Goal: Task Accomplishment & Management: Manage account settings

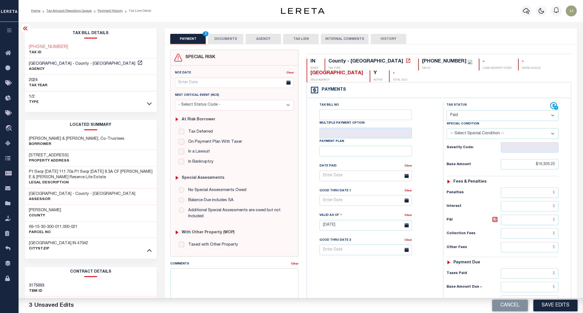
select select "PYD"
drag, startPoint x: 534, startPoint y: 161, endPoint x: 574, endPoint y: 164, distance: 39.6
click at [574, 164] on div "IN STATE County - IN TAX TYPE [PHONE_NUMBER] TAX ID - LOAN SEVERITY CODE - WORK…" at bounding box center [439, 225] width 273 height 350
type input "$2,109.36"
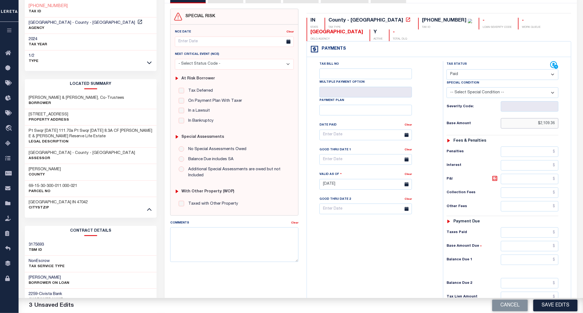
scroll to position [113, 0]
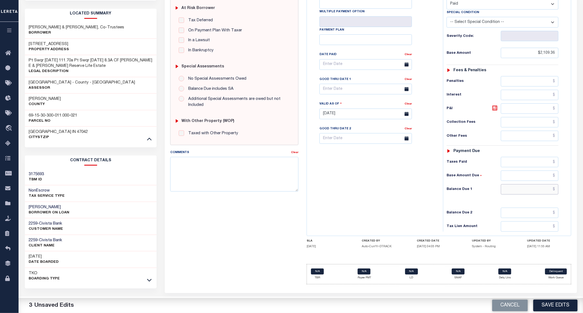
click at [521, 193] on input "text" at bounding box center [530, 189] width 58 height 10
type input "$0.00"
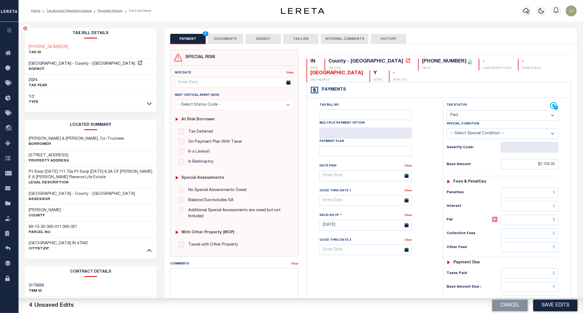
click at [228, 38] on button "DOCUMENTS" at bounding box center [225, 39] width 35 height 10
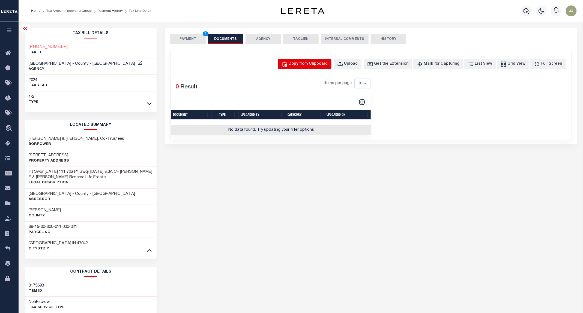
click at [328, 66] on div "Copy from Clipboard" at bounding box center [308, 64] width 39 height 6
select select "POP"
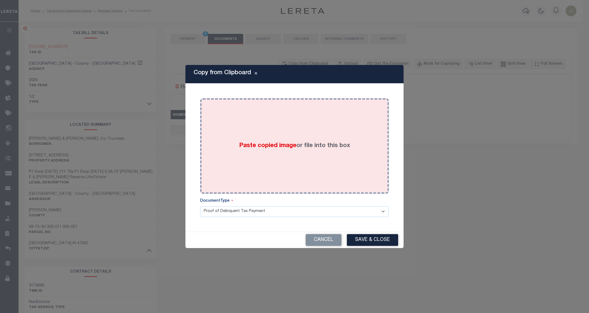
click at [296, 109] on div "Paste copied image or file into this box" at bounding box center [294, 145] width 181 height 87
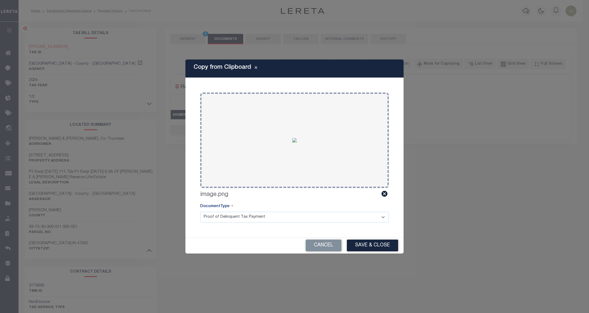
drag, startPoint x: 377, startPoint y: 243, endPoint x: 378, endPoint y: 245, distance: 2.8
click at [378, 244] on button "Save & Close" at bounding box center [372, 245] width 51 height 12
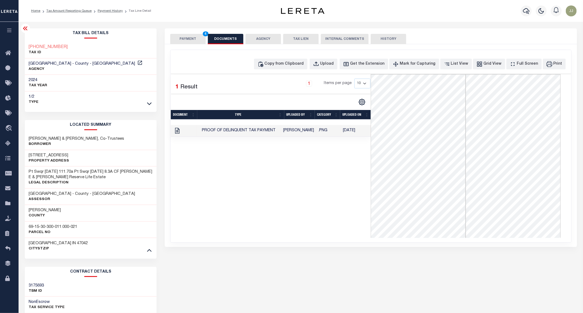
click at [186, 42] on button "PAYMENT 4" at bounding box center [187, 39] width 35 height 10
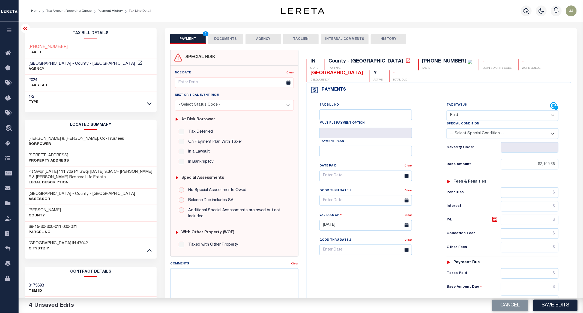
scroll to position [113, 0]
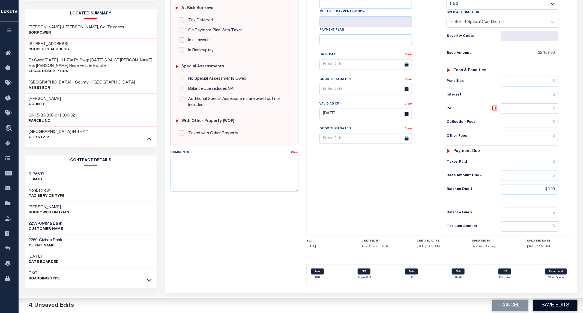
click at [551, 304] on button "Save Edits" at bounding box center [555, 306] width 44 height 12
checkbox input "false"
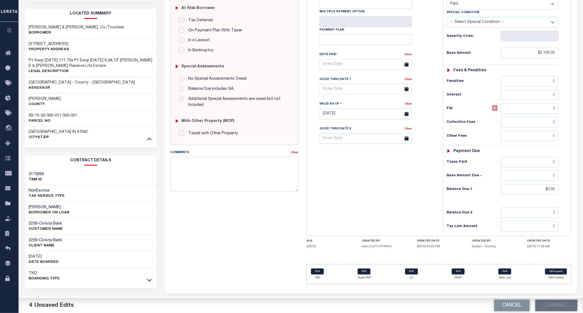
type input "$2,109.36"
type input "$0"
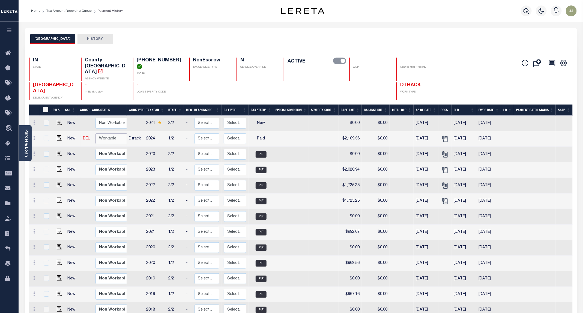
click at [98, 133] on select "Non Workable Workable" at bounding box center [111, 138] width 33 height 11
checkbox input "true"
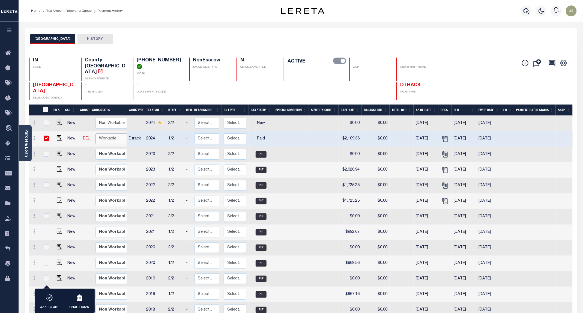
select select "true"
click at [95, 133] on select "Non Workable Workable" at bounding box center [111, 138] width 33 height 11
checkbox input "false"
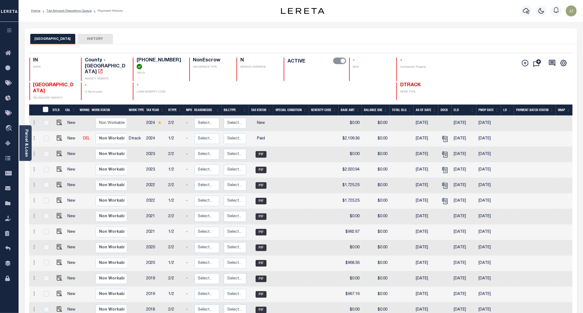
click at [218, 43] on div "RIPLEY COUNTY HISTORY" at bounding box center [300, 39] width 541 height 10
click at [8, 144] on icon at bounding box center [9, 143] width 9 height 7
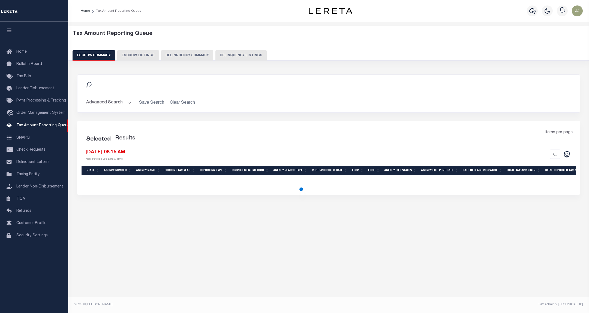
select select "100"
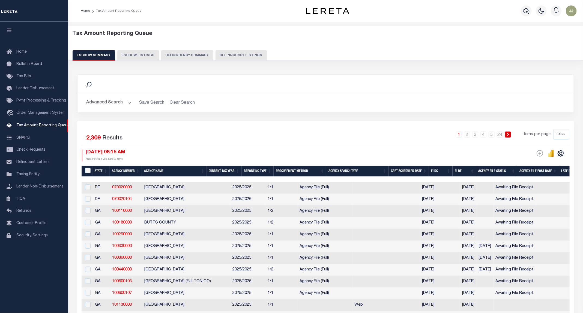
click at [251, 53] on button "Delinquency Listings" at bounding box center [240, 55] width 51 height 10
select select "100"
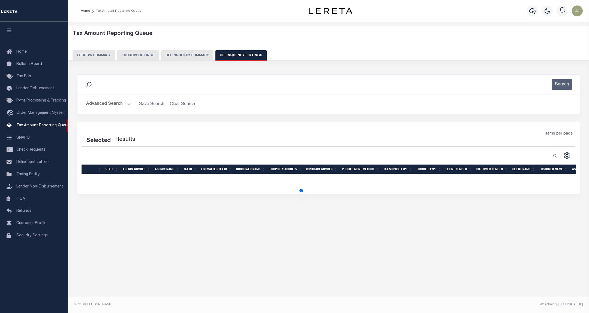
select select "100"
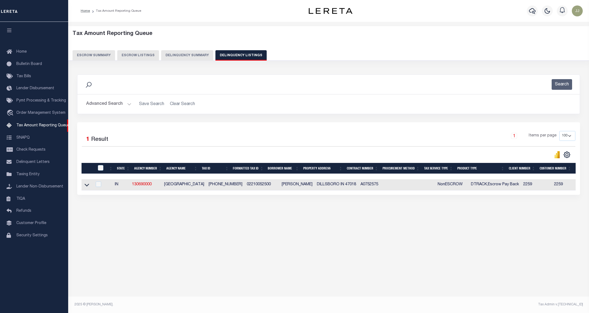
click at [128, 105] on button "Advanced Search" at bounding box center [108, 104] width 45 height 11
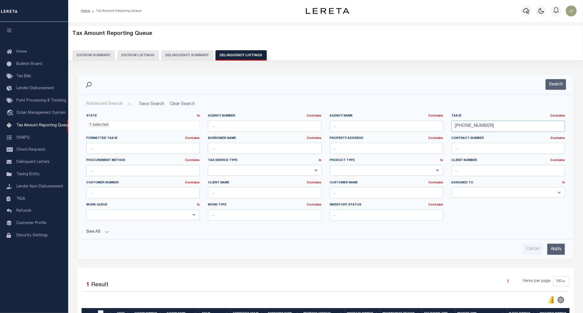
drag, startPoint x: 495, startPoint y: 126, endPoint x: 428, endPoint y: 126, distance: 67.1
click at [428, 126] on div "State In In AK AL AR AZ CA CO CT DC DE FL GA GU HI IA ID IL IN KS KY LA MA MD M…" at bounding box center [325, 169] width 487 height 111
paste input "1"
type input "[PHONE_NUMBER]"
click at [557, 83] on button "Search" at bounding box center [556, 84] width 20 height 11
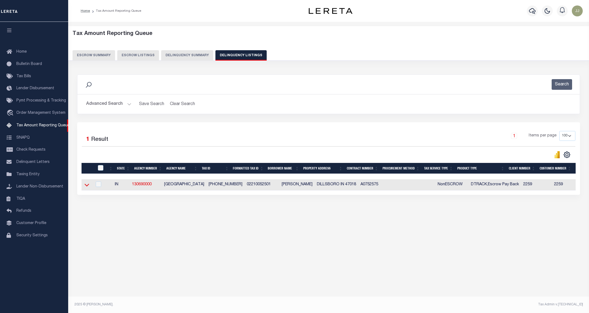
click at [88, 188] on icon at bounding box center [87, 185] width 5 height 6
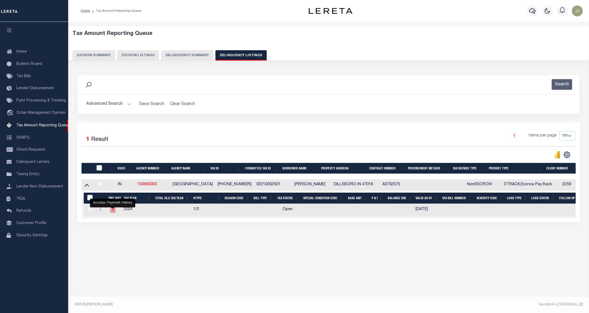
click at [110, 211] on icon "" at bounding box center [112, 209] width 7 height 7
checkbox input "true"
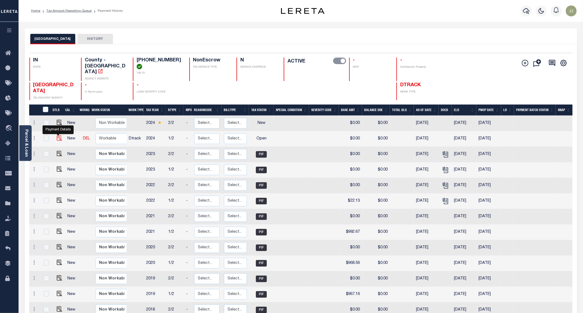
click at [57, 135] on img "" at bounding box center [59, 137] width 5 height 5
checkbox input "true"
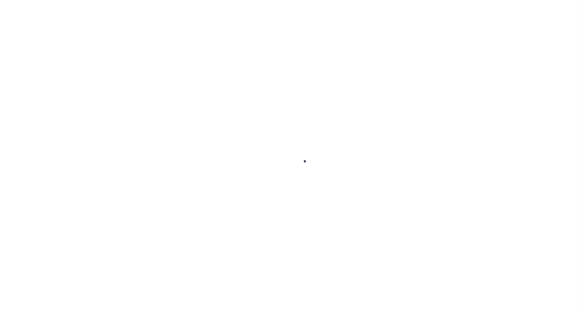
select select "OP2"
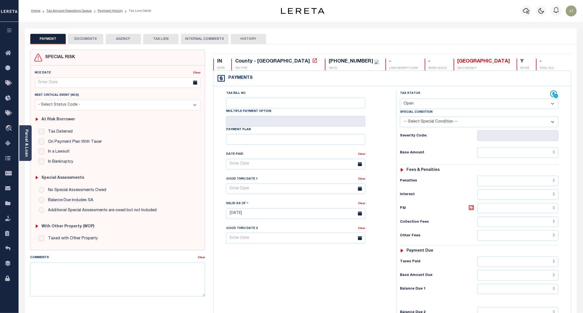
click at [30, 155] on div "Parcel & Loan" at bounding box center [25, 143] width 12 height 36
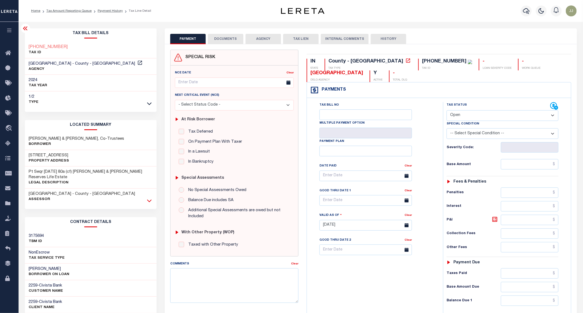
click at [147, 203] on icon at bounding box center [149, 201] width 5 height 6
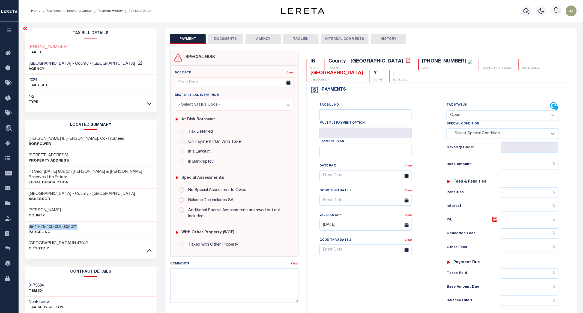
drag, startPoint x: 87, startPoint y: 224, endPoint x: 20, endPoint y: 227, distance: 66.6
click at [21, 227] on div "Tax Bill Details 022-100525-01 TAX ID" at bounding box center [91, 226] width 140 height 396
copy h3 "69-14-25-400-008.000-021"
click at [525, 162] on input "text" at bounding box center [530, 164] width 58 height 10
paste input "2"
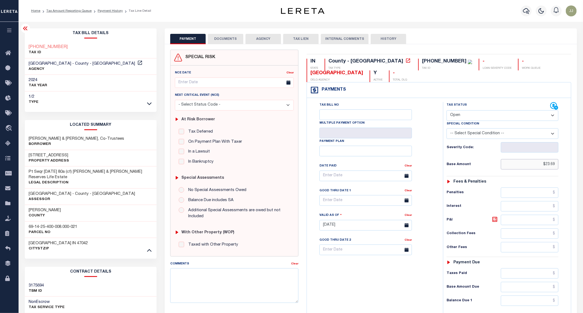
type input "$23.69"
type input "[DATE]"
click at [472, 113] on select "- Select Status Code - Open Due/Unpaid Paid Incomplete No Tax Due Internal Refu…" at bounding box center [503, 115] width 112 height 11
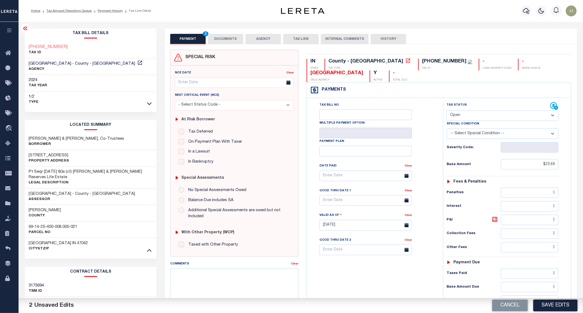
select select "PYD"
click at [447, 111] on select "- Select Status Code - Open Due/Unpaid Paid Incomplete No Tax Due Internal Refu…" at bounding box center [503, 115] width 112 height 11
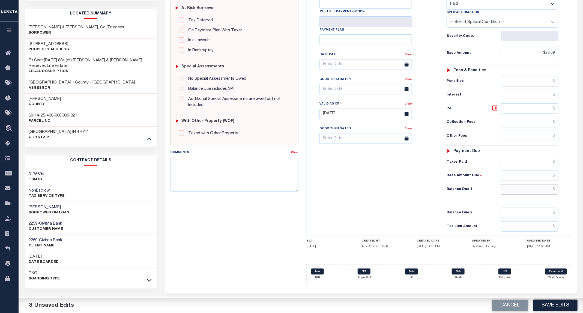
click at [524, 191] on input "text" at bounding box center [530, 189] width 58 height 10
type input "$0.00"
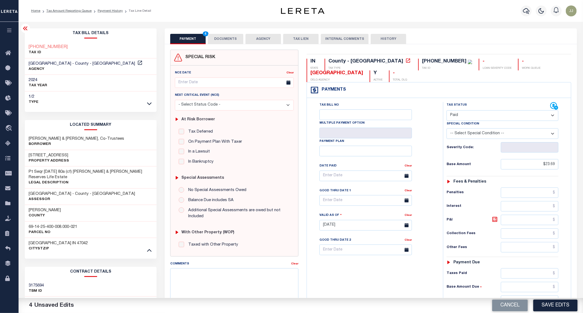
click at [223, 41] on button "DOCUMENTS" at bounding box center [225, 39] width 35 height 10
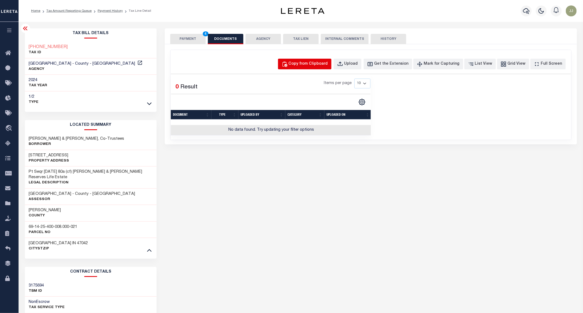
click at [311, 65] on div "Copy from Clipboard" at bounding box center [308, 64] width 39 height 6
select select "POP"
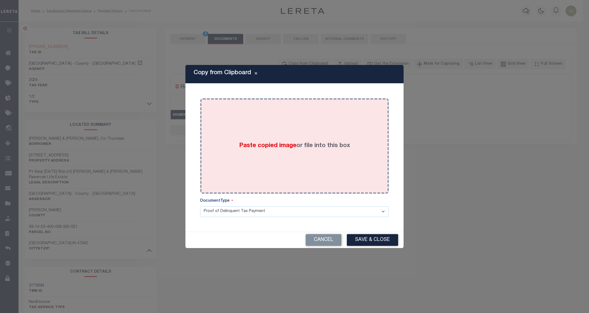
click at [291, 120] on div "Paste copied image or file into this box" at bounding box center [294, 145] width 181 height 87
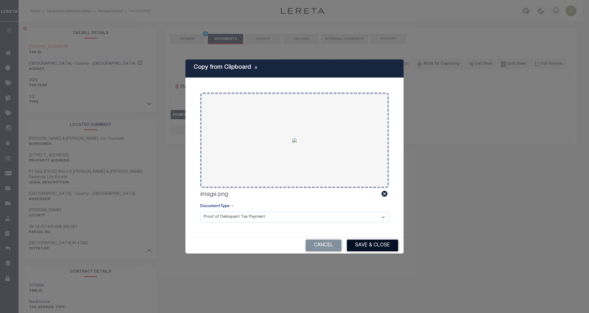
click at [367, 241] on button "Save & Close" at bounding box center [372, 245] width 51 height 12
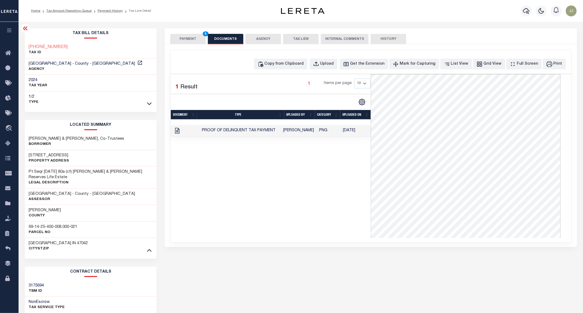
click at [188, 39] on button "PAYMENT 4" at bounding box center [187, 39] width 35 height 10
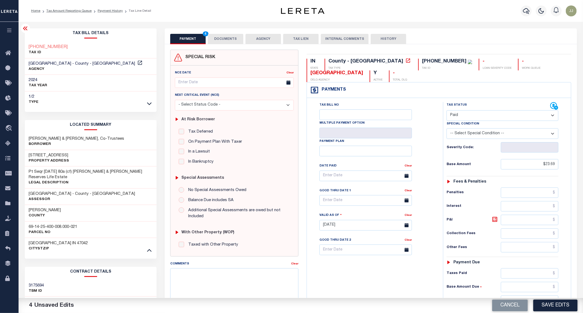
scroll to position [113, 0]
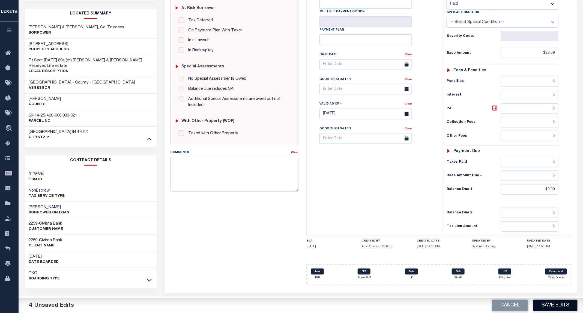
click at [562, 311] on div "Cancel Save Edits" at bounding box center [442, 305] width 282 height 15
click at [553, 307] on button "Save Edits" at bounding box center [555, 306] width 44 height 12
checkbox input "false"
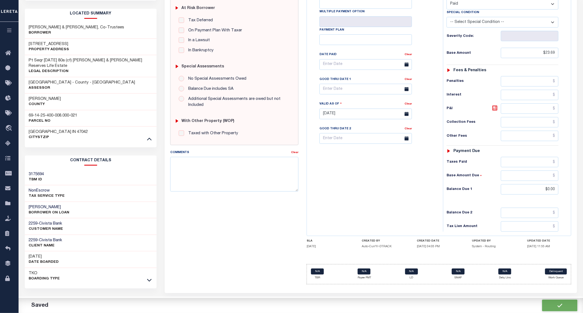
checkbox input "false"
type input "$23.69"
type input "$0"
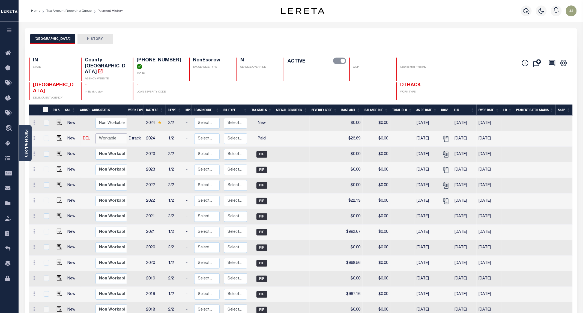
click at [101, 133] on select "Non Workable Workable" at bounding box center [111, 138] width 33 height 11
checkbox input "true"
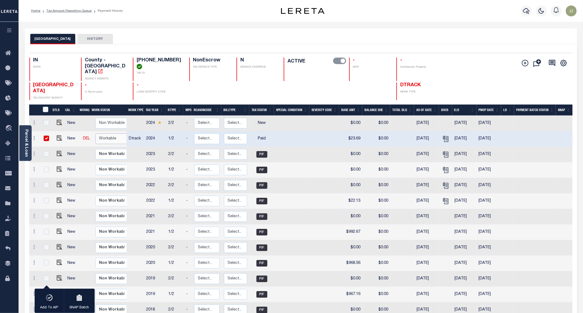
select select "true"
click at [95, 133] on select "Non Workable Workable" at bounding box center [111, 138] width 33 height 11
checkbox input "false"
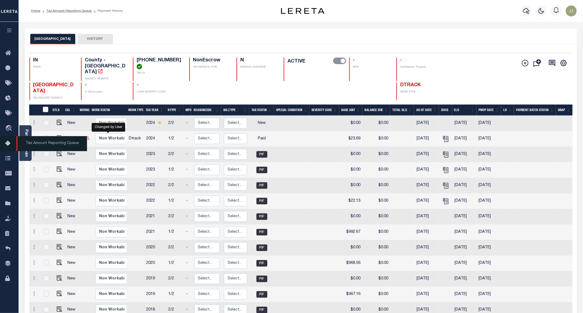
click at [7, 144] on icon at bounding box center [9, 143] width 9 height 7
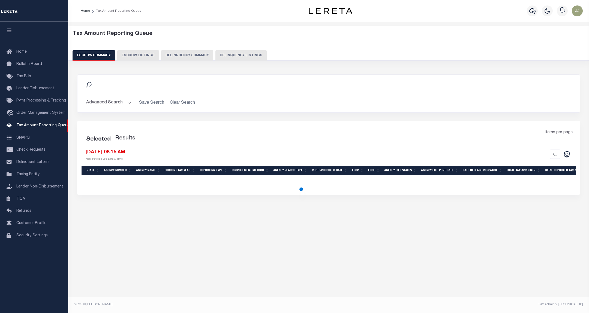
select select "100"
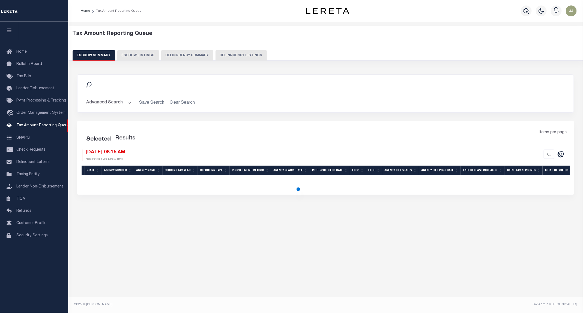
select select "100"
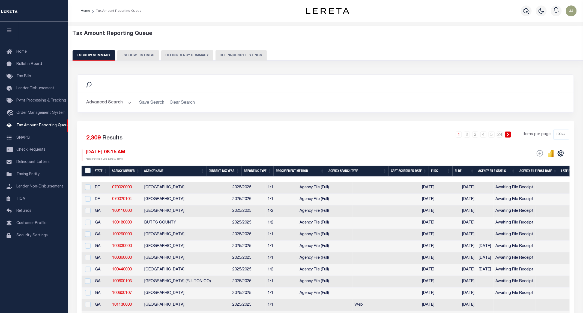
click at [257, 52] on button "Delinquency Listings" at bounding box center [240, 55] width 51 height 10
select select "IN"
select select "100"
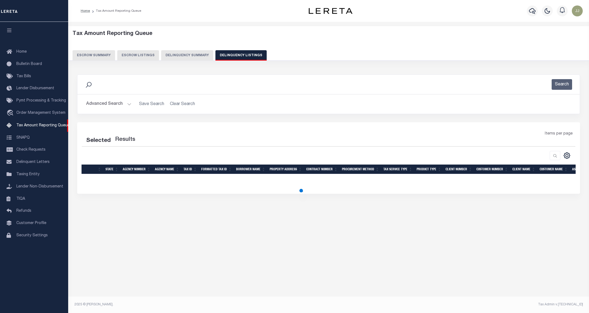
select select "100"
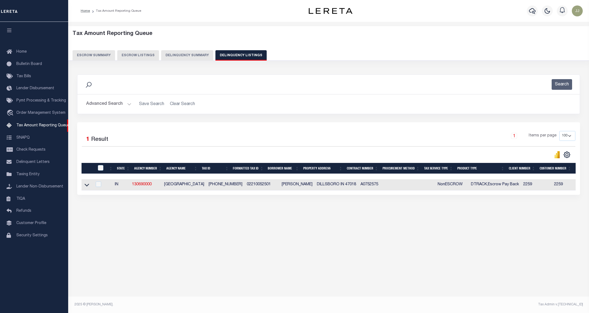
click at [118, 106] on button "Advanced Search" at bounding box center [108, 104] width 45 height 11
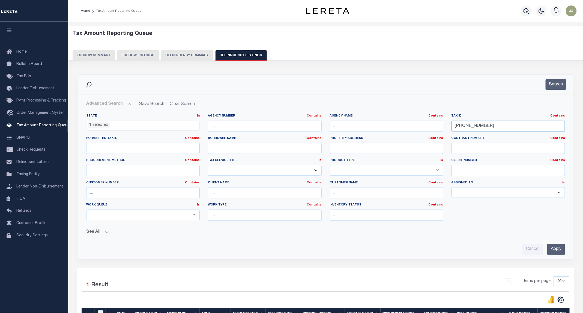
drag, startPoint x: 516, startPoint y: 127, endPoint x: 421, endPoint y: 125, distance: 95.5
click at [421, 125] on div "State In In AK AL AR AZ CA CO CT DC DE FL GA GU HI IA ID IL IN KS KY LA MA MD M…" at bounding box center [325, 169] width 487 height 111
paste input "62-00"
type input "022-100562-00"
click at [548, 88] on button "Search" at bounding box center [556, 84] width 20 height 11
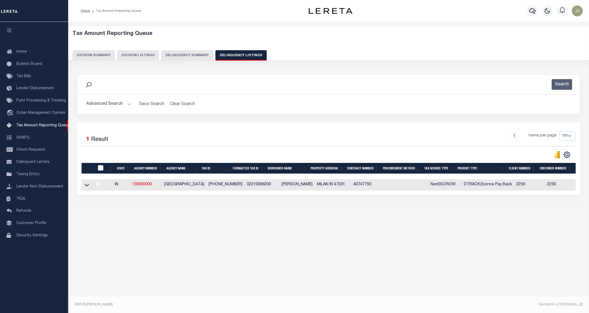
click at [88, 190] on td at bounding box center [87, 184] width 11 height 11
checkbox input "true"
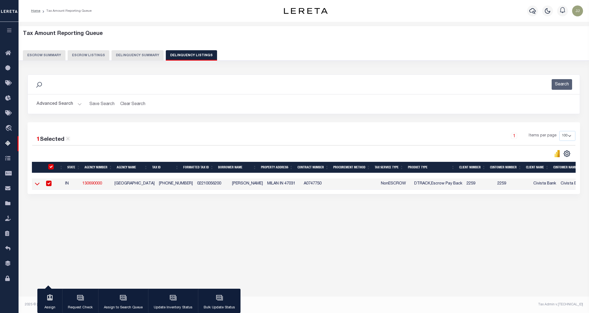
click at [35, 184] on icon at bounding box center [37, 184] width 5 height 6
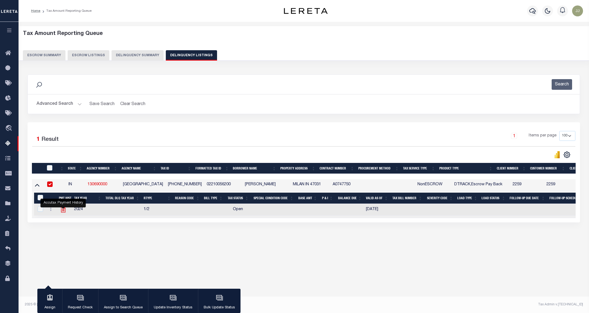
click at [62, 212] on icon "" at bounding box center [63, 210] width 4 height 6
checkbox input "true"
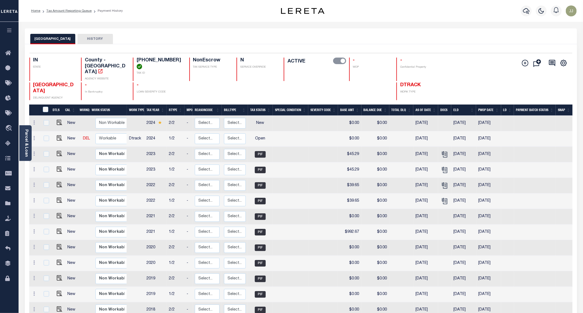
click at [56, 131] on td at bounding box center [58, 139] width 13 height 16
checkbox input "true"
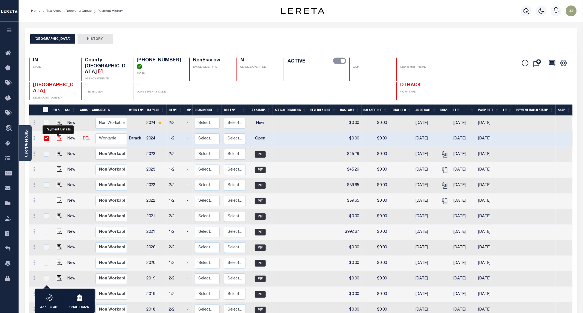
click at [59, 135] on img "" at bounding box center [59, 137] width 5 height 5
checkbox input "false"
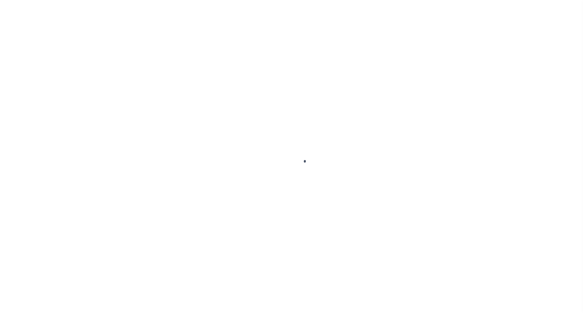
select select "OP2"
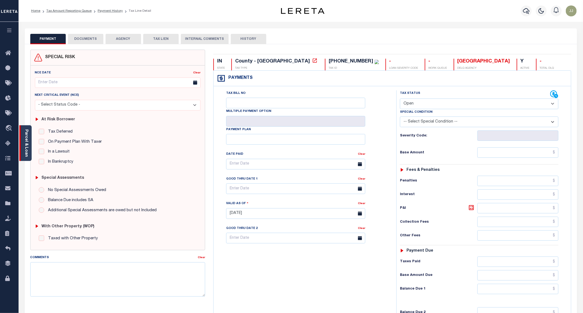
click at [26, 151] on link "Parcel & Loan" at bounding box center [26, 143] width 4 height 28
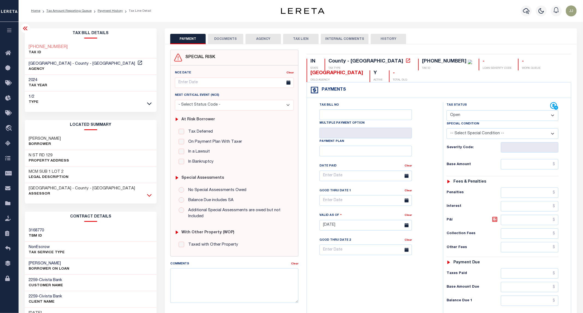
click at [148, 195] on icon at bounding box center [149, 195] width 5 height 6
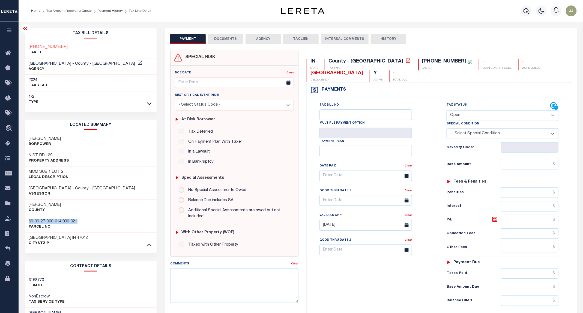
drag, startPoint x: 83, startPoint y: 220, endPoint x: 25, endPoint y: 218, distance: 58.7
click at [25, 218] on div "69-09-27-300-014.000-021 Parcel No" at bounding box center [91, 224] width 132 height 17
copy h3 "69-09-27-300-014.000-021"
click at [531, 169] on input "text" at bounding box center [530, 164] width 58 height 10
paste input "4"
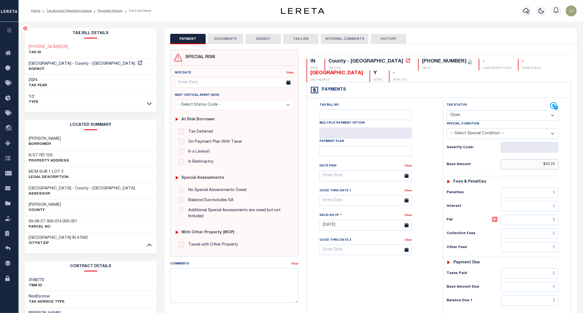
type input "$49.20"
type input "[DATE]"
click at [462, 110] on div "Tax Status Status" at bounding box center [499, 106] width 104 height 8
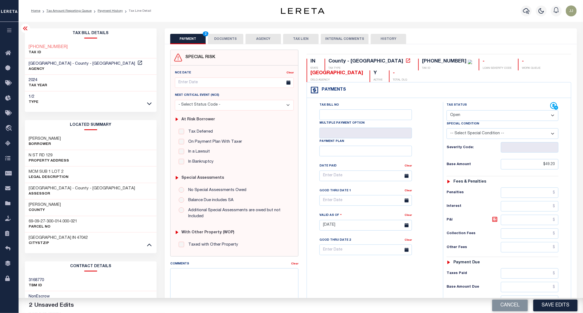
click at [462, 119] on select "- Select Status Code - Open Due/Unpaid Paid Incomplete No Tax Due Internal Refu…" at bounding box center [503, 115] width 112 height 11
select select "PYD"
click at [447, 111] on select "- Select Status Code - Open Due/Unpaid Paid Incomplete No Tax Due Internal Refu…" at bounding box center [503, 115] width 112 height 11
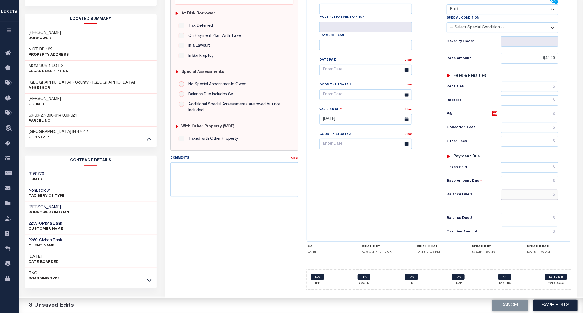
click at [517, 195] on input "text" at bounding box center [530, 195] width 58 height 10
type input "$0.00"
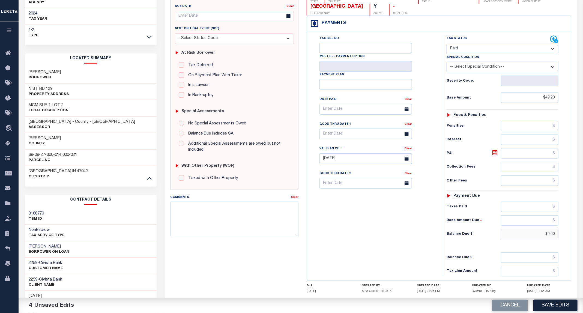
scroll to position [0, 0]
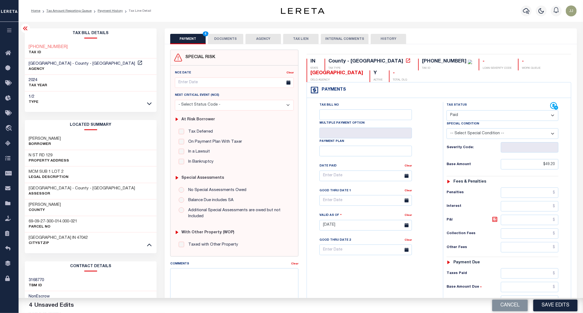
click at [227, 41] on button "DOCUMENTS" at bounding box center [225, 39] width 35 height 10
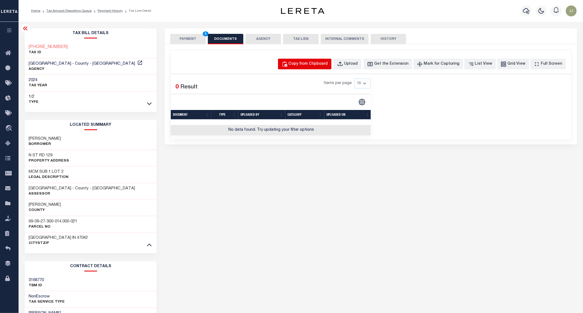
click at [319, 62] on div "Copy from Clipboard" at bounding box center [308, 64] width 39 height 6
select select "POP"
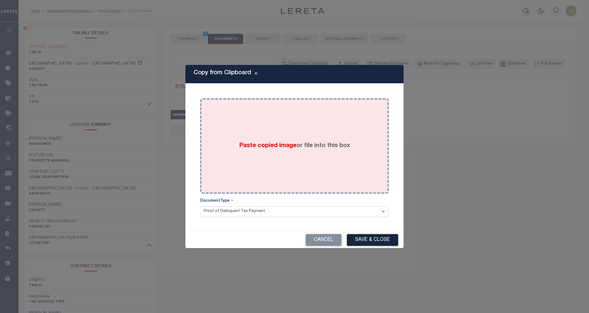
click at [282, 124] on div "Paste copied image or file into this box" at bounding box center [294, 145] width 181 height 87
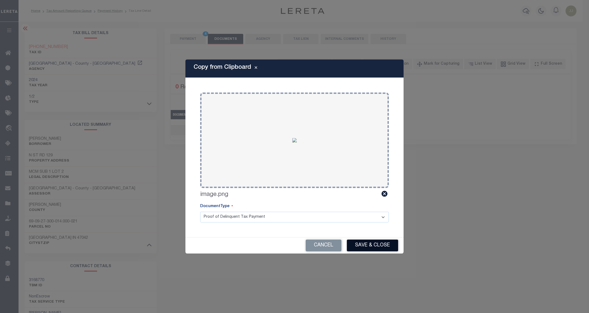
click at [378, 248] on button "Save & Close" at bounding box center [372, 245] width 51 height 12
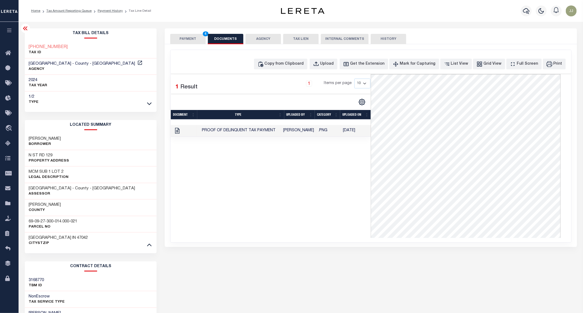
click at [182, 37] on button "PAYMENT 4" at bounding box center [187, 39] width 35 height 10
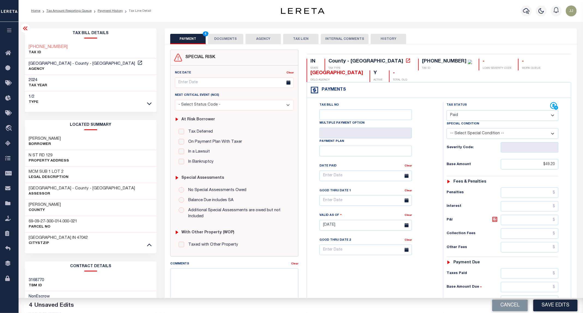
scroll to position [107, 0]
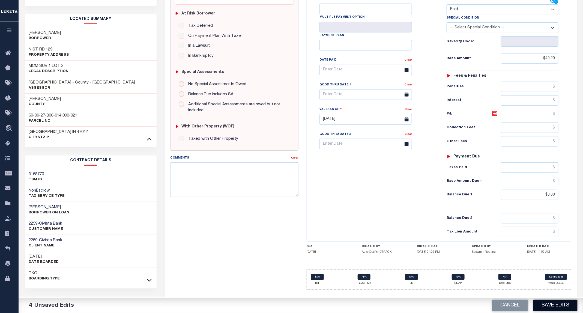
click at [553, 305] on button "Save Edits" at bounding box center [555, 306] width 44 height 12
checkbox input "false"
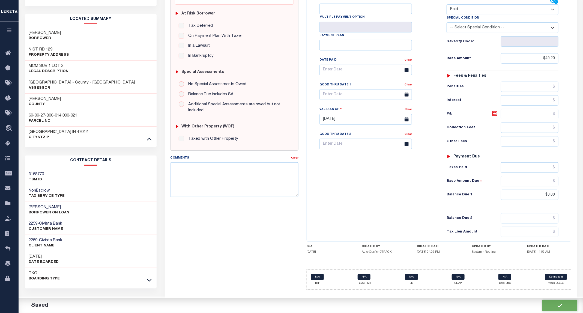
type input "$49.2"
type input "$0"
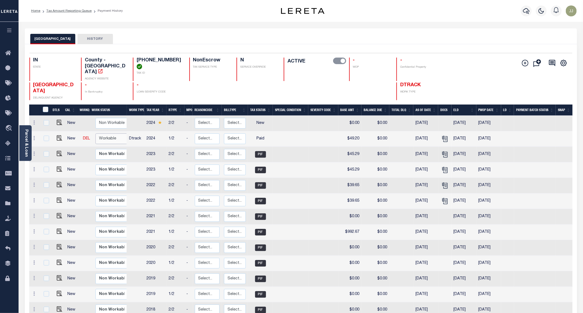
click at [111, 133] on select "Non Workable Workable" at bounding box center [111, 138] width 33 height 11
checkbox input "true"
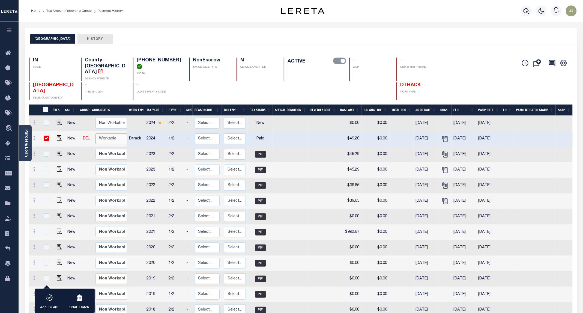
select select "true"
click at [95, 133] on select "Non Workable Workable" at bounding box center [111, 138] width 33 height 11
checkbox input "false"
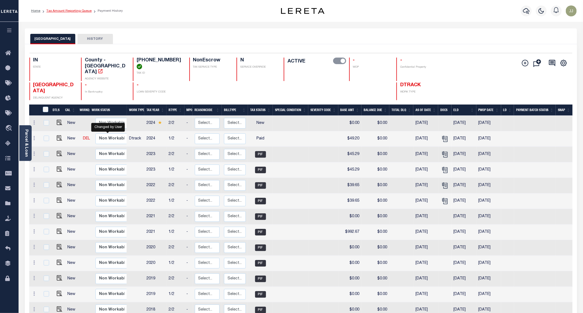
click at [82, 10] on link "Tax Amount Reporting Queue" at bounding box center [68, 10] width 45 height 3
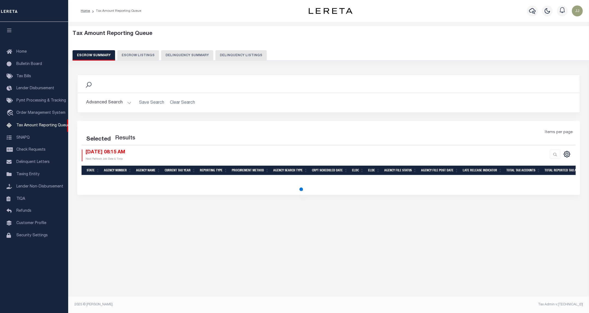
click at [229, 55] on button "Delinquency Listings" at bounding box center [240, 55] width 51 height 10
select select "100"
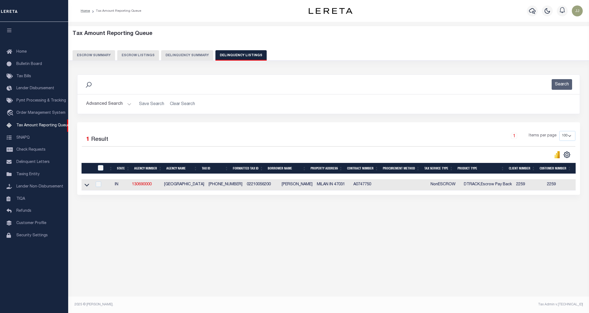
click at [130, 106] on button "Advanced Search" at bounding box center [108, 104] width 45 height 11
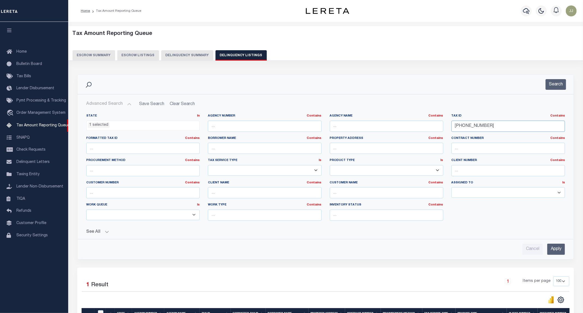
drag, startPoint x: 493, startPoint y: 129, endPoint x: 436, endPoint y: 129, distance: 57.3
click at [436, 128] on div "State In In AK AL AR AZ CA CO CT DC DE FL GA GU HI IA ID IL IN KS KY LA MA MD M…" at bounding box center [325, 169] width 487 height 111
paste input "85"
type input "[PHONE_NUMBER]"
click at [552, 85] on button "Search" at bounding box center [556, 84] width 20 height 11
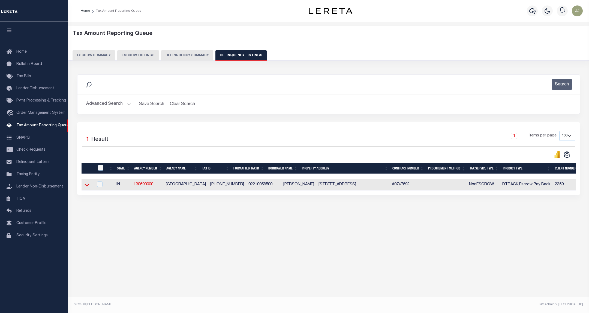
click at [88, 188] on icon at bounding box center [87, 185] width 5 height 6
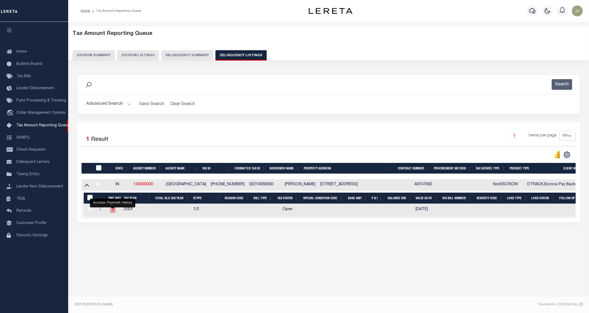
click at [112, 212] on icon "" at bounding box center [113, 210] width 4 height 6
checkbox input "true"
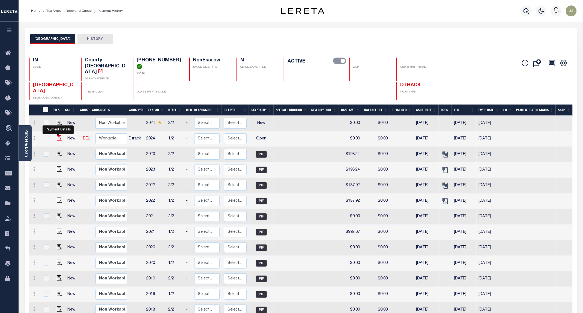
click at [57, 135] on img "" at bounding box center [59, 137] width 5 height 5
checkbox input "true"
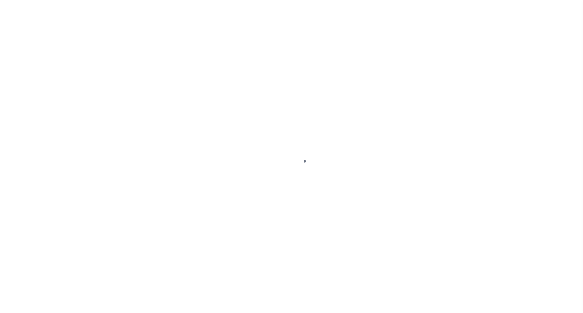
select select "OP2"
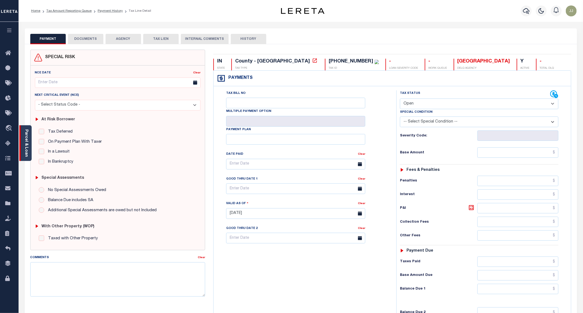
click at [28, 152] on link "Parcel & Loan" at bounding box center [26, 143] width 4 height 28
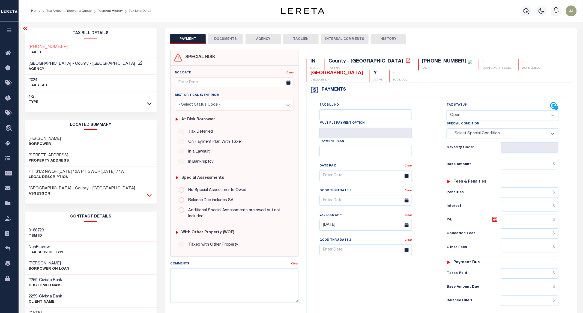
click at [150, 196] on icon at bounding box center [149, 195] width 5 height 3
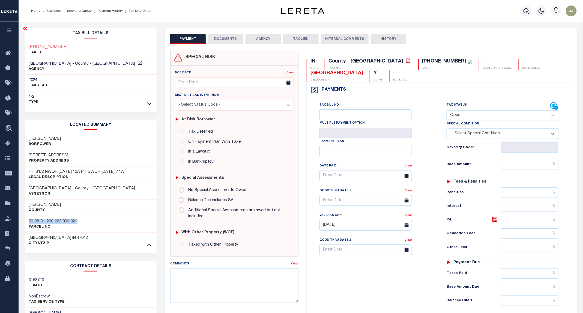
drag, startPoint x: 89, startPoint y: 223, endPoint x: 24, endPoint y: 220, distance: 65.0
click at [24, 220] on div "Tax Bill Details [PHONE_NUMBER] TAX ID" at bounding box center [91, 223] width 140 height 390
copy h3 "69-08-31-200-023.000-021"
click at [524, 163] on input "text" at bounding box center [530, 164] width 58 height 10
paste input "2"
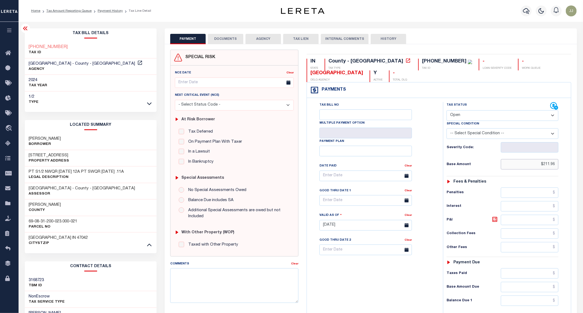
type input "$211.96"
type input "[DATE]"
click at [478, 115] on select "- Select Status Code - Open Due/Unpaid Paid Incomplete No Tax Due Internal Refu…" at bounding box center [503, 115] width 112 height 11
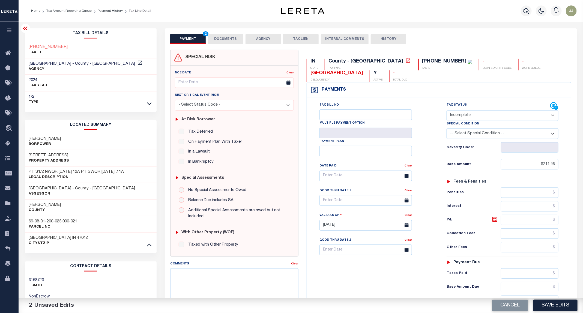
click at [447, 111] on select "- Select Status Code - Open Due/Unpaid Paid Incomplete No Tax Due Internal Refu…" at bounding box center [503, 115] width 112 height 11
click at [466, 119] on select "- Select Status Code - Open Due/Unpaid Paid Incomplete No Tax Due Internal Refu…" at bounding box center [503, 115] width 112 height 11
select select "PYD"
click at [447, 111] on select "- Select Status Code - Open Due/Unpaid Paid Incomplete No Tax Due Internal Refu…" at bounding box center [503, 115] width 112 height 11
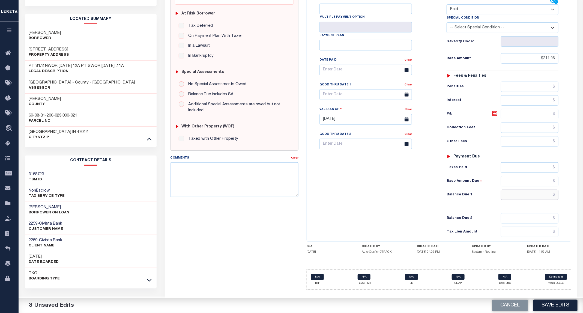
click at [522, 198] on input "text" at bounding box center [530, 195] width 58 height 10
type input "$0.00"
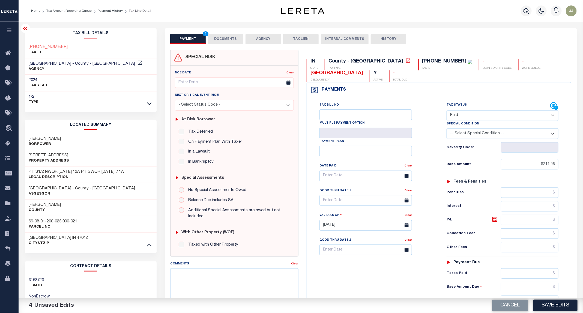
click at [228, 45] on div "SPECIAL RISK NCE Date Clear" at bounding box center [371, 224] width 412 height 360
click at [228, 38] on button "DOCUMENTS" at bounding box center [225, 39] width 35 height 10
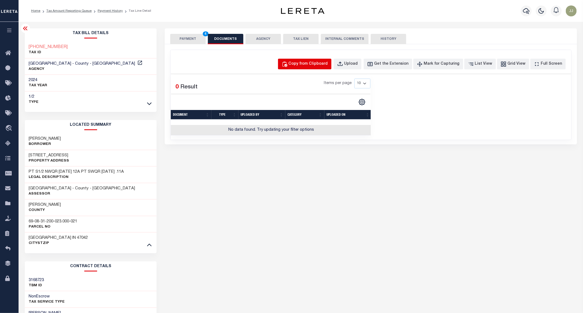
click at [324, 65] on div "Copy from Clipboard" at bounding box center [308, 64] width 39 height 6
select select "POP"
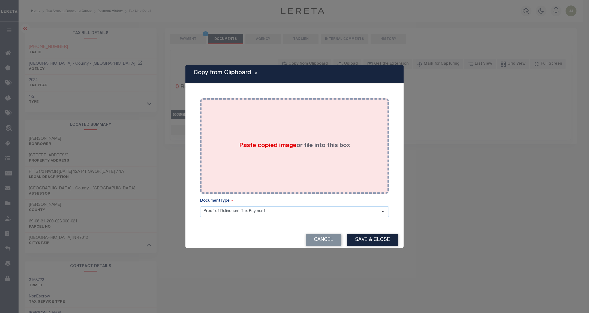
click at [311, 116] on div "Paste copied image or file into this box" at bounding box center [294, 145] width 181 height 87
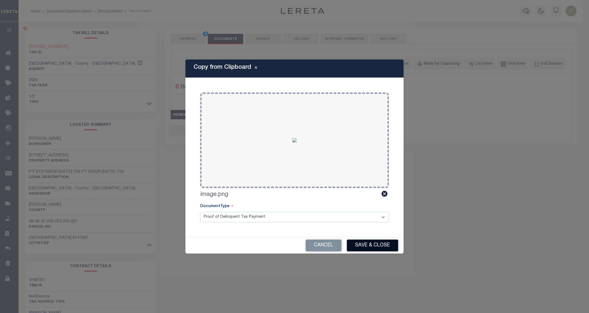
click at [376, 243] on button "Save & Close" at bounding box center [372, 245] width 51 height 12
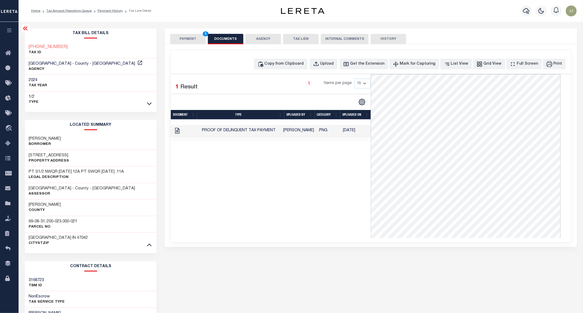
click at [183, 37] on button "PAYMENT 4" at bounding box center [187, 39] width 35 height 10
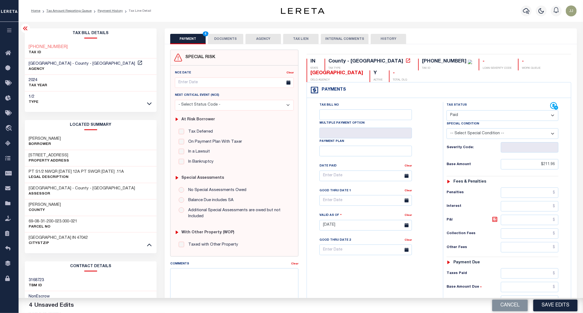
click at [223, 38] on button "DOCUMENTS" at bounding box center [225, 39] width 35 height 10
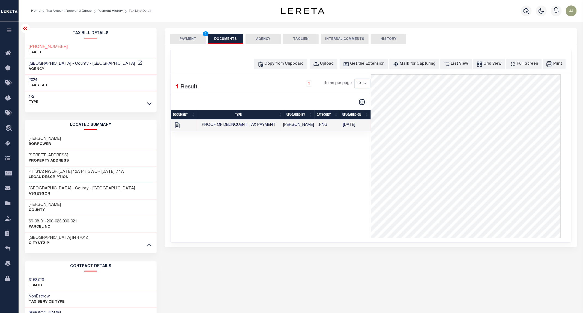
click at [191, 38] on button "PAYMENT 4" at bounding box center [187, 39] width 35 height 10
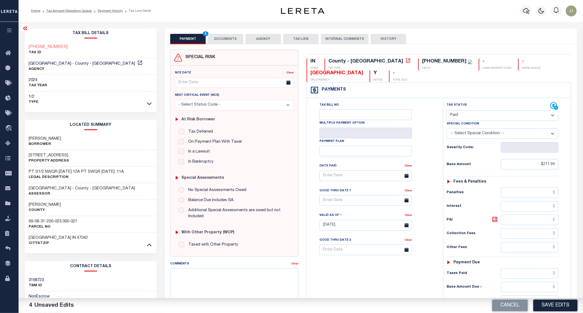
scroll to position [107, 0]
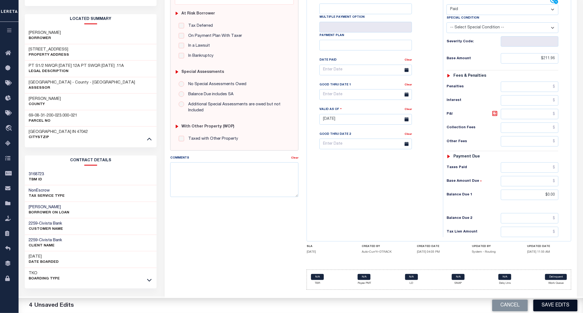
click at [556, 307] on button "Save Edits" at bounding box center [555, 306] width 44 height 12
checkbox input "false"
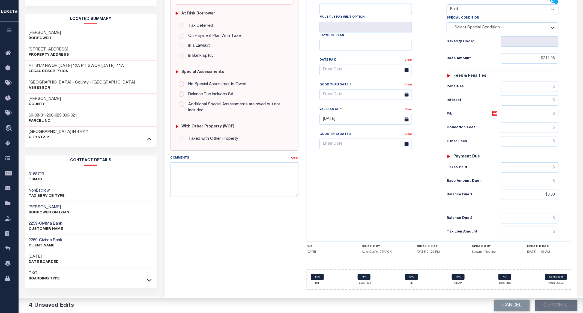
type input "$211.96"
type input "$0"
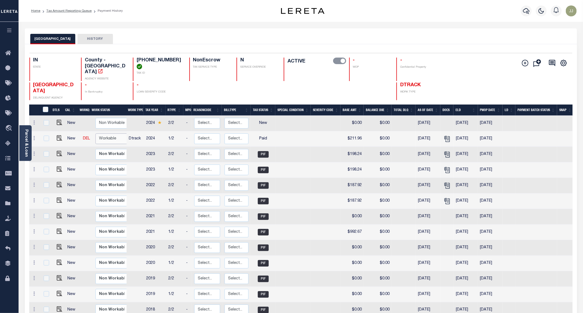
click at [103, 133] on select "Non Workable Workable" at bounding box center [111, 138] width 33 height 11
checkbox input "true"
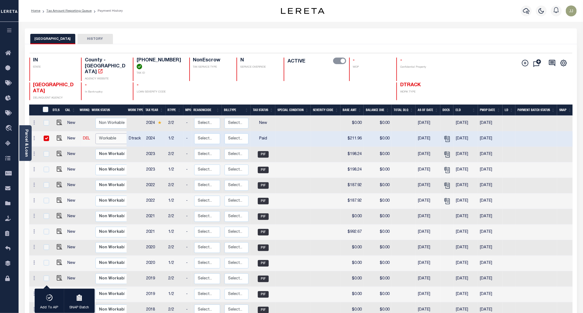
select select "true"
click at [95, 133] on select "Non Workable Workable" at bounding box center [111, 138] width 33 height 11
checkbox input "false"
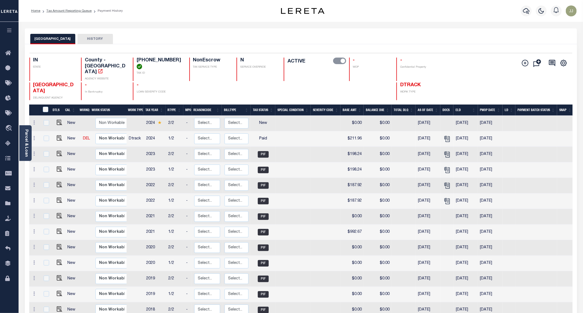
click at [295, 82] on div at bounding box center [313, 91] width 59 height 18
click at [25, 151] on link "Parcel & Loan" at bounding box center [26, 143] width 4 height 28
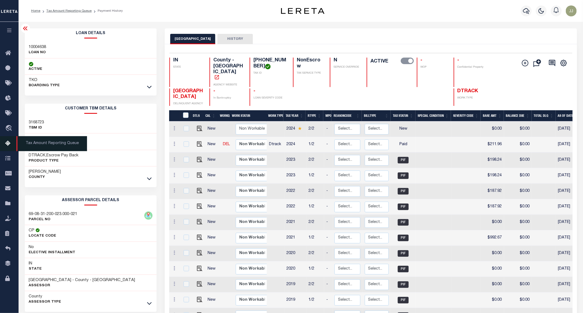
click at [8, 146] on icon at bounding box center [9, 143] width 9 height 7
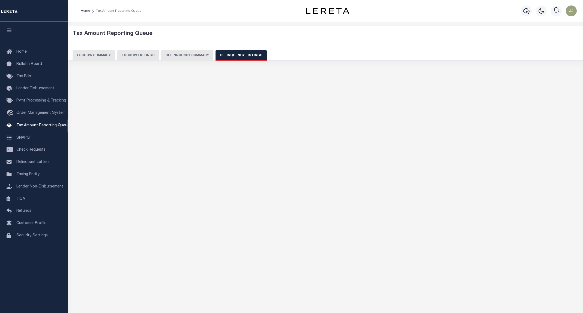
select select "IN"
select select "100"
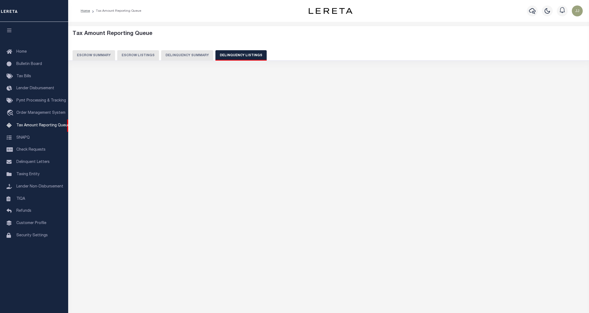
select select "100"
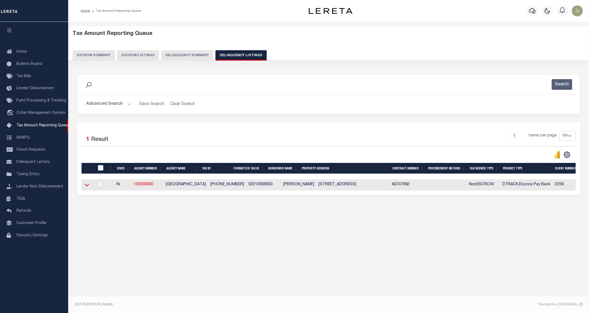
click at [88, 188] on icon at bounding box center [87, 185] width 5 height 6
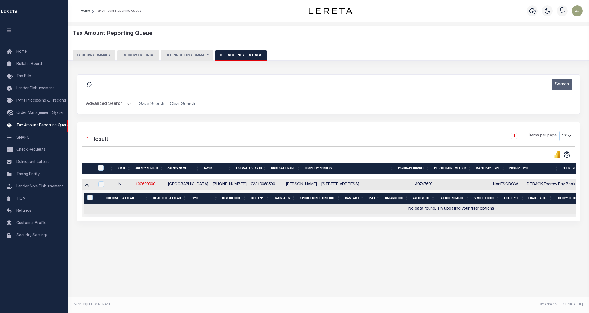
click at [119, 102] on button "Advanced Search" at bounding box center [108, 104] width 45 height 11
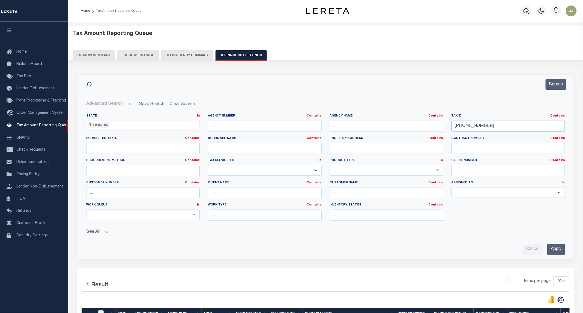
drag, startPoint x: 505, startPoint y: 126, endPoint x: 432, endPoint y: 128, distance: 73.7
click at [432, 128] on div "State In In AK AL AR AZ CA CO CT DC DE FL GA GU HI IA ID IL IN KS KY LA MA MD M…" at bounding box center [325, 169] width 487 height 111
paste input "97"
type input "022-100597-00"
click at [556, 85] on button "Search" at bounding box center [556, 84] width 20 height 11
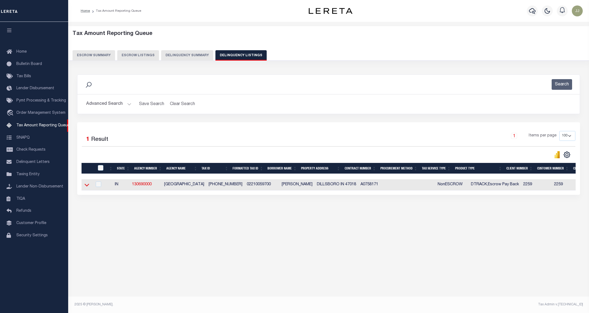
click at [88, 187] on icon at bounding box center [87, 185] width 5 height 6
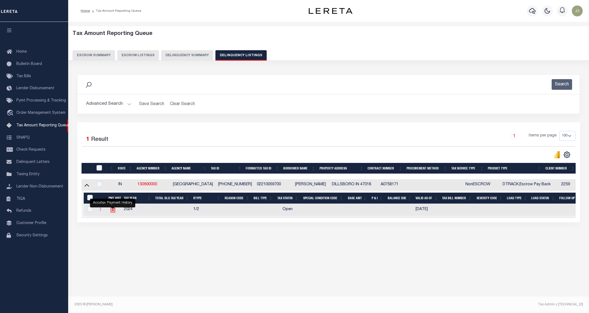
click at [113, 212] on icon "" at bounding box center [113, 210] width 4 height 6
checkbox input "true"
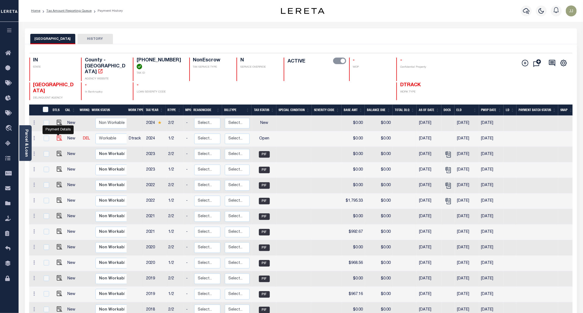
click at [57, 135] on img "" at bounding box center [59, 137] width 5 height 5
checkbox input "true"
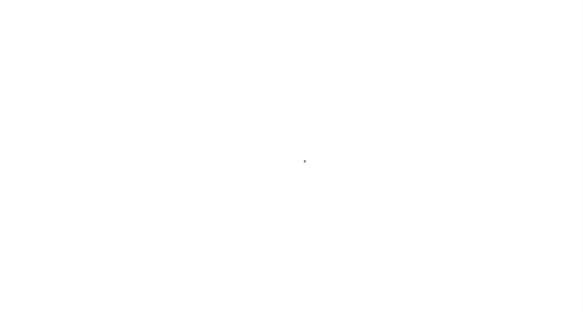
select select "OP2"
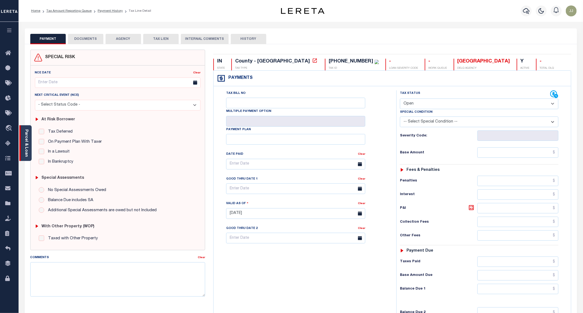
click at [26, 157] on div "Parcel & Loan" at bounding box center [25, 143] width 12 height 36
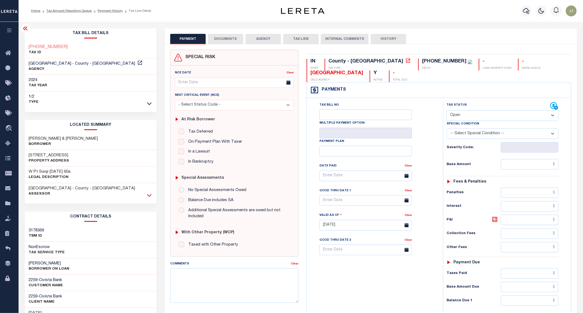
click at [150, 196] on icon at bounding box center [149, 195] width 5 height 6
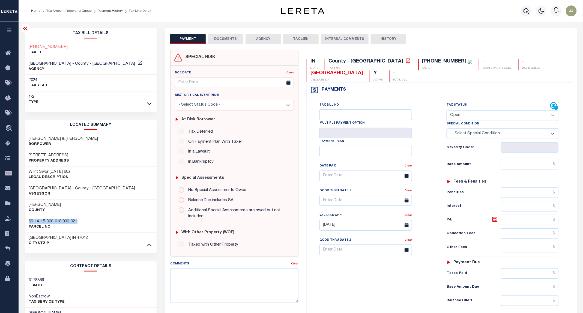
drag, startPoint x: 80, startPoint y: 223, endPoint x: 25, endPoint y: 221, distance: 55.1
click at [25, 221] on div "69-14-15-300-018.000-021 Parcel No" at bounding box center [91, 224] width 132 height 17
copy h3 "69-14-15-300-018.000-021"
click at [525, 163] on input "text" at bounding box center [530, 164] width 58 height 10
type input "$2,091.77"
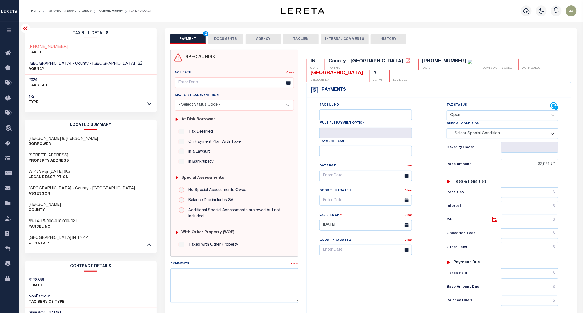
type input "[DATE]"
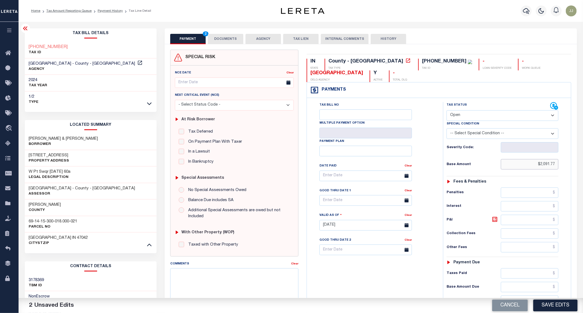
click at [548, 166] on input "$2,091.77" at bounding box center [530, 164] width 58 height 10
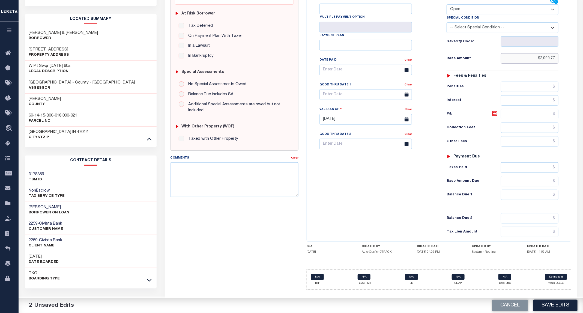
scroll to position [67, 0]
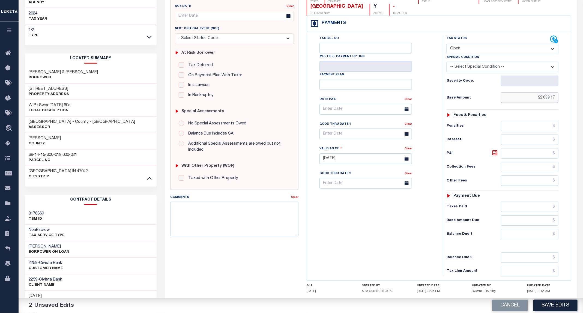
type input "$2,099.17"
click at [470, 49] on select "- Select Status Code - Open Due/Unpaid Paid Incomplete No Tax Due Internal Refu…" at bounding box center [503, 49] width 112 height 11
select select "PYD"
click at [447, 44] on select "- Select Status Code - Open Due/Unpaid Paid Incomplete No Tax Due Internal Refu…" at bounding box center [503, 49] width 112 height 11
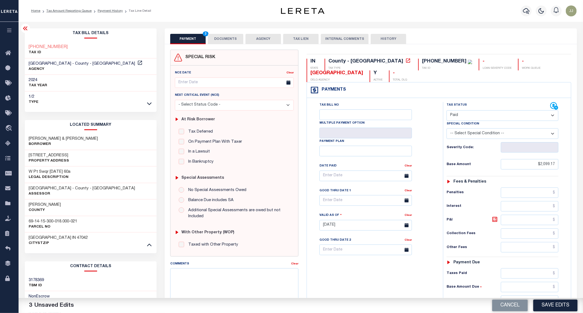
scroll to position [107, 0]
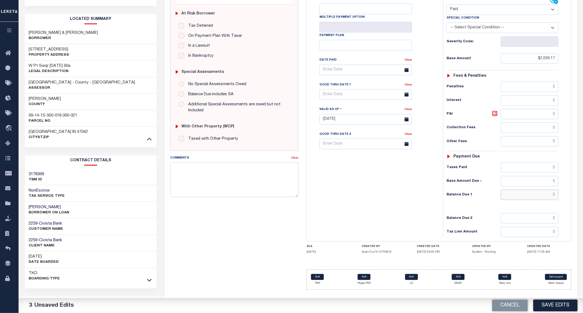
click at [524, 196] on input "text" at bounding box center [530, 195] width 58 height 10
type input "$0.00"
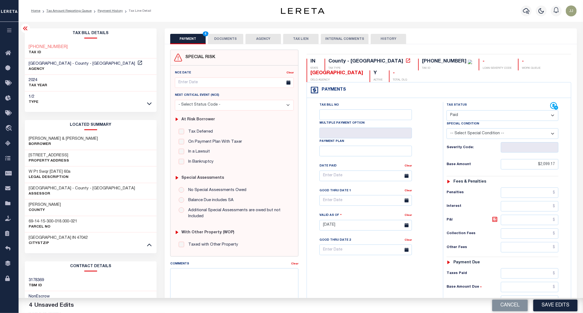
click at [229, 38] on button "DOCUMENTS" at bounding box center [225, 39] width 35 height 10
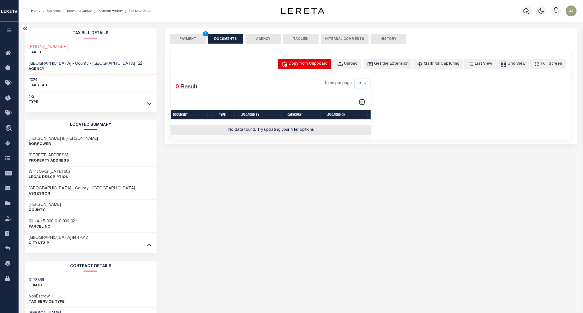
click at [308, 65] on div "Copy from Clipboard" at bounding box center [308, 64] width 39 height 6
select select "POP"
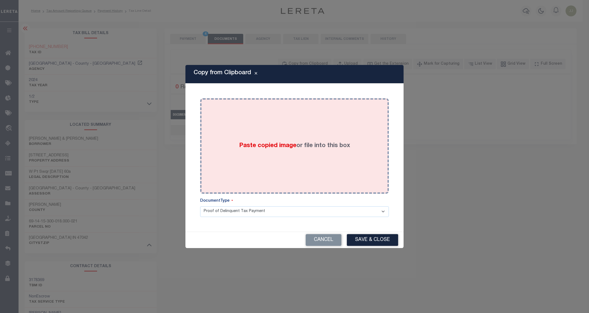
click at [292, 118] on div "Paste copied image or file into this box" at bounding box center [294, 145] width 181 height 87
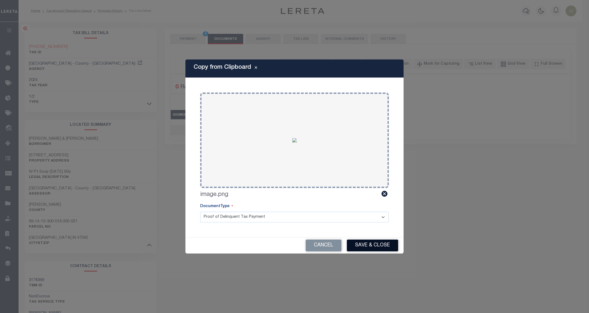
click at [386, 245] on button "Save & Close" at bounding box center [372, 245] width 51 height 12
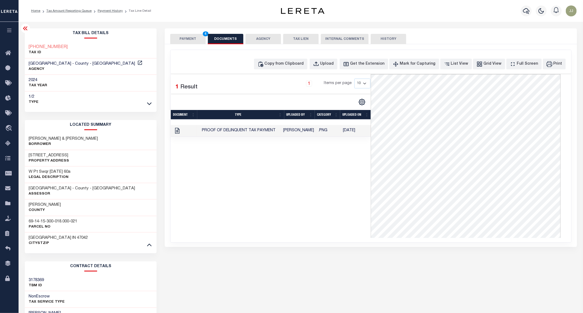
click at [181, 35] on button "PAYMENT 4" at bounding box center [187, 39] width 35 height 10
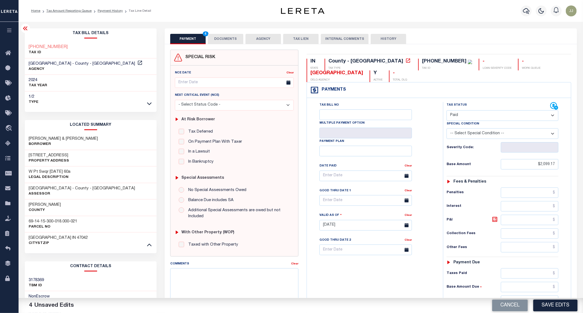
scroll to position [107, 0]
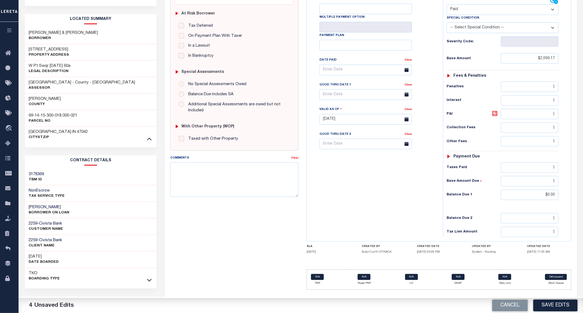
click at [561, 306] on button "Save Edits" at bounding box center [555, 306] width 44 height 12
checkbox input "false"
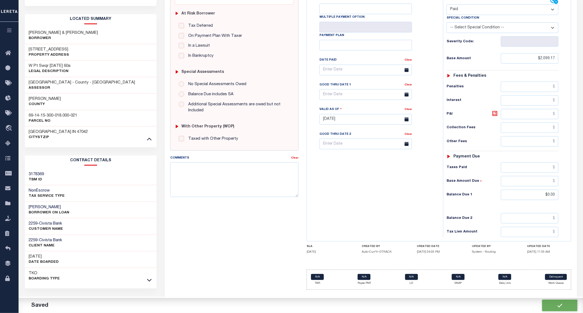
type input "$2,099.17"
type input "$0"
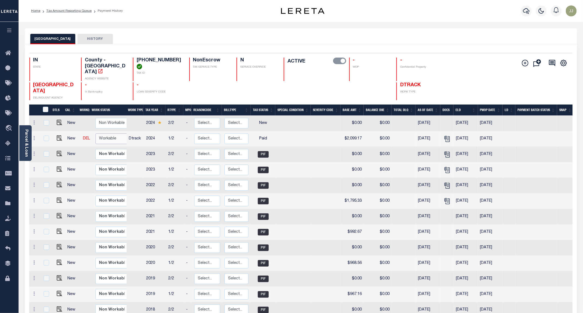
click at [113, 133] on select "Non Workable Workable" at bounding box center [111, 138] width 33 height 11
checkbox input "true"
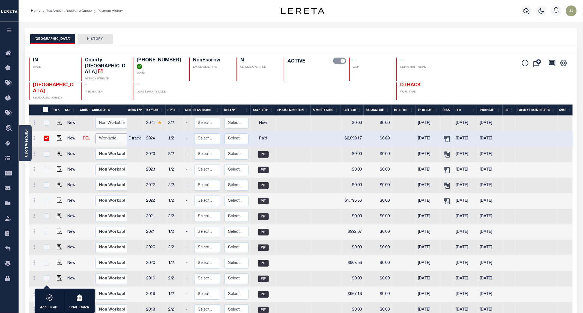
select select "true"
click at [95, 133] on select "Non Workable Workable" at bounding box center [111, 138] width 33 height 11
checkbox input "false"
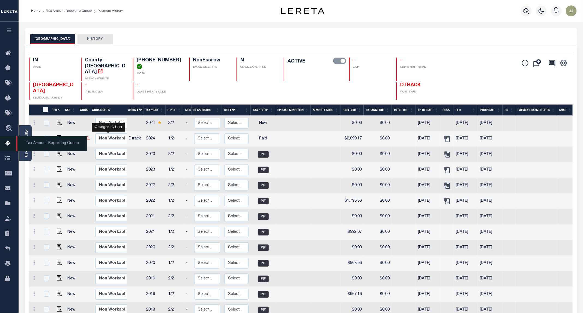
click at [7, 143] on icon at bounding box center [9, 143] width 9 height 7
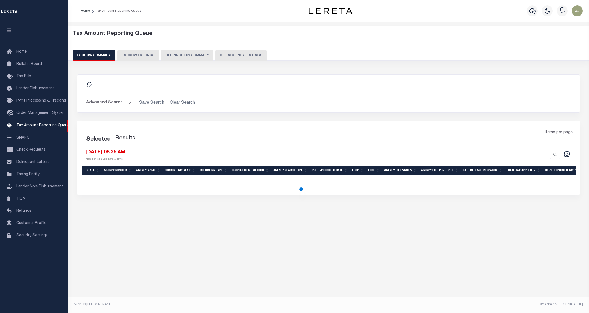
select select "100"
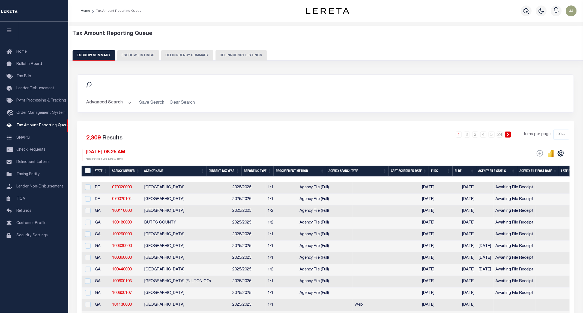
click at [239, 55] on button "Delinquency Listings" at bounding box center [240, 55] width 51 height 10
select select "100"
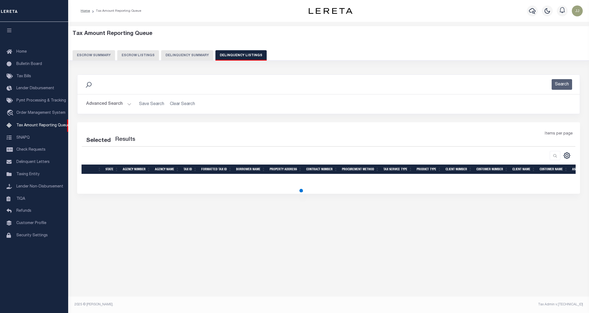
select select "100"
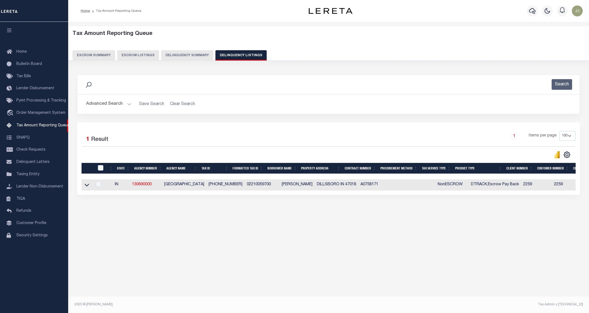
click at [113, 106] on button "Advanced Search" at bounding box center [108, 104] width 45 height 11
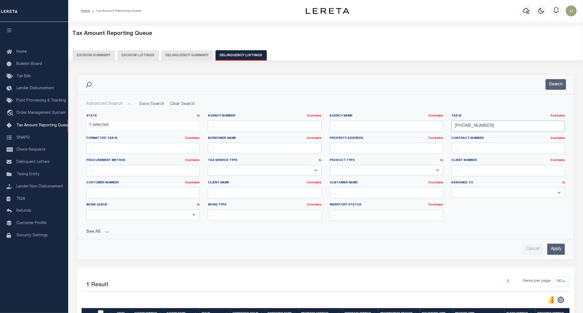
drag, startPoint x: 486, startPoint y: 126, endPoint x: 404, endPoint y: 127, distance: 81.3
click at [404, 127] on div "State In In AK AL AR AZ CA CO CT DC DE FL GA GU HI IA ID IL IN KS KY LA MA MD M…" at bounding box center [325, 169] width 487 height 111
paste input "1"
type input "[PHONE_NUMBER]"
click at [557, 83] on button "Search" at bounding box center [556, 84] width 20 height 11
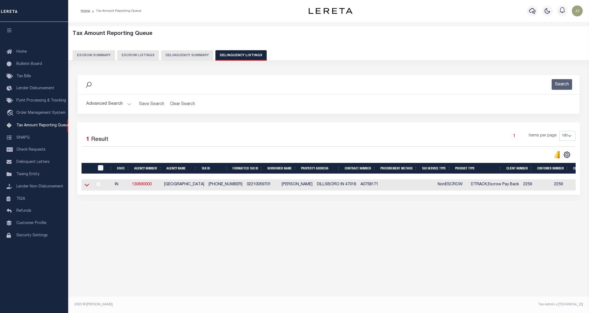
click at [87, 186] on icon at bounding box center [87, 185] width 5 height 6
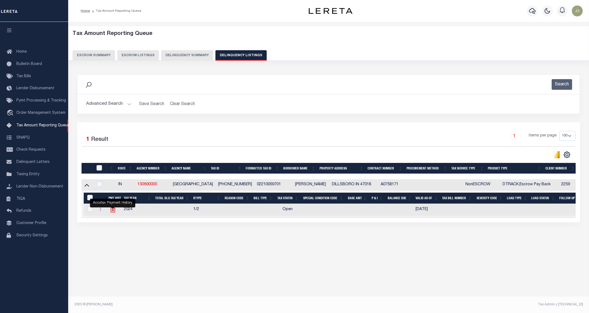
click at [112, 213] on icon "" at bounding box center [112, 209] width 7 height 7
checkbox input "true"
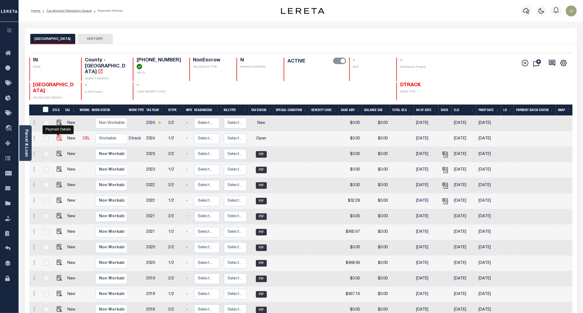
click at [59, 135] on img "" at bounding box center [59, 137] width 5 height 5
checkbox input "true"
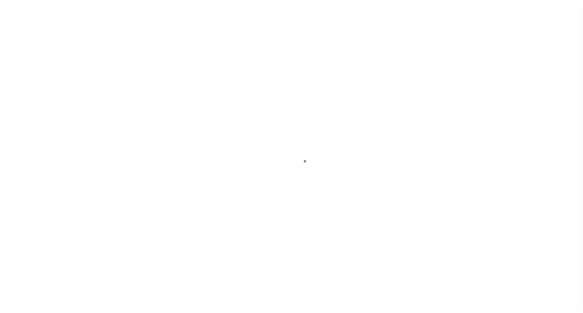
select select "OP2"
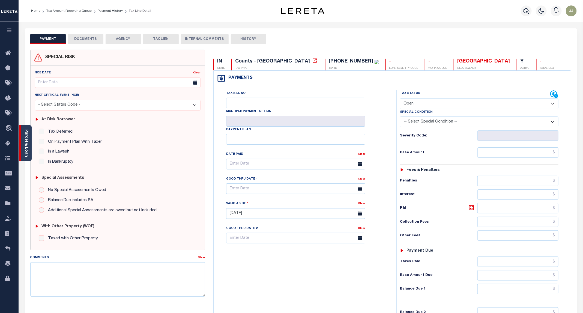
click at [24, 154] on link "Parcel & Loan" at bounding box center [26, 143] width 4 height 28
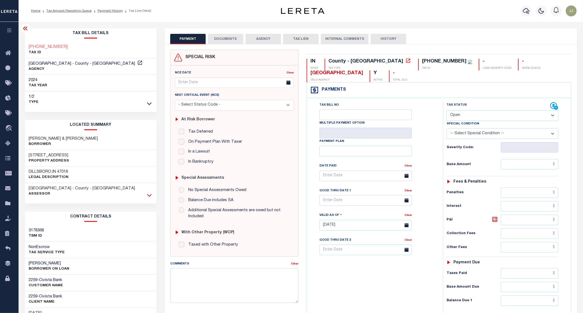
click at [151, 196] on icon at bounding box center [149, 195] width 5 height 6
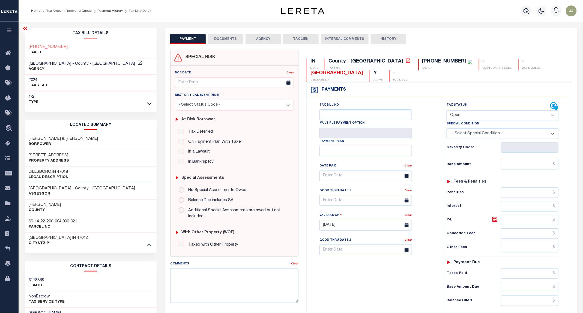
scroll to position [82, 0]
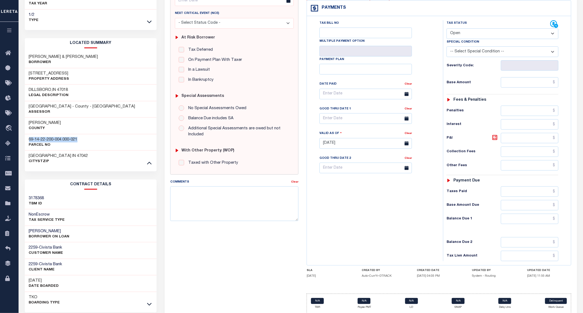
drag, startPoint x: 85, startPoint y: 142, endPoint x: 25, endPoint y: 142, distance: 59.2
click at [25, 142] on div "69-14-22-200-004.000-021 Parcel No" at bounding box center [91, 142] width 132 height 17
copy h3 "69-14-22-200-004.000-021"
click at [536, 83] on input "text" at bounding box center [530, 82] width 58 height 10
paste input "4"
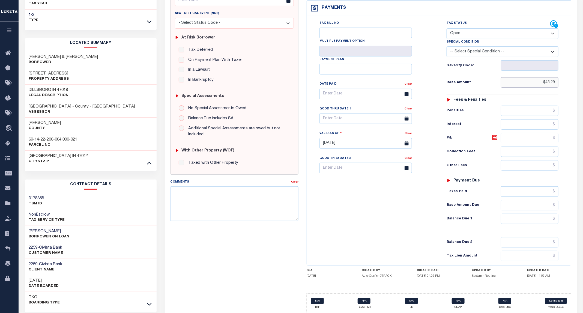
scroll to position [0, 0]
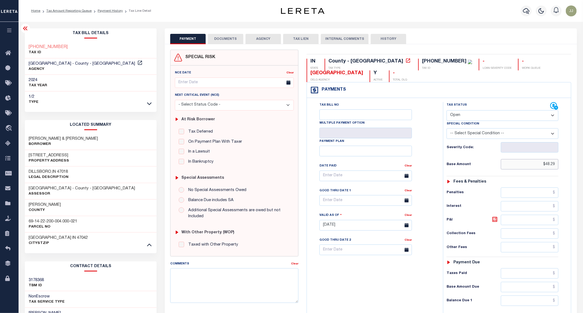
type input "$48.29"
type input "[DATE]"
click at [461, 113] on select "- Select Status Code - Open Due/Unpaid Paid Incomplete No Tax Due Internal Refu…" at bounding box center [503, 115] width 112 height 11
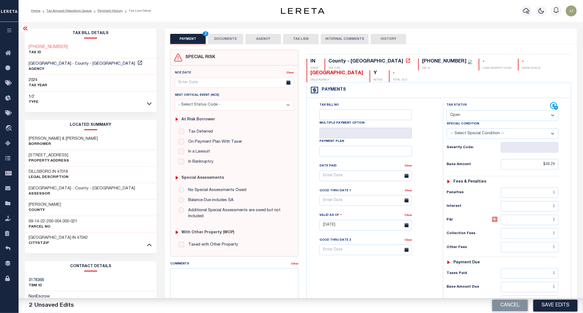
select select "PYD"
click at [447, 111] on select "- Select Status Code - Open Due/Unpaid Paid Incomplete No Tax Due Internal Refu…" at bounding box center [503, 115] width 112 height 11
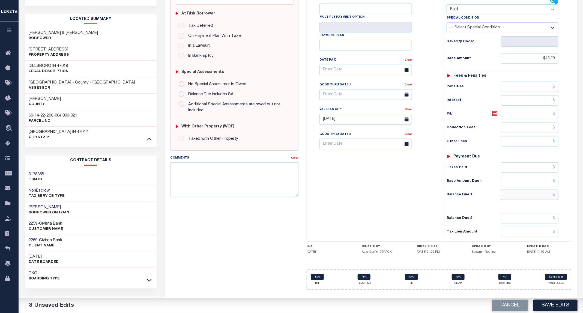
click at [532, 195] on input "text" at bounding box center [530, 195] width 58 height 10
type input "$0.00"
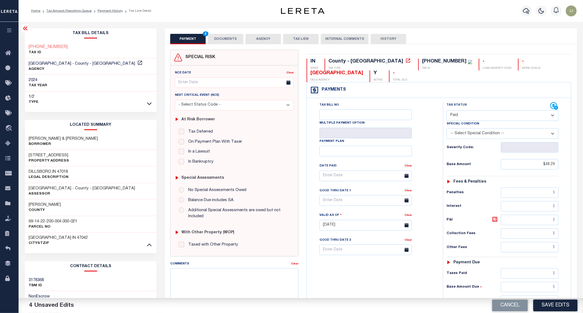
click at [221, 42] on button "DOCUMENTS" at bounding box center [225, 39] width 35 height 10
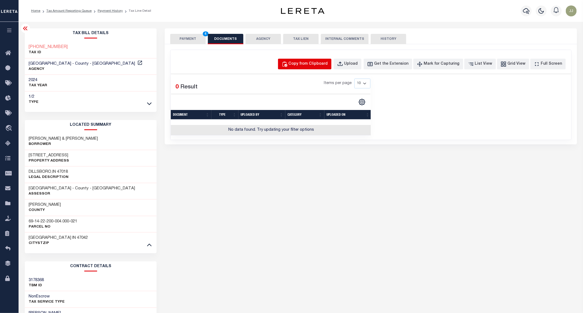
click at [323, 69] on button "Copy from Clipboard" at bounding box center [304, 64] width 53 height 11
select select "POP"
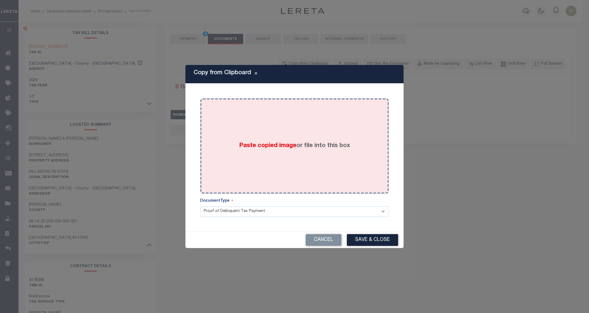
click at [317, 112] on div "Paste copied image or file into this box" at bounding box center [294, 145] width 181 height 87
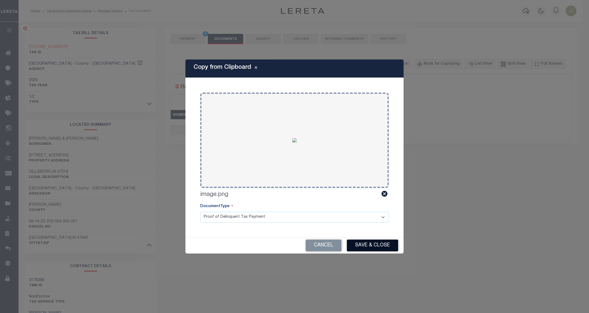
click at [383, 241] on button "Save & Close" at bounding box center [372, 245] width 51 height 12
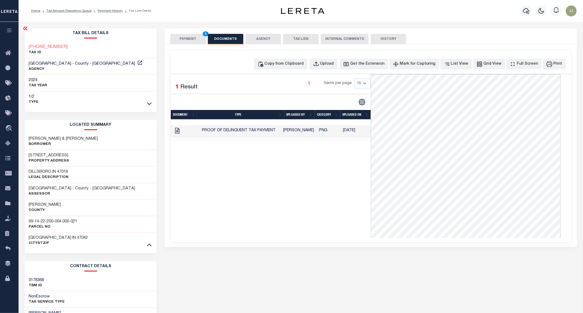
click at [194, 37] on button "PAYMENT 4" at bounding box center [187, 39] width 35 height 10
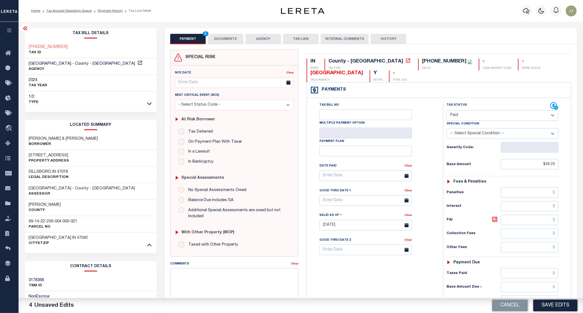
scroll to position [107, 0]
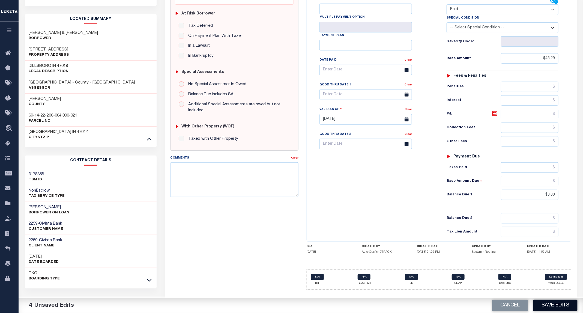
click at [558, 301] on button "Save Edits" at bounding box center [555, 306] width 44 height 12
checkbox input "false"
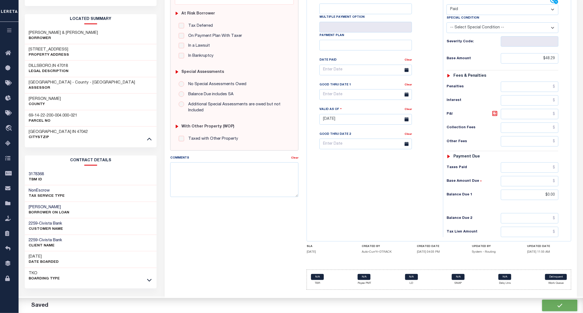
type input "$48.29"
type input "$0"
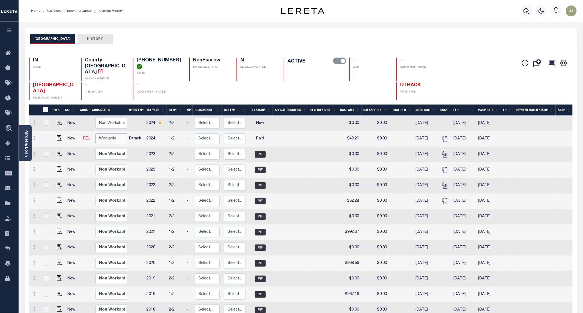
click at [103, 133] on select "Non Workable Workable" at bounding box center [111, 138] width 33 height 11
checkbox input "true"
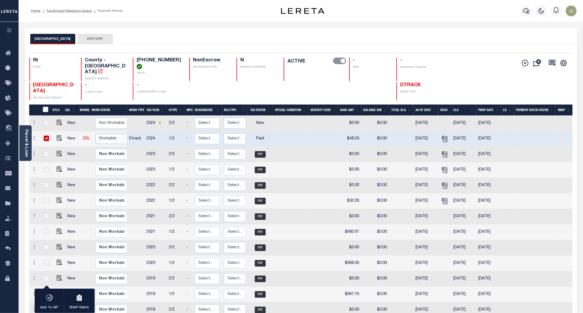
select select "true"
click at [95, 133] on select "Non Workable Workable" at bounding box center [111, 138] width 33 height 11
checkbox input "false"
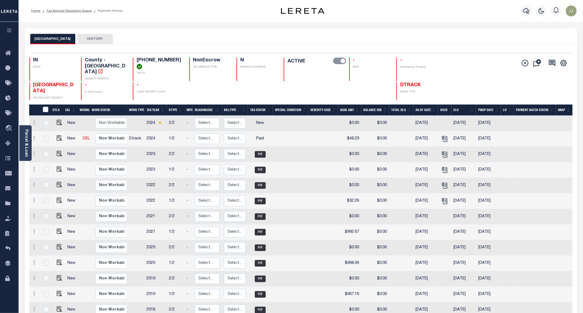
click at [210, 47] on div "1 Selected 13 Results 1 Items per page 25 50 100 IN STATE TAX ID" at bounding box center [301, 201] width 552 height 314
click at [28, 137] on link "Parcel & Loan" at bounding box center [26, 143] width 4 height 28
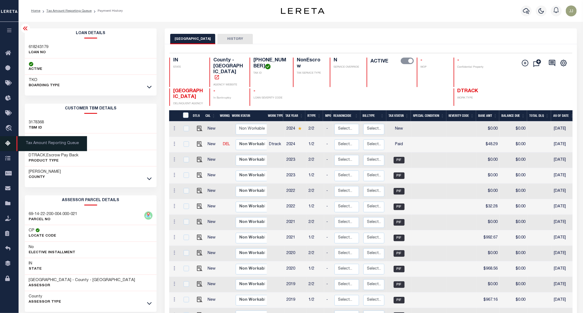
click at [7, 142] on icon at bounding box center [9, 143] width 9 height 7
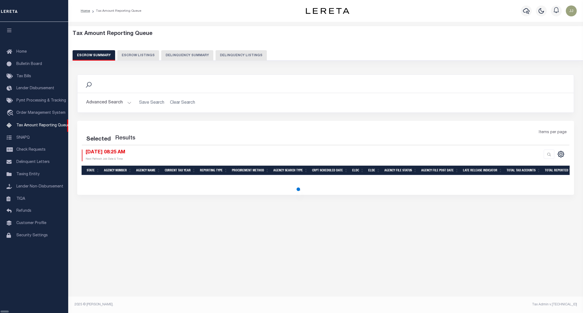
select select "100"
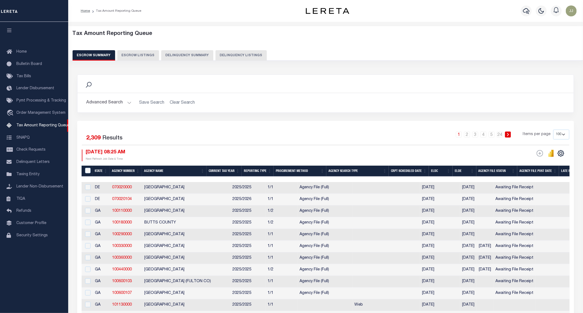
click at [234, 55] on button "Delinquency Listings" at bounding box center [240, 55] width 51 height 10
select select "100"
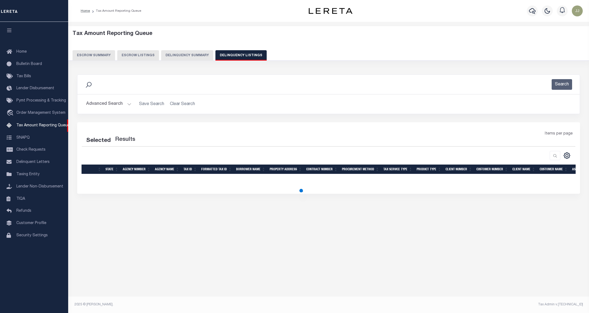
select select "100"
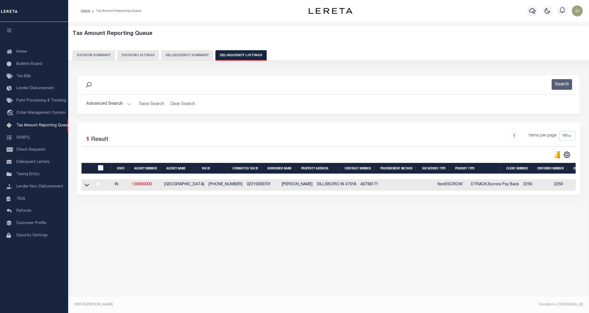
click at [125, 103] on button "Advanced Search" at bounding box center [108, 104] width 45 height 11
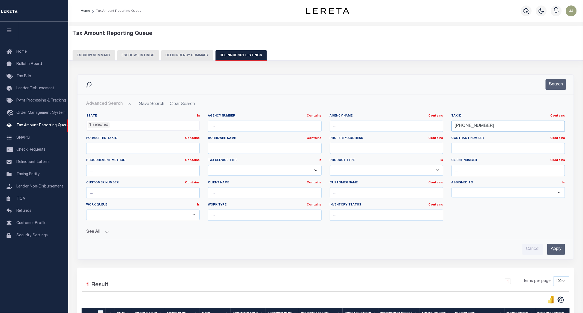
drag, startPoint x: 494, startPoint y: 130, endPoint x: 446, endPoint y: 130, distance: 47.5
click at [446, 130] on div "State In In AK AL AR AZ CA CO CT DC DE FL GA GU HI IA ID IL IN KS KY LA MA MD M…" at bounding box center [325, 169] width 487 height 111
paste input "8-00"
type input "[PHONE_NUMBER]"
click at [554, 84] on button "Search" at bounding box center [556, 84] width 20 height 11
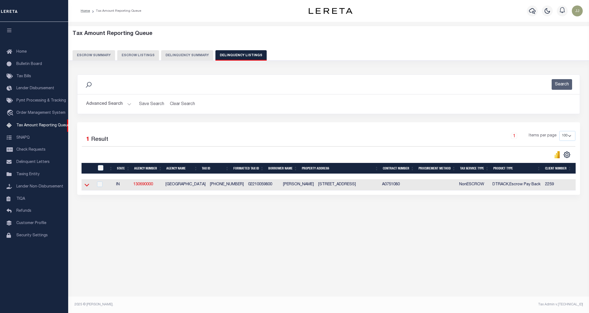
click at [87, 188] on icon at bounding box center [87, 185] width 5 height 6
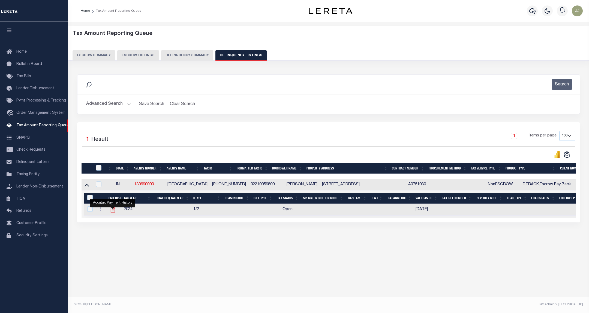
click at [114, 213] on icon "" at bounding box center [112, 209] width 7 height 7
checkbox input "true"
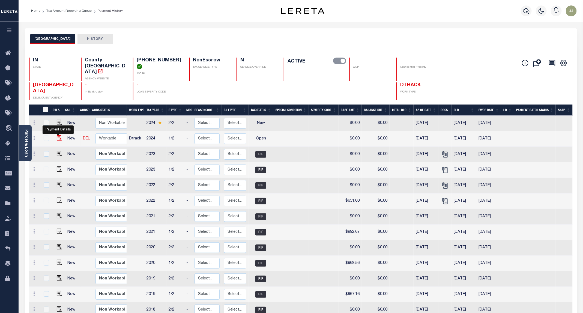
click at [58, 135] on img "" at bounding box center [59, 137] width 5 height 5
checkbox input "true"
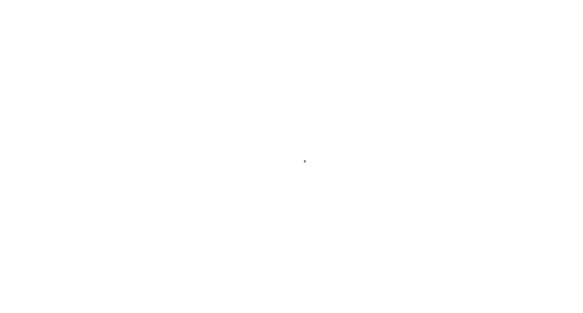
select select "OP2"
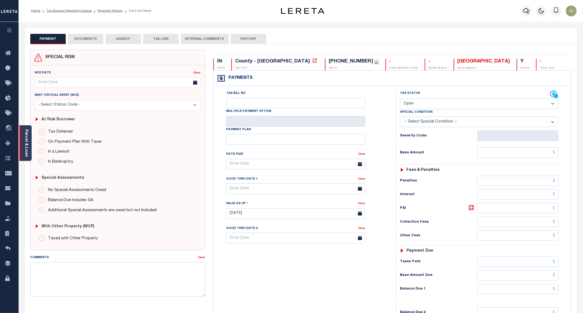
click at [26, 152] on link "Parcel & Loan" at bounding box center [26, 143] width 4 height 28
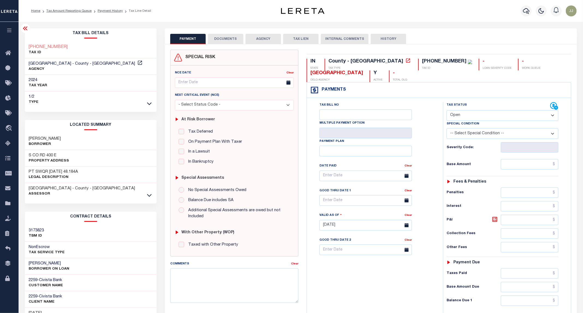
click at [148, 195] on icon at bounding box center [149, 195] width 5 height 6
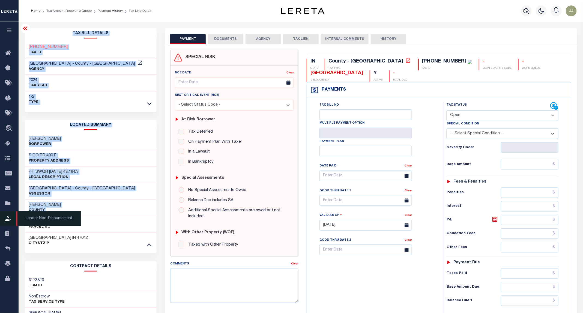
drag, startPoint x: 86, startPoint y: 222, endPoint x: 16, endPoint y: 220, distance: 70.4
click at [16, 220] on div "Home Tax Amount Reporting Queue Payment History Tax Line Detail Profile Sign out" at bounding box center [291, 209] width 583 height 419
copy div "Parcel & Loan Tax Bill Details [PHONE_NUMBER] TAX ID [GEOGRAPHIC_DATA] - County…"
click at [125, 229] on div "69-14-10-600-004.000-021 Parcel No" at bounding box center [91, 224] width 132 height 17
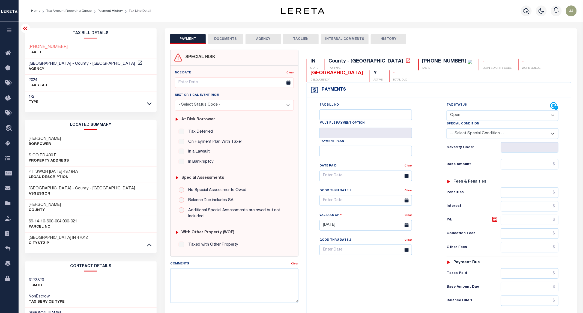
click at [94, 224] on div "69-14-10-600-004.000-021 Parcel No" at bounding box center [91, 224] width 132 height 17
drag, startPoint x: 85, startPoint y: 220, endPoint x: 29, endPoint y: 224, distance: 55.7
click at [29, 224] on div "69-14-10-600-004.000-021 Parcel No" at bounding box center [91, 224] width 132 height 17
copy h3 "69-14-10-600-004.000-021"
click at [516, 166] on input "text" at bounding box center [530, 164] width 58 height 10
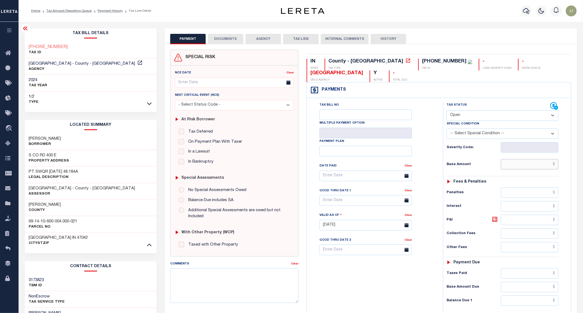
paste input "$978.52"
type input "$978.52"
type input "[DATE]"
click at [469, 119] on select "- Select Status Code - Open Due/Unpaid Paid Incomplete No Tax Due Internal Refu…" at bounding box center [503, 115] width 112 height 11
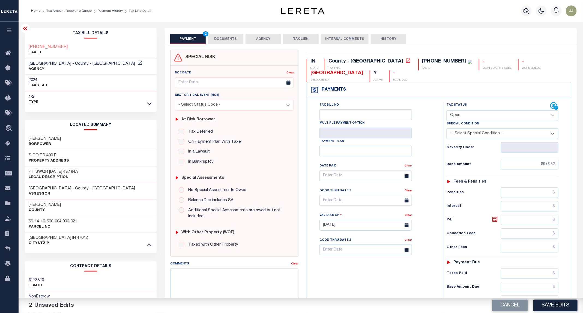
select select "PYD"
click at [447, 111] on select "- Select Status Code - Open Due/Unpaid Paid Incomplete No Tax Due Internal Refu…" at bounding box center [503, 115] width 112 height 11
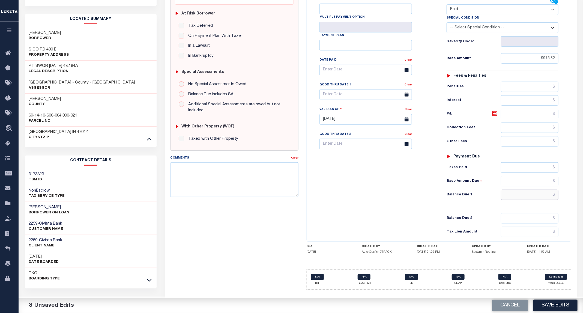
click at [524, 197] on input "text" at bounding box center [530, 195] width 58 height 10
type input "$0.00"
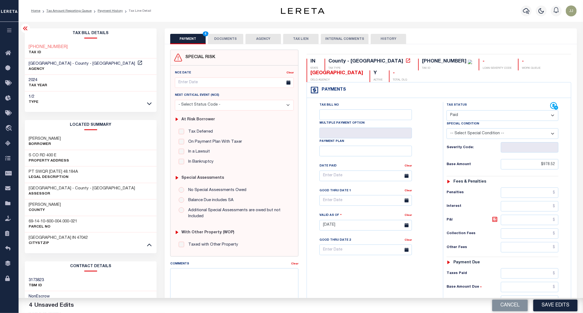
click at [218, 39] on button "DOCUMENTS" at bounding box center [225, 39] width 35 height 10
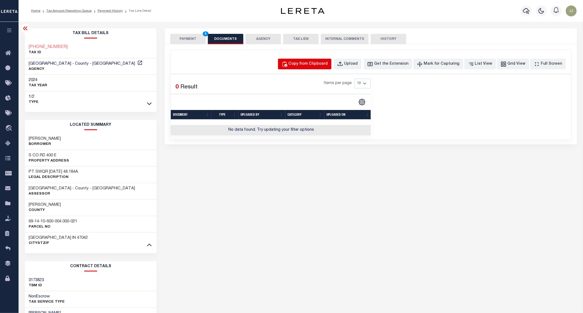
click at [323, 60] on button "Copy from Clipboard" at bounding box center [304, 64] width 53 height 11
select select "POP"
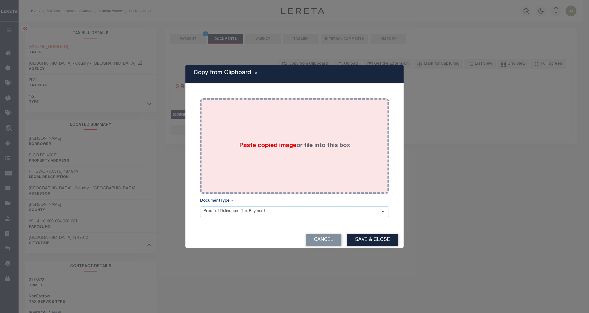
click at [307, 119] on div "Paste copied image or file into this box" at bounding box center [294, 145] width 181 height 87
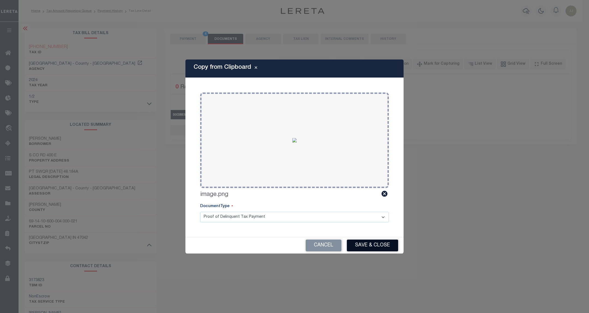
click at [368, 248] on button "Save & Close" at bounding box center [372, 245] width 51 height 12
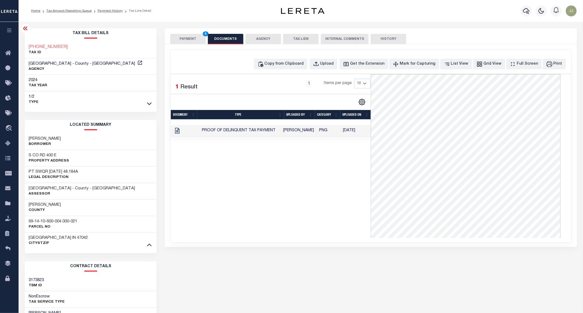
click at [191, 38] on button "PAYMENT 4" at bounding box center [187, 39] width 35 height 10
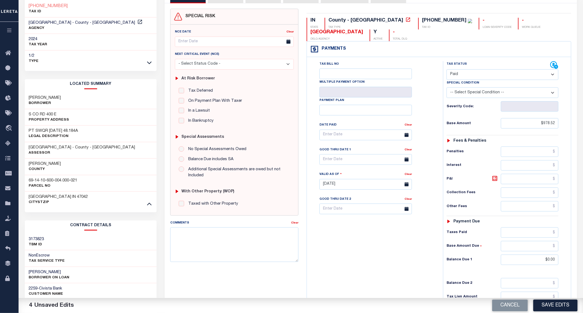
scroll to position [107, 0]
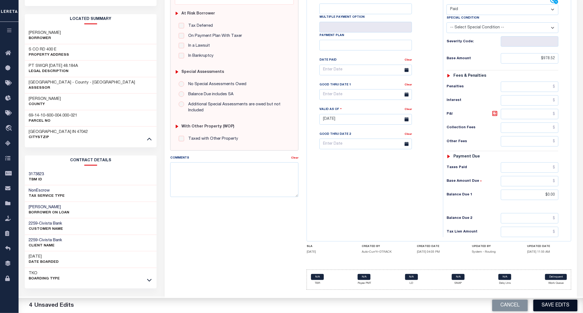
click at [554, 300] on button "Save Edits" at bounding box center [555, 306] width 44 height 12
checkbox input "false"
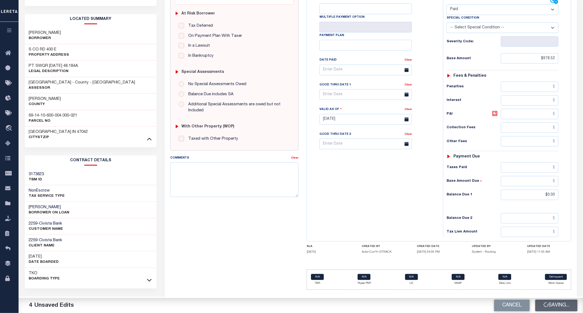
type input "$978.52"
type input "$0"
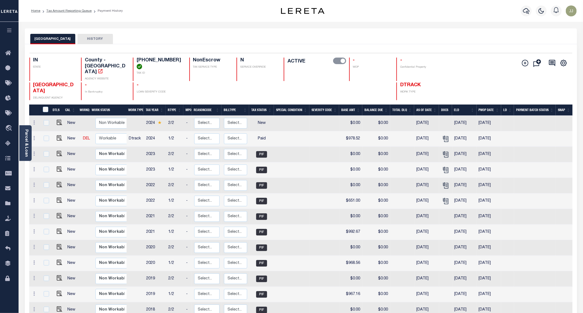
click at [106, 131] on td "Non Workable Workable" at bounding box center [113, 139] width 40 height 16
checkbox input "true"
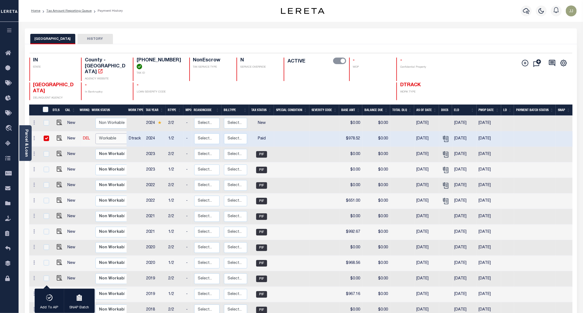
click at [106, 133] on select "Non Workable Workable" at bounding box center [111, 138] width 33 height 11
checkbox input "false"
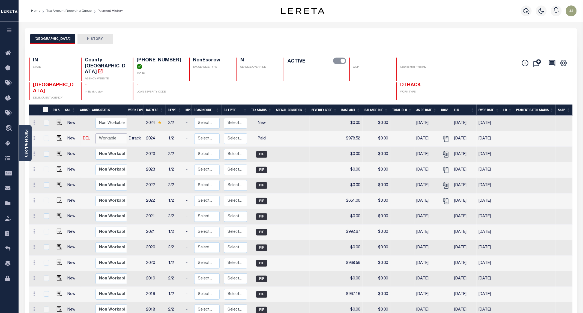
select select "true"
click at [95, 133] on select "Non Workable Workable" at bounding box center [111, 138] width 33 height 11
checkbox input "true"
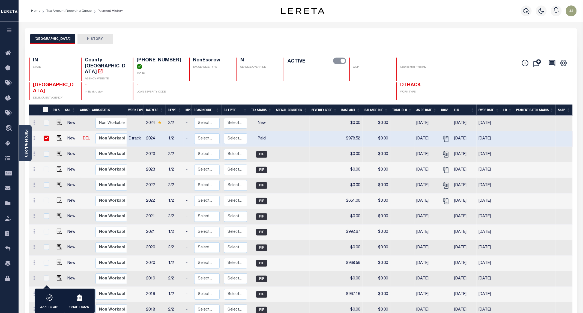
click at [475, 74] on div "IN STATE County - IN AGENCY WEBSITE [PHONE_NUMBER] TAX ID NonEscrow TAX SERVICE…" at bounding box center [255, 79] width 452 height 43
click at [8, 144] on icon at bounding box center [9, 143] width 9 height 7
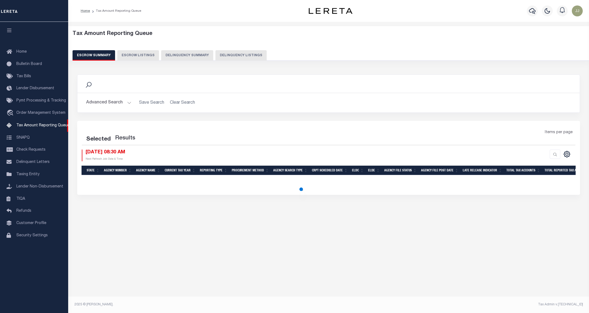
click at [237, 58] on button "Delinquency Listings" at bounding box center [240, 55] width 51 height 10
select select "100"
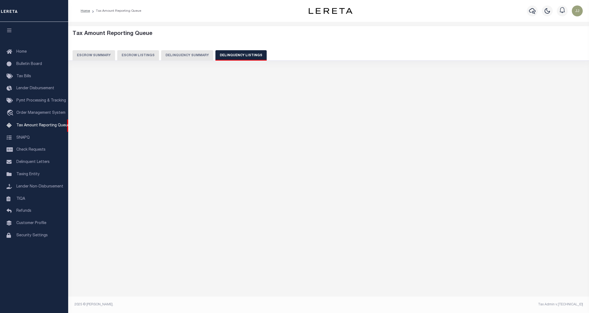
select select "100"
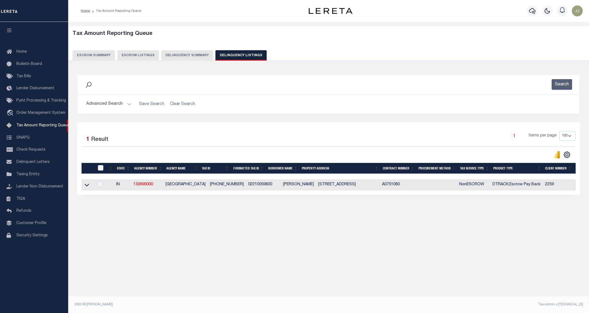
click at [122, 103] on button "Advanced Search" at bounding box center [108, 104] width 45 height 11
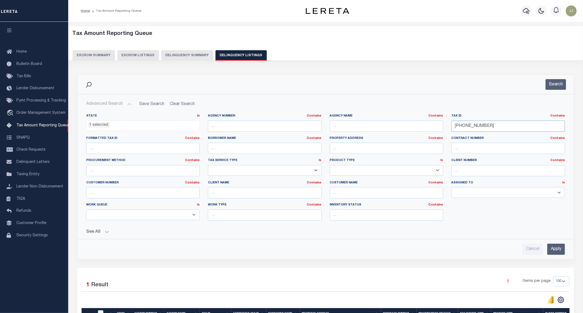
drag, startPoint x: 507, startPoint y: 127, endPoint x: 427, endPoint y: 126, distance: 79.1
click at [427, 126] on div "State In In AK AL AR AZ CA CO CT DC DE FL GA GU HI IA ID IL IN KS [GEOGRAPHIC_D…" at bounding box center [325, 169] width 487 height 111
paste input "600"
type input "022-100600-00"
click at [555, 83] on button "Search" at bounding box center [556, 84] width 20 height 11
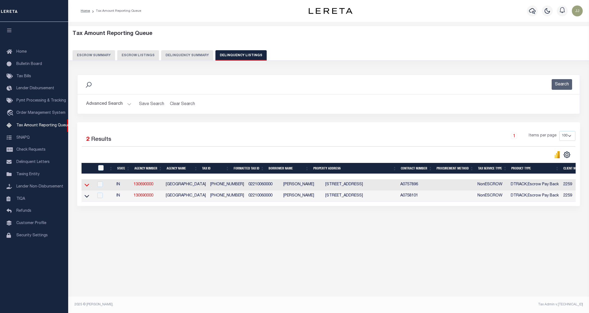
click at [87, 186] on icon at bounding box center [87, 185] width 5 height 6
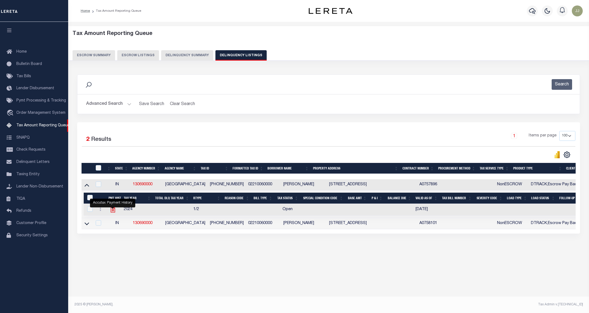
click at [114, 212] on icon "" at bounding box center [112, 209] width 7 height 7
checkbox input "true"
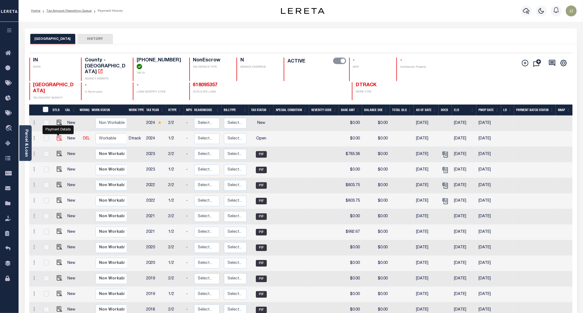
click at [58, 135] on img "" at bounding box center [59, 137] width 5 height 5
checkbox input "true"
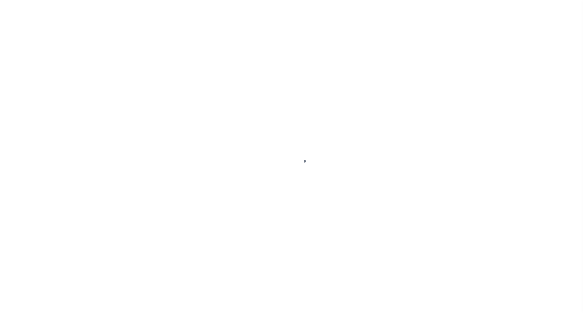
select select "OP2"
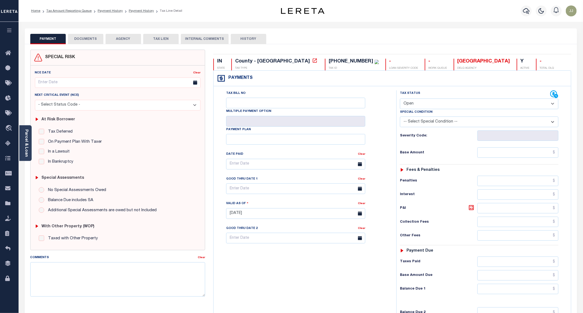
click at [31, 152] on div "Parcel & Loan" at bounding box center [25, 143] width 12 height 36
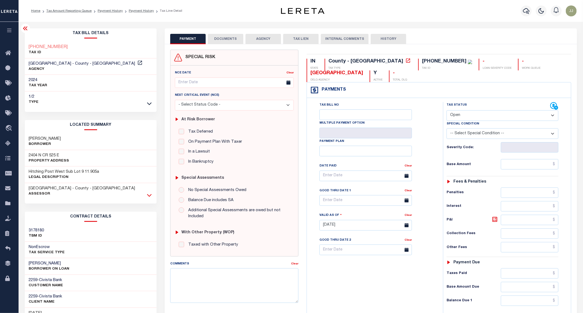
click at [148, 194] on icon at bounding box center [149, 195] width 5 height 6
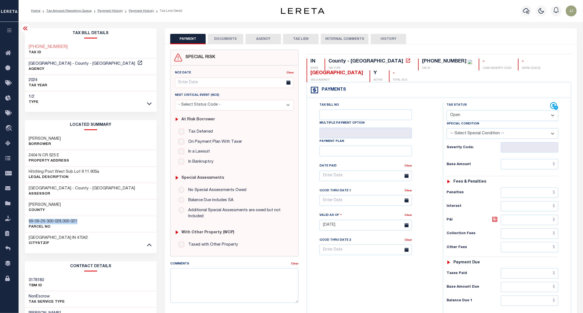
drag, startPoint x: 88, startPoint y: 224, endPoint x: 28, endPoint y: 220, distance: 59.9
click at [28, 220] on div "69-09-26-300-028.000-021 Parcel No" at bounding box center [91, 224] width 132 height 17
copy h3 "69-09-26-300-028.000-021"
click at [518, 168] on input "text" at bounding box center [530, 164] width 58 height 10
paste input "7"
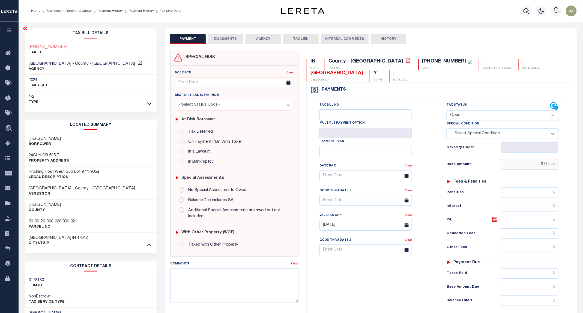
type input "$734.44"
type input "[DATE]"
click at [474, 118] on select "- Select Status Code - Open Due/Unpaid Paid Incomplete No Tax Due Internal Refu…" at bounding box center [503, 115] width 112 height 11
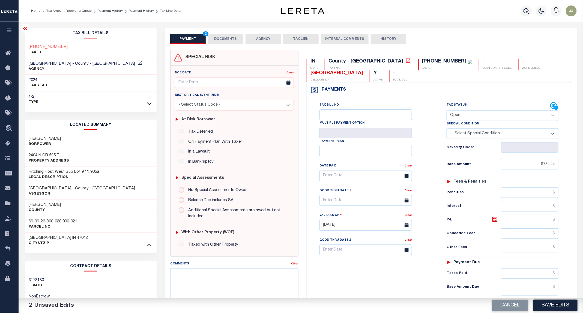
select select "PYD"
click at [447, 111] on select "- Select Status Code - Open Due/Unpaid Paid Incomplete No Tax Due Internal Refu…" at bounding box center [503, 115] width 112 height 11
drag, startPoint x: 91, startPoint y: 222, endPoint x: 26, endPoint y: 223, distance: 64.4
click at [26, 223] on div "69-09-26-300-028.000-021 Parcel No" at bounding box center [91, 224] width 132 height 17
copy h3 "69-09-26-300-028.000-021"
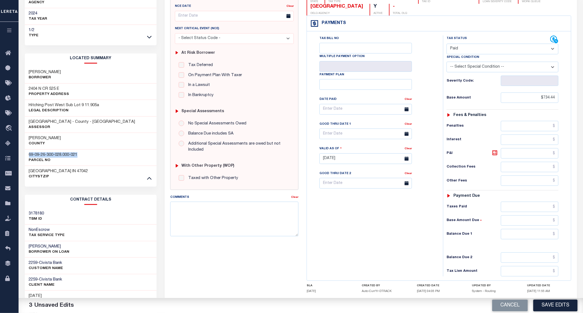
scroll to position [107, 0]
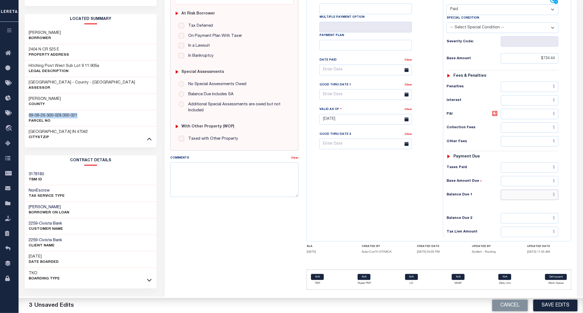
click at [524, 194] on input "text" at bounding box center [530, 195] width 58 height 10
type input "$0.00"
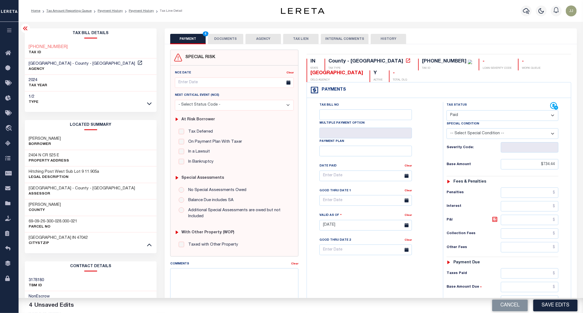
click at [223, 40] on button "DOCUMENTS" at bounding box center [225, 39] width 35 height 10
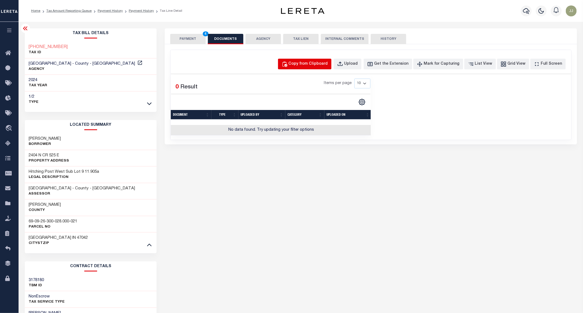
click at [322, 66] on div "Copy from Clipboard" at bounding box center [308, 64] width 39 height 6
select select "POP"
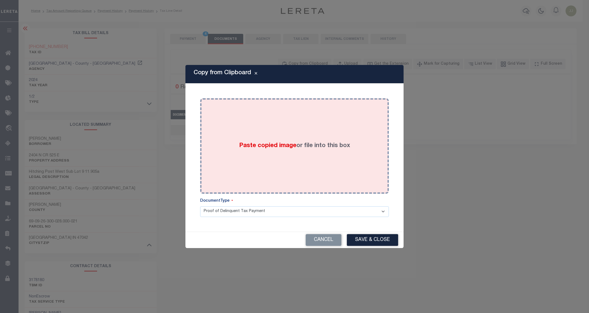
click at [310, 112] on div "Paste copied image or file into this box" at bounding box center [294, 145] width 181 height 87
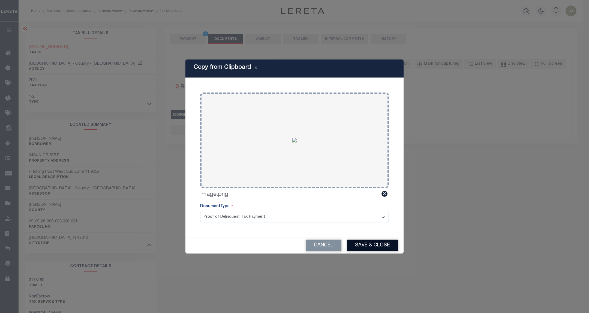
click at [375, 243] on button "Save & Close" at bounding box center [372, 245] width 51 height 12
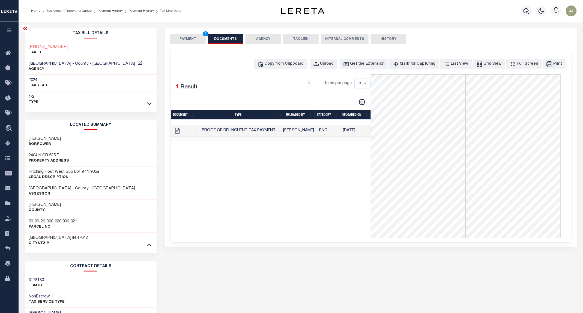
click at [187, 38] on button "PAYMENT 4" at bounding box center [187, 39] width 35 height 10
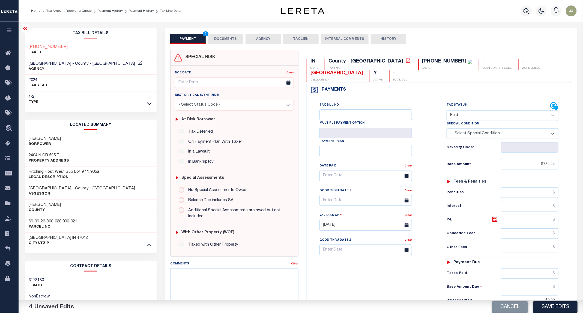
scroll to position [107, 0]
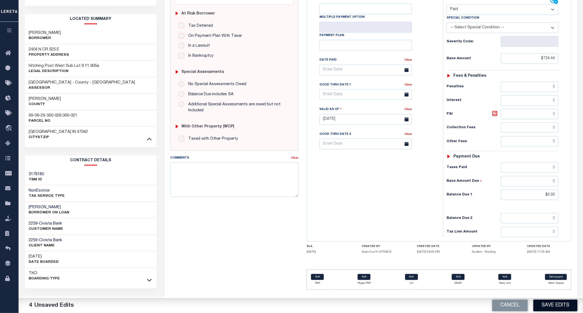
click at [555, 306] on button "Save Edits" at bounding box center [555, 306] width 44 height 12
checkbox input "false"
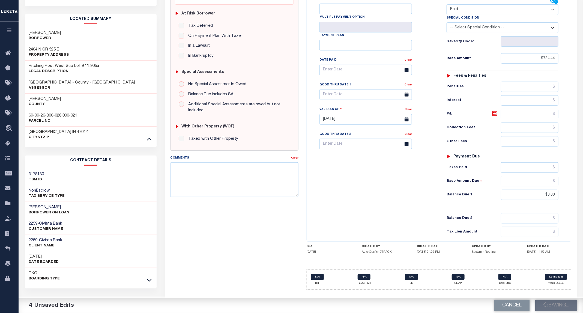
type input "$734.44"
type input "$0"
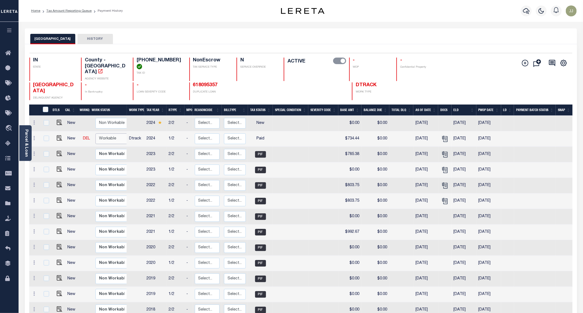
click at [99, 133] on select "Non Workable Workable" at bounding box center [111, 138] width 33 height 11
checkbox input "true"
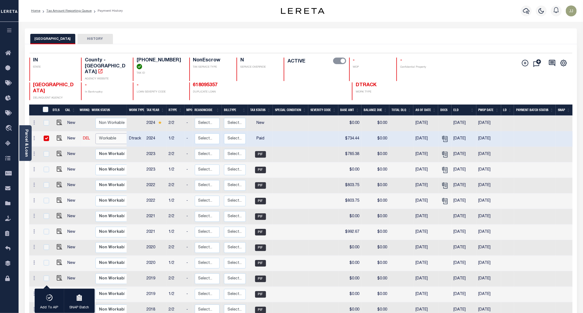
select select "true"
click at [95, 133] on select "Non Workable Workable" at bounding box center [111, 138] width 33 height 11
checkbox input "false"
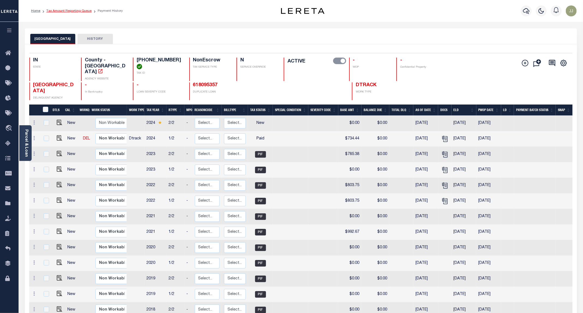
click at [71, 11] on link "Tax Amount Reporting Queue" at bounding box center [68, 10] width 45 height 3
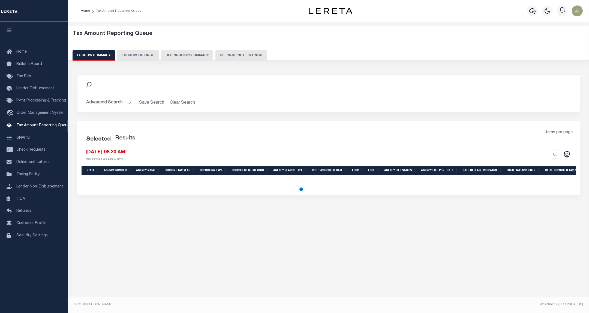
select select "100"
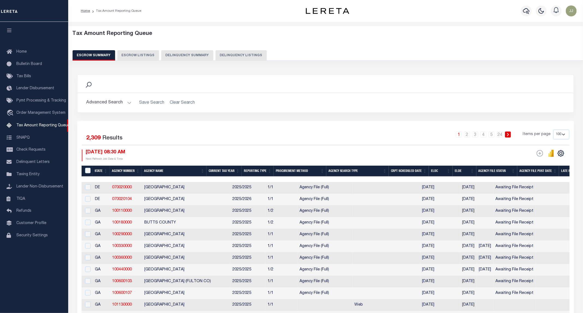
click at [247, 56] on button "Delinquency Listings" at bounding box center [240, 55] width 51 height 10
select select "100"
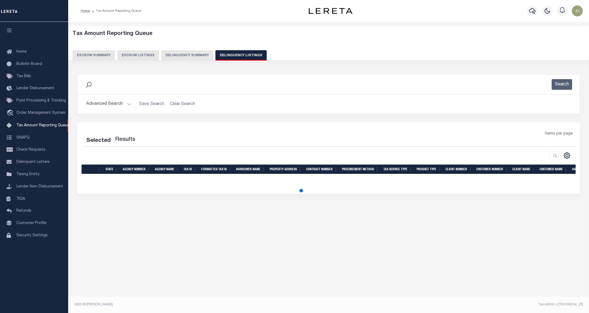
select select "100"
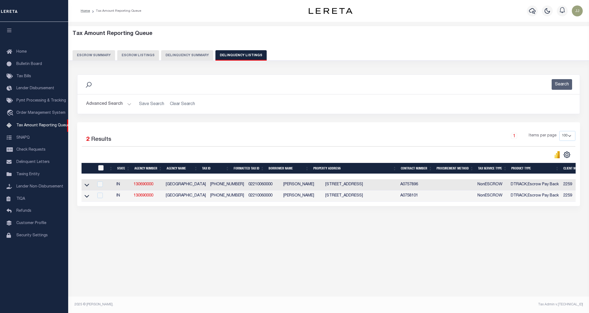
click at [101, 170] on input "checkbox" at bounding box center [100, 167] width 5 height 5
checkbox input "true"
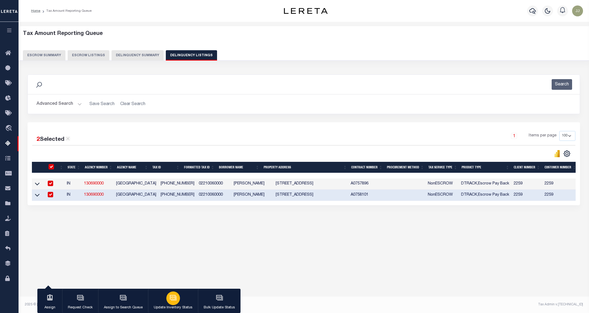
click at [180, 304] on button "Update Inventory Status" at bounding box center [173, 301] width 50 height 25
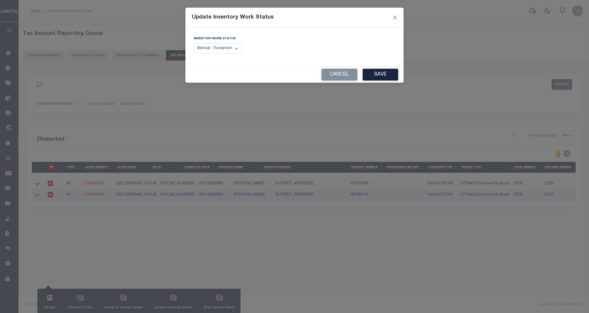
click at [224, 47] on select "Manual - Exception Pended - Awaiting Search Late Add Exception Completed" at bounding box center [218, 48] width 49 height 11
select select "4"
click at [194, 44] on select "Manual - Exception Pended - Awaiting Search Late Add Exception Completed" at bounding box center [218, 48] width 49 height 11
click at [384, 76] on button "Save" at bounding box center [380, 75] width 35 height 12
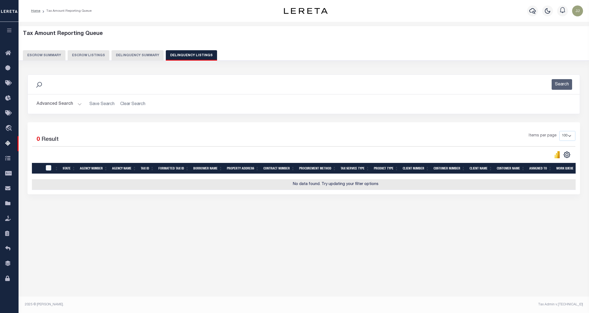
click at [61, 103] on button "Advanced Search" at bounding box center [59, 104] width 45 height 11
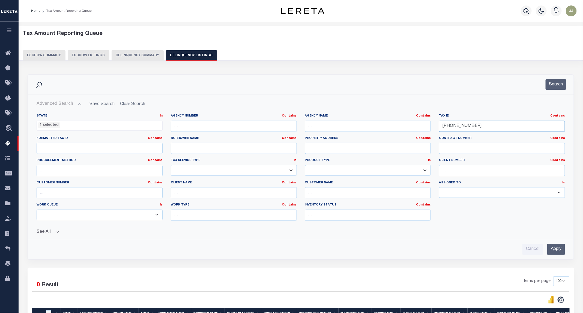
drag, startPoint x: 477, startPoint y: 127, endPoint x: 400, endPoint y: 130, distance: 77.0
click at [400, 129] on div "State In In AK AL AR AZ CA CO CT DC DE FL GA GU HI IA ID IL IN KS KY LA MA MD M…" at bounding box center [300, 169] width 537 height 111
paste input "2-1"
type input "022-100602-10"
click at [558, 86] on button "Search" at bounding box center [556, 84] width 20 height 11
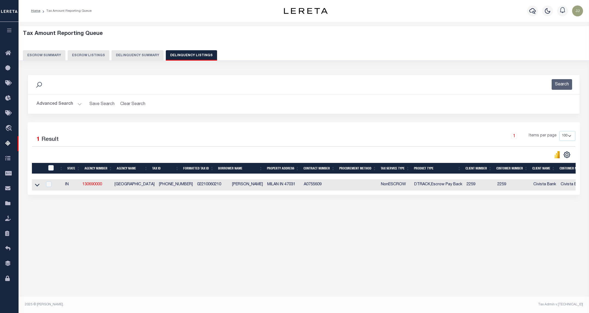
click at [38, 188] on icon at bounding box center [37, 185] width 5 height 6
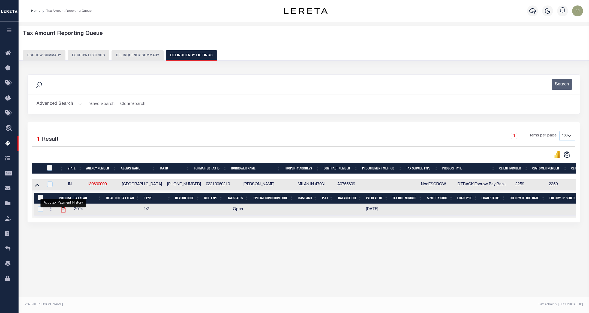
click at [63, 212] on icon "" at bounding box center [63, 210] width 4 height 6
checkbox input "true"
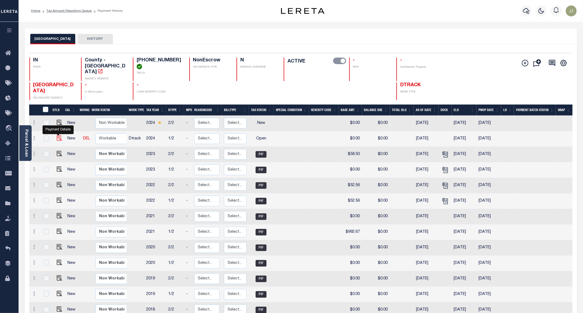
click at [58, 135] on img "" at bounding box center [59, 137] width 5 height 5
checkbox input "true"
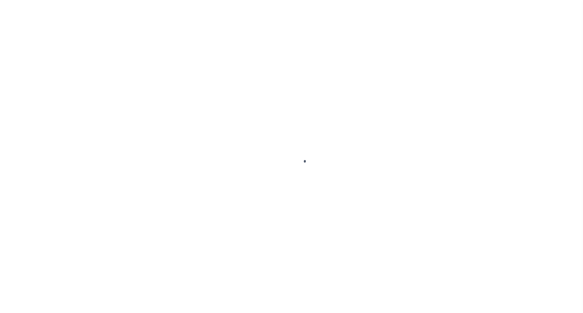
select select "OP2"
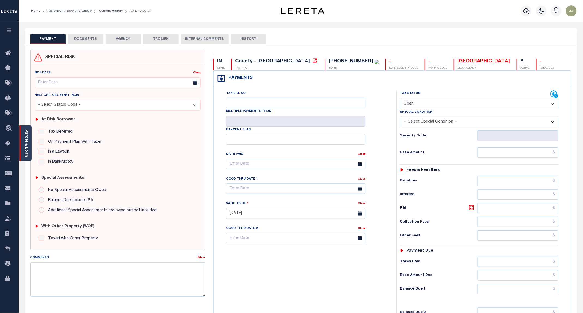
click at [25, 154] on link "Parcel & Loan" at bounding box center [26, 143] width 4 height 28
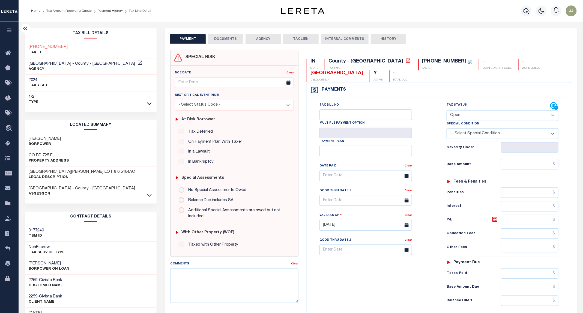
click at [149, 195] on icon at bounding box center [149, 195] width 5 height 6
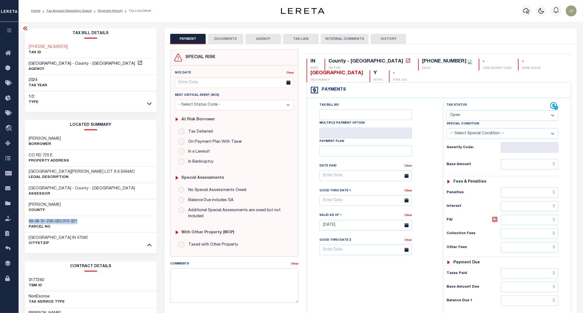
drag, startPoint x: 97, startPoint y: 222, endPoint x: 23, endPoint y: 223, distance: 74.2
click at [23, 223] on div "Tax Bill Details [PHONE_NUMBER] TAX ID" at bounding box center [91, 223] width 140 height 390
copy h3 "69-08-31-200-020.010-021"
click at [513, 164] on input "text" at bounding box center [530, 164] width 58 height 10
paste input "6"
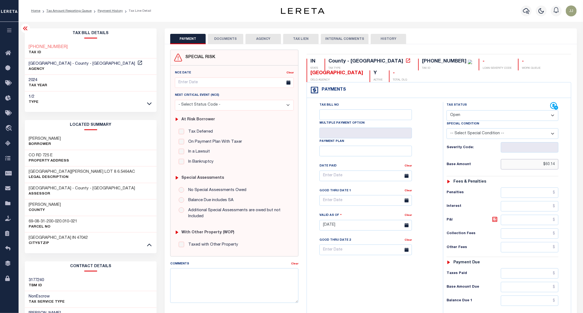
type input "$60.14"
type input "[DATE]"
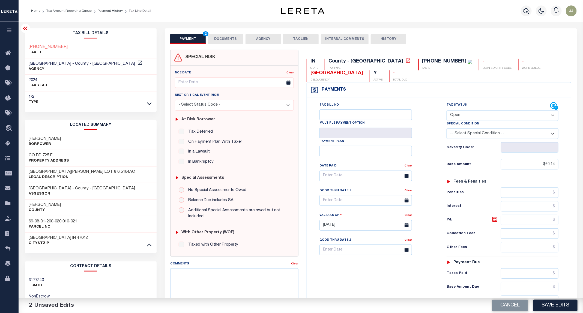
click at [464, 121] on div "Special Condition" at bounding box center [503, 125] width 112 height 8
drag, startPoint x: 462, startPoint y: 118, endPoint x: 462, endPoint y: 121, distance: 3.3
click at [462, 118] on select "- Select Status Code - Open Due/Unpaid Paid Incomplete No Tax Due Internal Refu…" at bounding box center [503, 115] width 112 height 11
select select "PYD"
click at [447, 111] on select "- Select Status Code - Open Due/Unpaid Paid Incomplete No Tax Due Internal Refu…" at bounding box center [503, 115] width 112 height 11
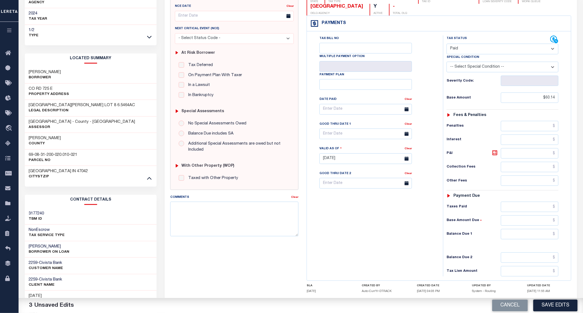
scroll to position [107, 0]
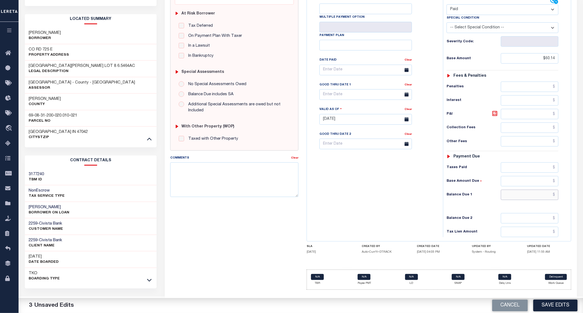
click at [518, 200] on input "text" at bounding box center [530, 195] width 58 height 10
type input "$0.00"
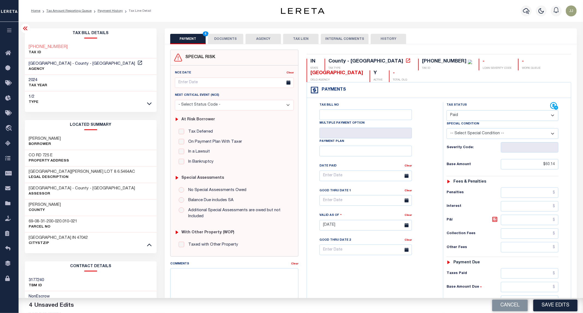
click at [227, 40] on button "DOCUMENTS" at bounding box center [225, 39] width 35 height 10
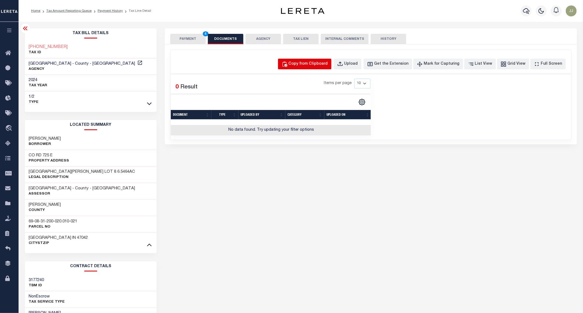
click at [320, 61] on div "Copy from Clipboard" at bounding box center [308, 64] width 39 height 6
select select "POP"
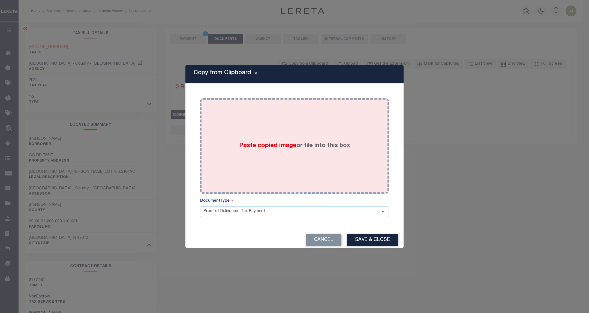
click at [260, 133] on div "Paste copied image or file into this box" at bounding box center [294, 145] width 181 height 87
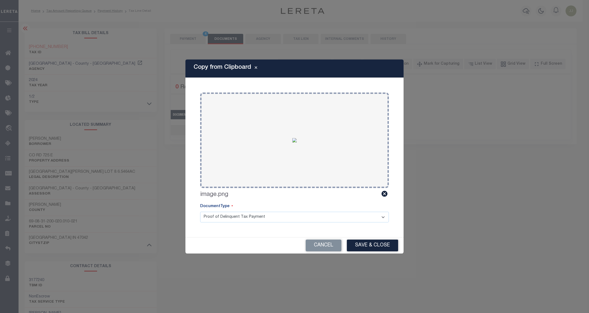
click at [382, 242] on button "Save & Close" at bounding box center [372, 245] width 51 height 12
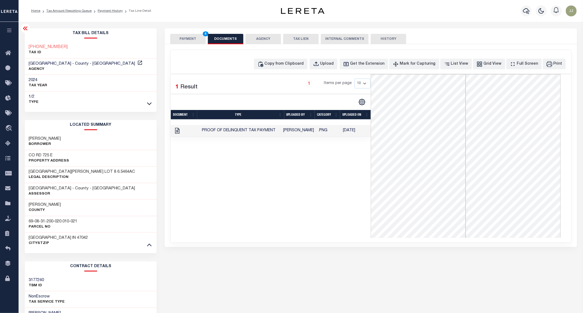
click at [182, 40] on button "PAYMENT 4" at bounding box center [187, 39] width 35 height 10
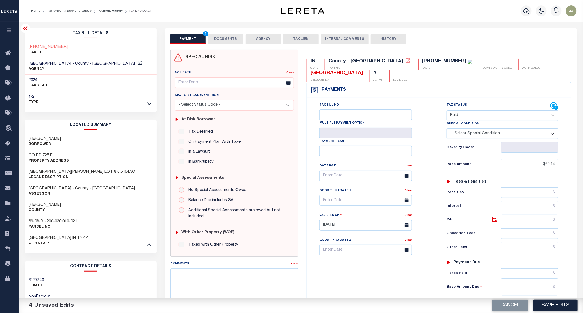
scroll to position [107, 0]
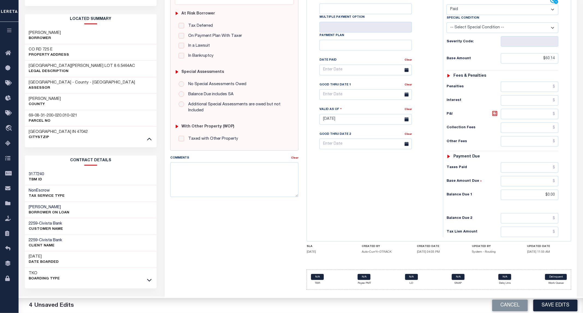
click at [552, 307] on button "Save Edits" at bounding box center [555, 306] width 44 height 12
checkbox input "false"
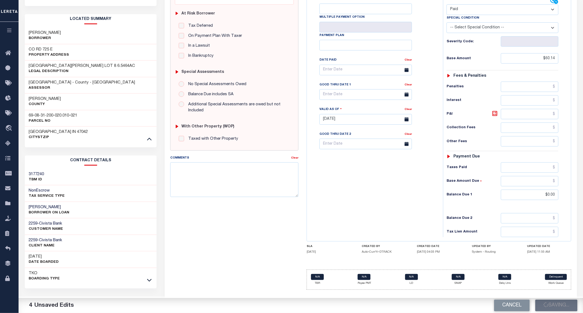
type input "$60.14"
type input "$0"
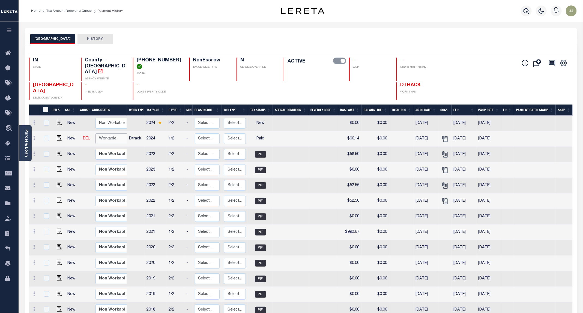
click at [107, 133] on select "Non Workable Workable" at bounding box center [111, 138] width 33 height 11
checkbox input "true"
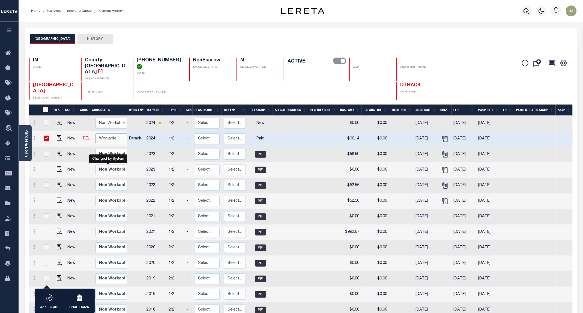
select select "true"
click at [95, 133] on select "Non Workable Workable" at bounding box center [111, 138] width 33 height 11
checkbox input "false"
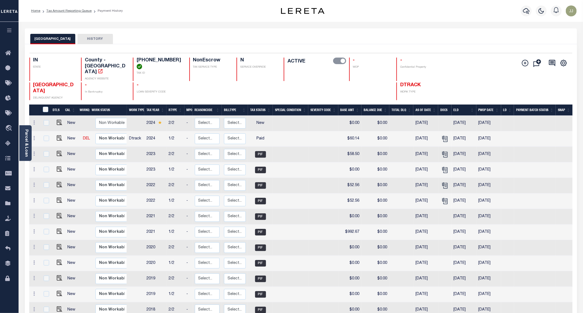
click at [222, 39] on div "RIPLEY COUNTY HISTORY" at bounding box center [300, 39] width 541 height 10
click at [72, 11] on link "Tax Amount Reporting Queue" at bounding box center [68, 10] width 45 height 3
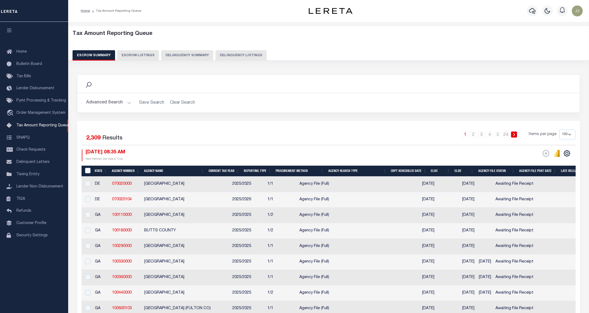
select select "100"
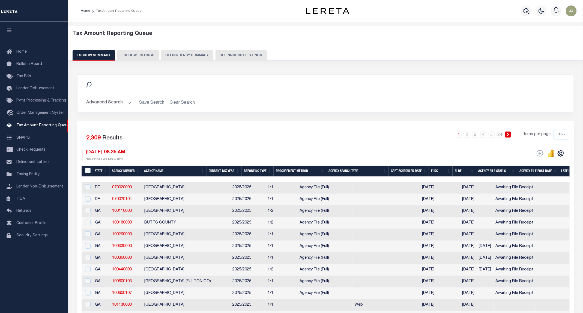
click at [249, 58] on button "Delinquency Listings" at bounding box center [240, 55] width 51 height 10
select select "100"
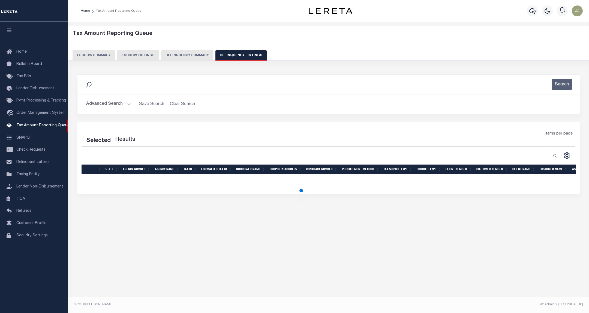
select select "100"
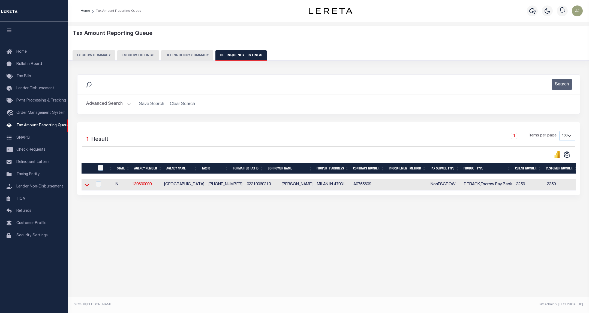
click at [88, 188] on icon at bounding box center [87, 185] width 5 height 6
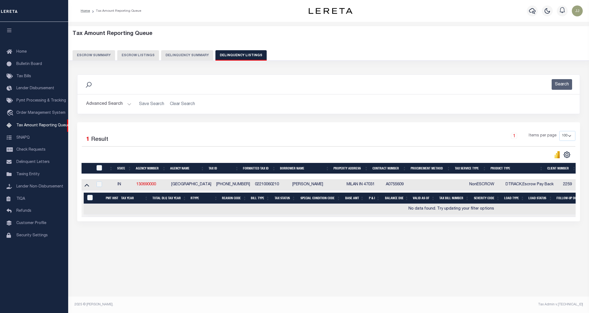
click at [114, 100] on button "Advanced Search" at bounding box center [108, 104] width 45 height 11
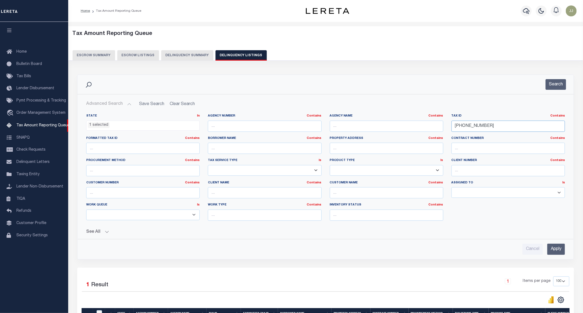
drag, startPoint x: 496, startPoint y: 129, endPoint x: 436, endPoint y: 130, distance: 59.7
click at [436, 130] on div "State In In AK AL AR AZ CA CO CT DC DE FL GA GU HI IA ID IL IN KS KY LA MA MD M…" at bounding box center [325, 169] width 487 height 111
paste input "1"
type input "[PHONE_NUMBER]"
click at [553, 89] on button "Search" at bounding box center [556, 84] width 20 height 11
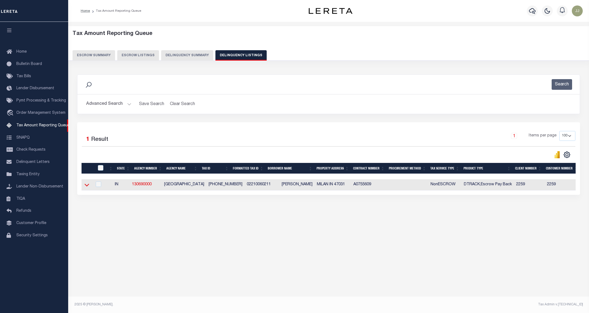
click at [88, 187] on icon at bounding box center [87, 185] width 5 height 3
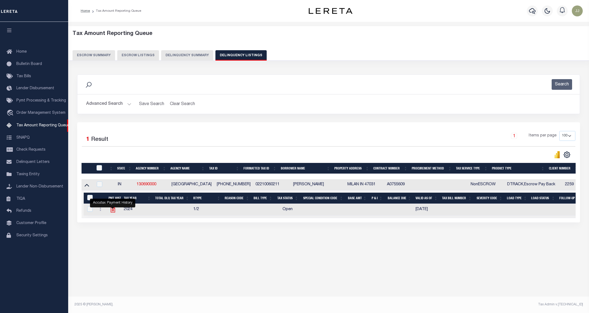
click at [112, 212] on icon "" at bounding box center [112, 209] width 7 height 7
checkbox input "true"
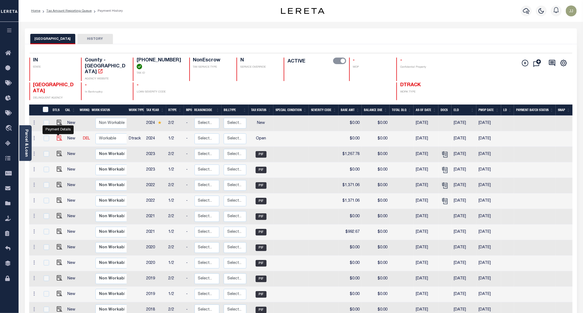
click at [58, 135] on img "" at bounding box center [59, 137] width 5 height 5
checkbox input "true"
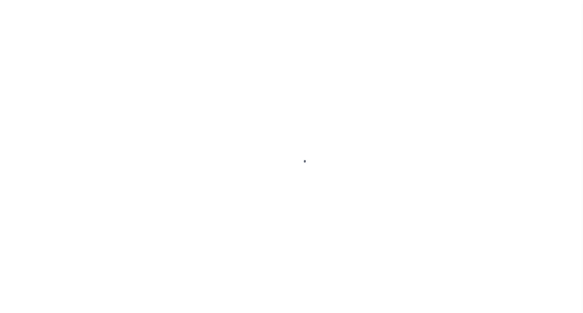
select select "OP2"
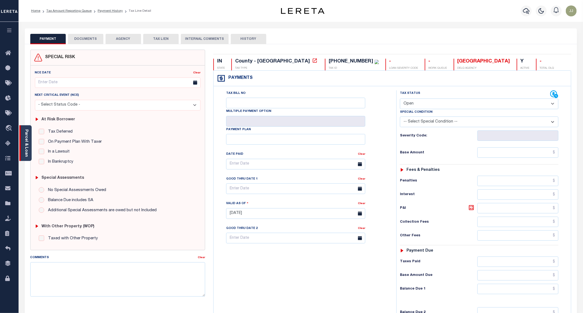
click at [29, 149] on div "Parcel & Loan" at bounding box center [25, 143] width 12 height 36
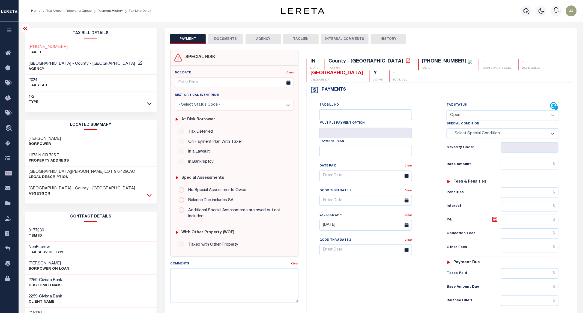
click at [149, 195] on icon at bounding box center [149, 195] width 5 height 6
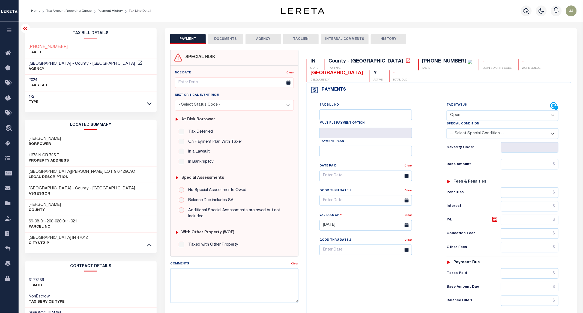
scroll to position [107, 0]
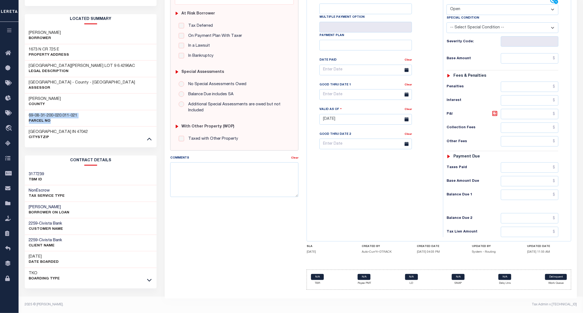
drag, startPoint x: 82, startPoint y: 118, endPoint x: 39, endPoint y: 117, distance: 43.4
click at [26, 116] on div "69-08-31-200-020.011-021 Parcel No" at bounding box center [91, 118] width 132 height 17
click at [86, 119] on div "69-08-31-200-020.011-021 Parcel No" at bounding box center [91, 118] width 132 height 17
drag, startPoint x: 86, startPoint y: 113, endPoint x: 27, endPoint y: 114, distance: 58.7
click at [27, 114] on div "69-08-31-200-020.011-021 Parcel No" at bounding box center [91, 118] width 132 height 17
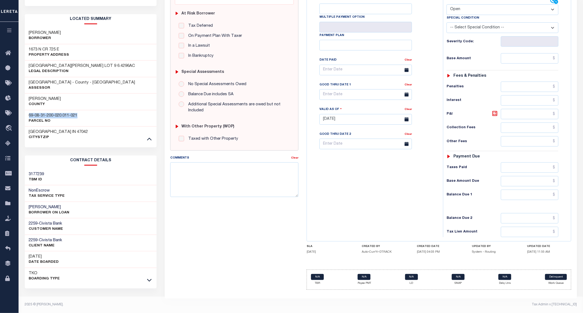
copy h3 "69-08-31-200-020.011-021"
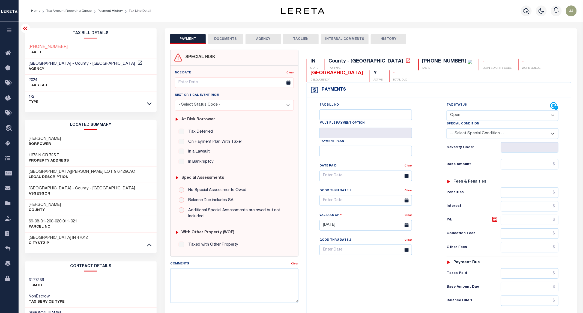
click at [520, 173] on div "Tax Status Status - Select Status Code -" at bounding box center [504, 222] width 122 height 241
click at [518, 167] on input "text" at bounding box center [530, 164] width 58 height 10
click at [544, 168] on input "text" at bounding box center [530, 164] width 58 height 10
paste input "2"
type input "$2,276.92"
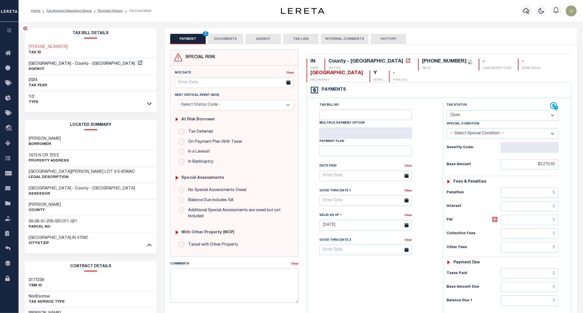
type input "[DATE]"
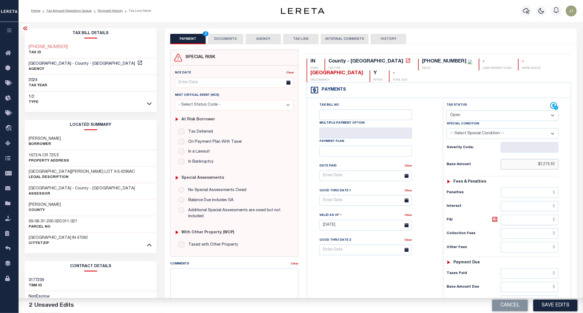
click at [544, 169] on input "$2,276.92" at bounding box center [530, 164] width 58 height 10
type input "$1,276.92"
click at [466, 113] on select "- Select Status Code - Open Due/Unpaid Paid Incomplete No Tax Due Internal Refu…" at bounding box center [503, 115] width 112 height 11
select select "PYD"
click at [447, 111] on select "- Select Status Code - Open Due/Unpaid Paid Incomplete No Tax Due Internal Refu…" at bounding box center [503, 115] width 112 height 11
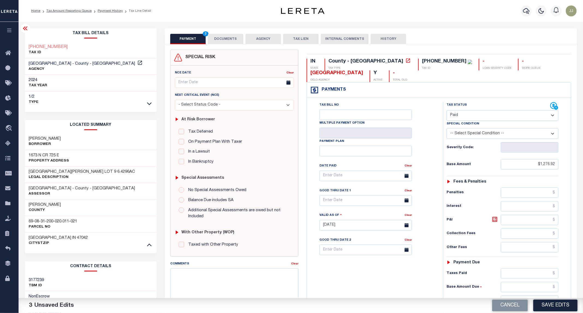
scroll to position [107, 0]
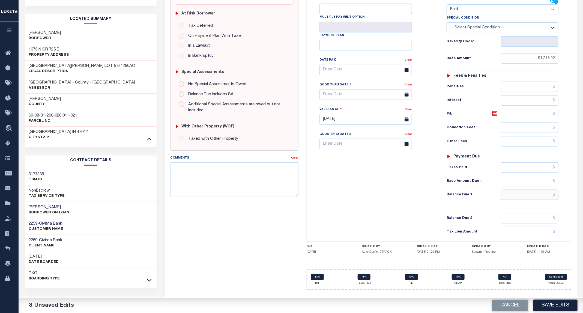
click at [527, 197] on input "text" at bounding box center [530, 195] width 58 height 10
type input "$0.00"
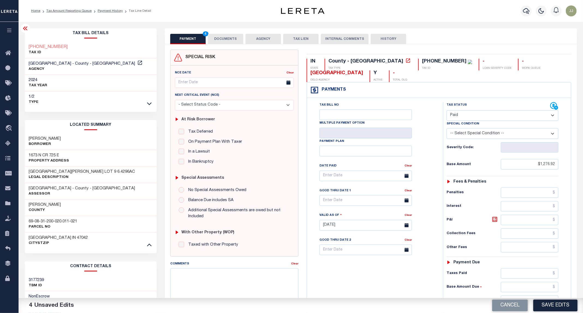
click at [235, 38] on button "DOCUMENTS" at bounding box center [225, 39] width 35 height 10
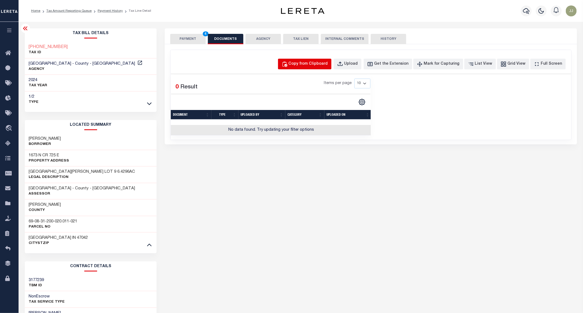
click at [315, 68] on button "Copy from Clipboard" at bounding box center [304, 64] width 53 height 11
select select "POP"
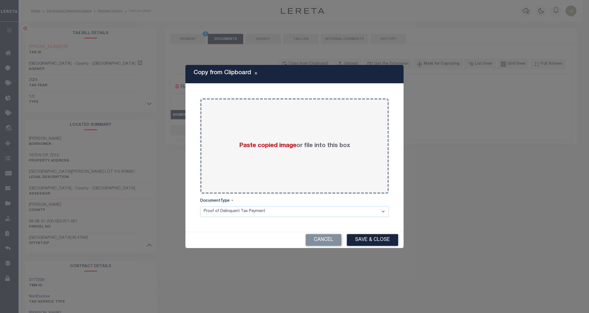
click at [307, 93] on div "Paste copied image or file into this box Select file or drag into this box Plea…" at bounding box center [294, 157] width 205 height 135
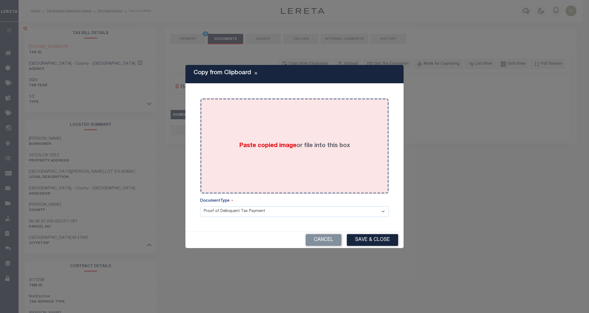
click at [280, 153] on div "Paste copied image or file into this box" at bounding box center [294, 145] width 181 height 87
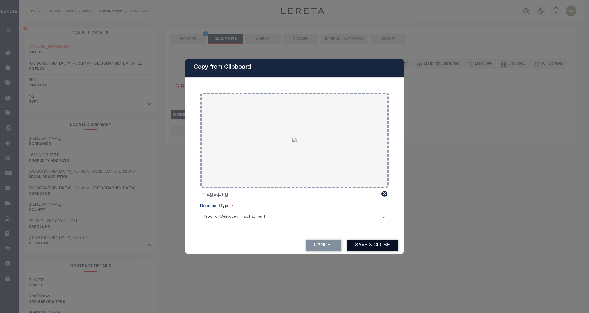
click at [368, 243] on button "Save & Close" at bounding box center [372, 245] width 51 height 12
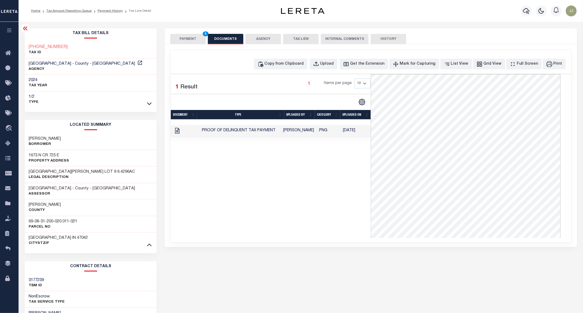
click at [184, 38] on button "PAYMENT 4" at bounding box center [187, 39] width 35 height 10
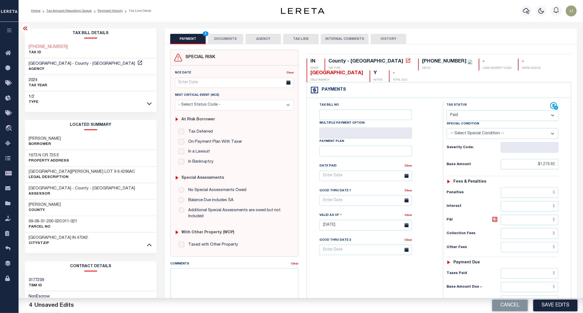
scroll to position [107, 0]
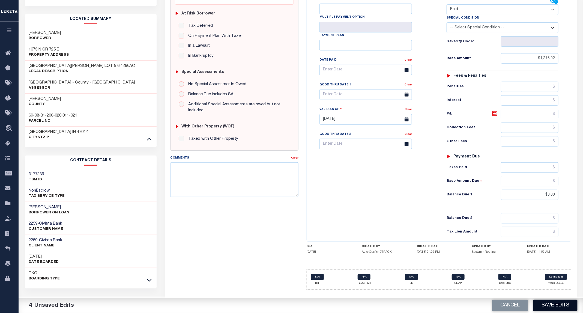
click at [559, 305] on button "Save Edits" at bounding box center [555, 306] width 44 height 12
checkbox input "false"
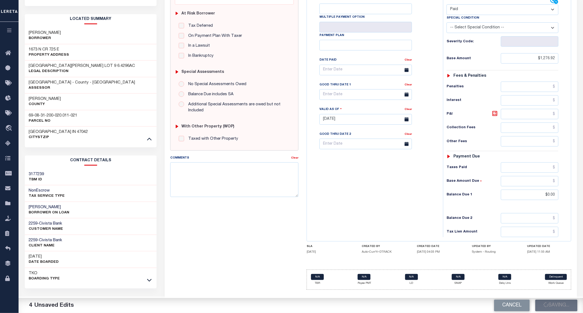
type input "$1,276.92"
type input "$0"
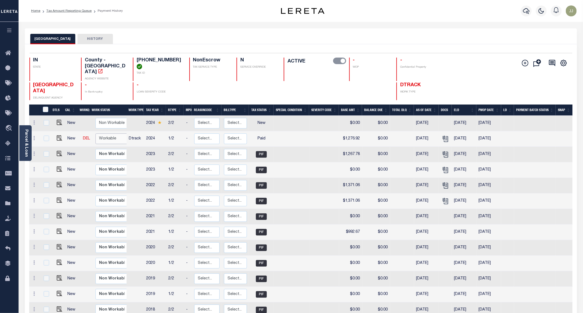
click at [107, 133] on select "Non Workable Workable" at bounding box center [111, 138] width 33 height 11
checkbox input "true"
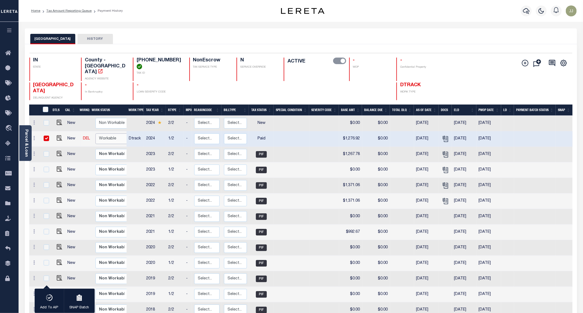
select select "true"
click at [95, 133] on select "Non Workable Workable" at bounding box center [111, 138] width 33 height 11
checkbox input "false"
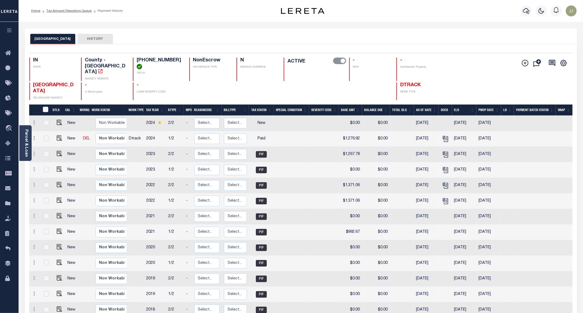
click at [202, 35] on div "RIPLEY COUNTY HISTORY" at bounding box center [300, 39] width 541 height 10
click at [64, 11] on link "Tax Amount Reporting Queue" at bounding box center [68, 10] width 45 height 3
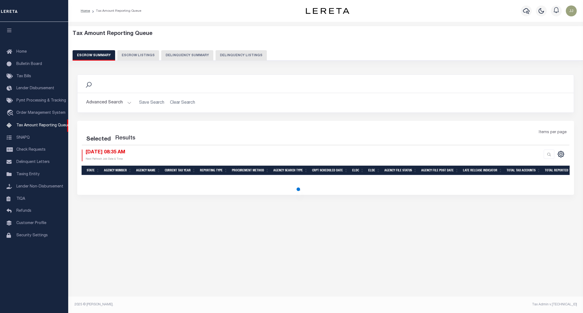
select select "100"
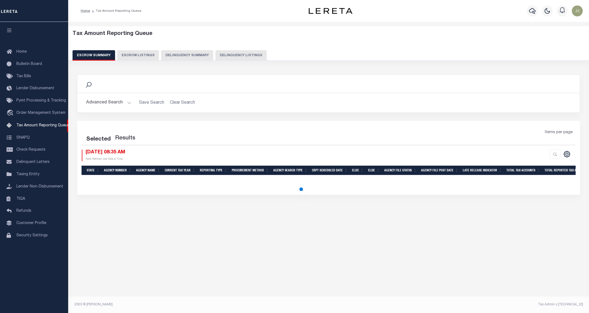
select select "100"
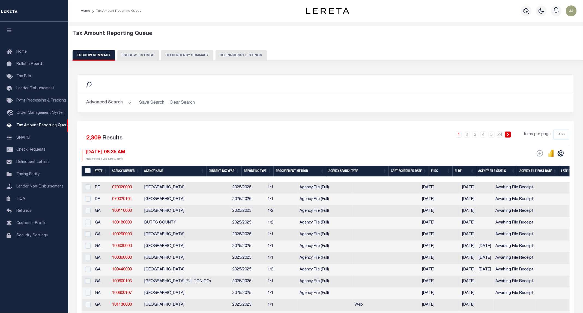
click at [238, 58] on button "Delinquency Listings" at bounding box center [240, 55] width 51 height 10
select select "100"
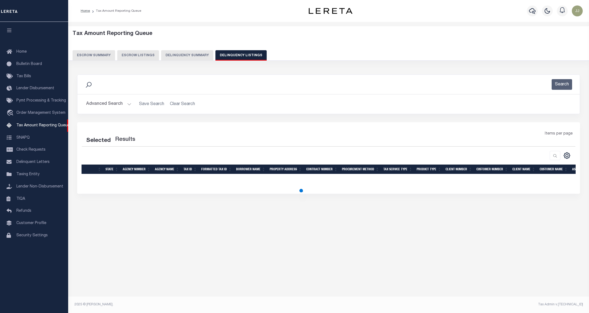
select select "100"
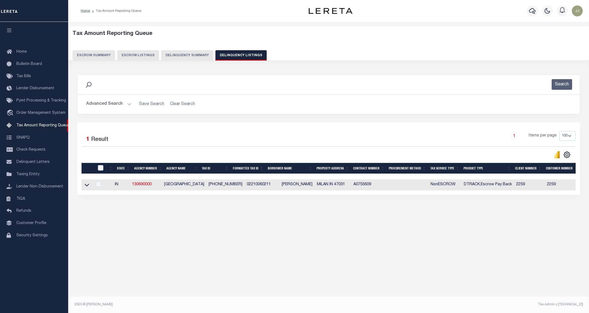
click at [112, 96] on div "Advanced Search Save Search Clear Search tblassign_wrapper_dynamictable_____Def…" at bounding box center [328, 103] width 502 height 19
click at [111, 104] on button "Advanced Search" at bounding box center [108, 104] width 45 height 11
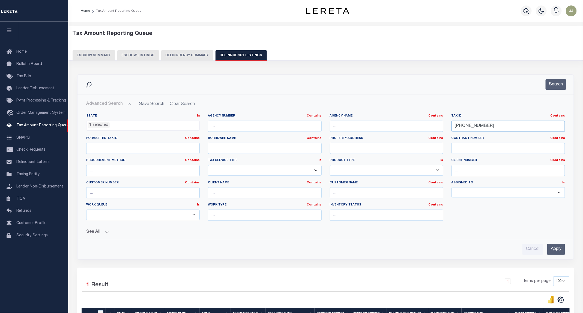
drag, startPoint x: 493, startPoint y: 124, endPoint x: 438, endPoint y: 124, distance: 54.6
click at [438, 124] on div "State In In AK AL AR AZ CA CO CT DC DE FL GA GU HI IA ID IL IN KS KY LA MA MD M…" at bounding box center [325, 169] width 487 height 111
paste input "29-00"
type input "[PHONE_NUMBER]"
click at [555, 78] on div "Search" at bounding box center [325, 84] width 496 height 19
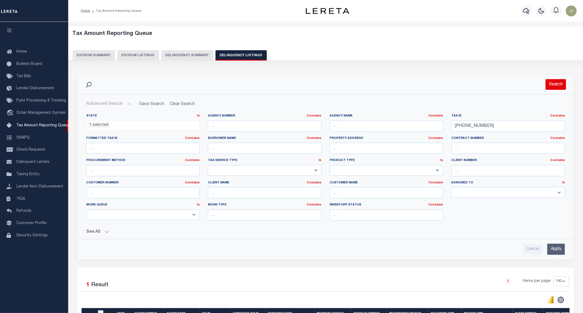
click at [553, 85] on button "Search" at bounding box center [556, 84] width 20 height 11
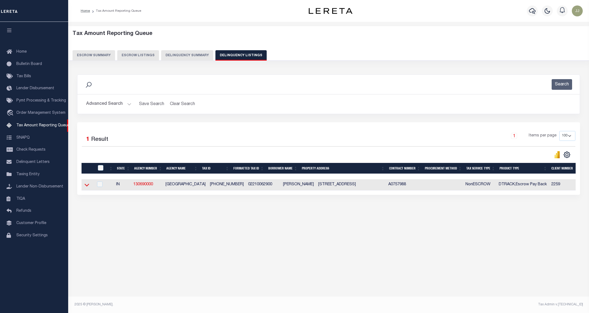
click at [89, 188] on icon at bounding box center [87, 185] width 5 height 6
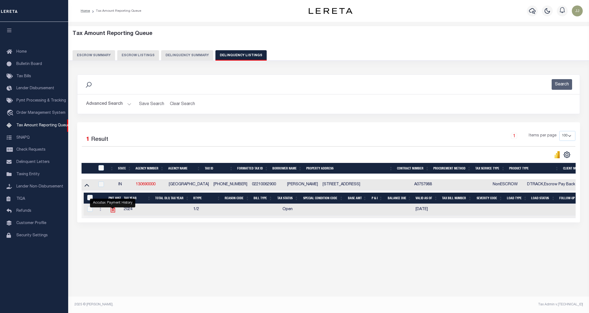
click at [112, 212] on icon "" at bounding box center [112, 209] width 7 height 7
checkbox input "true"
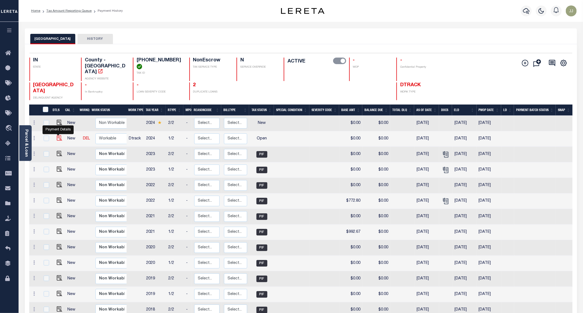
click at [59, 135] on img "" at bounding box center [59, 137] width 5 height 5
checkbox input "true"
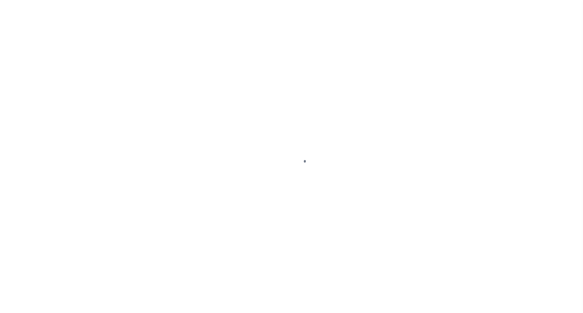
select select "OP2"
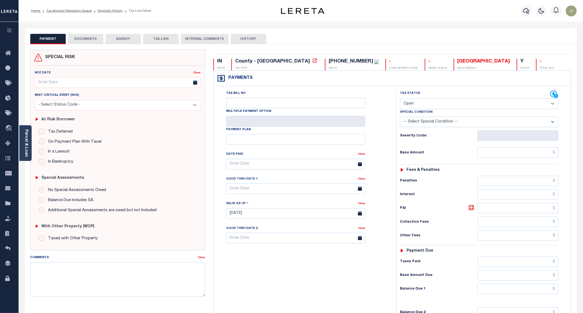
click at [25, 154] on link "Parcel & Loan" at bounding box center [26, 143] width 4 height 28
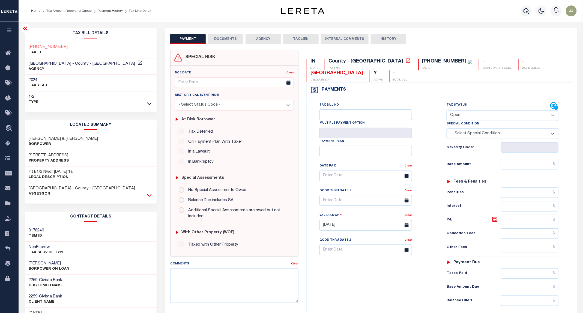
click at [150, 195] on icon at bounding box center [149, 195] width 5 height 6
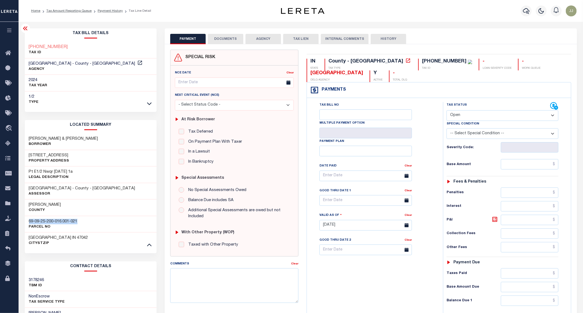
drag, startPoint x: 87, startPoint y: 223, endPoint x: 27, endPoint y: 219, distance: 60.1
click at [27, 219] on div "69-09-25-200-016.001-021 Parcel No" at bounding box center [91, 224] width 132 height 17
copy h3 "69-09-25-200-016.001-021"
click at [222, 36] on button "DOCUMENTS" at bounding box center [225, 39] width 35 height 10
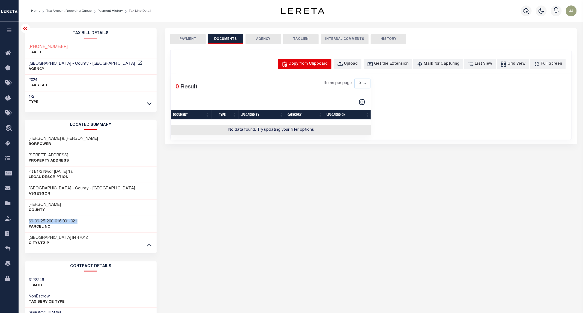
click at [316, 65] on div "Copy from Clipboard" at bounding box center [308, 64] width 39 height 6
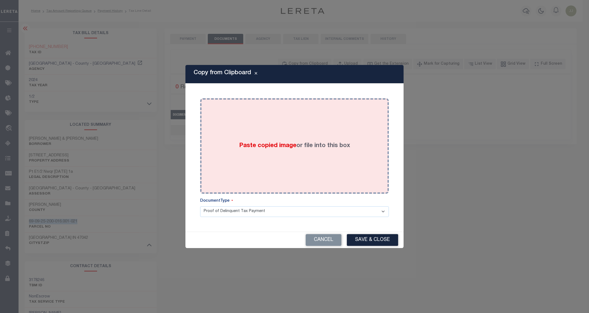
click at [313, 107] on div "Paste copied image or file into this box" at bounding box center [294, 145] width 181 height 87
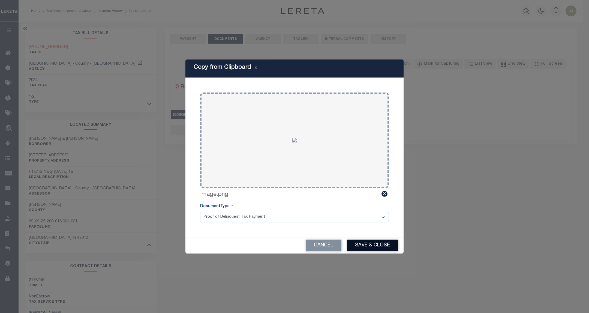
click at [382, 245] on button "Save & Close" at bounding box center [372, 245] width 51 height 12
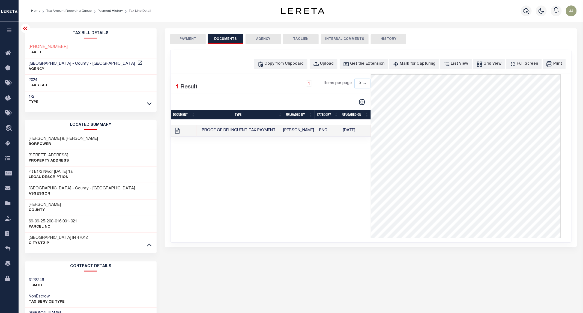
click at [185, 43] on button "PAYMENT" at bounding box center [187, 39] width 35 height 10
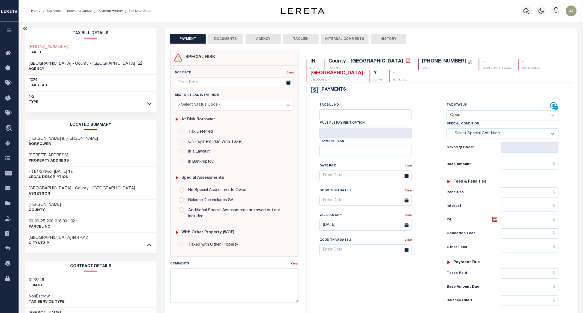
click at [231, 42] on button "DOCUMENTS" at bounding box center [225, 39] width 35 height 10
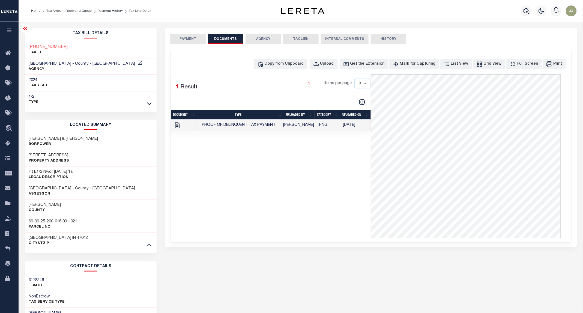
click at [184, 38] on button "PAYMENT" at bounding box center [187, 39] width 35 height 10
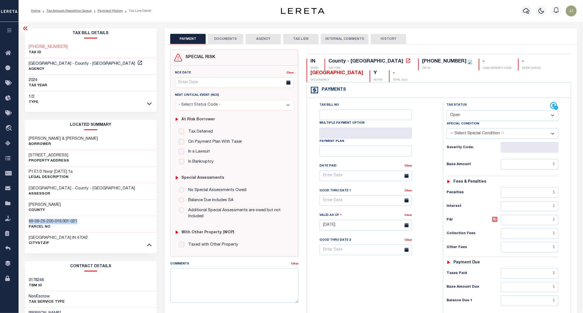
drag, startPoint x: 86, startPoint y: 221, endPoint x: 27, endPoint y: 223, distance: 59.2
click at [27, 223] on div "69-09-25-200-016.001-021 Parcel No" at bounding box center [91, 224] width 132 height 17
copy h3 "69-09-25-200-016.001-021"
click at [219, 36] on button "DOCUMENTS" at bounding box center [225, 39] width 35 height 10
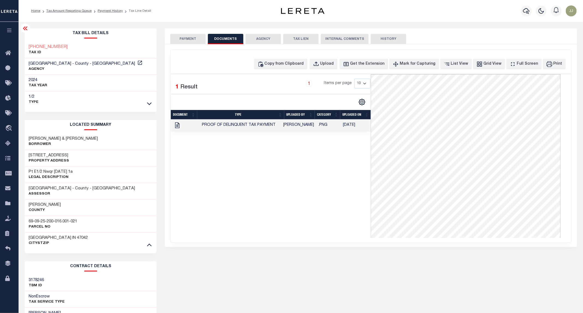
click at [288, 72] on div "Copy from Clipboard Upload Get the Extension Mark for Capturing Got it List Vie…" at bounding box center [370, 146] width 401 height 192
click at [291, 65] on div "Copy from Clipboard" at bounding box center [284, 64] width 39 height 6
select select "POP"
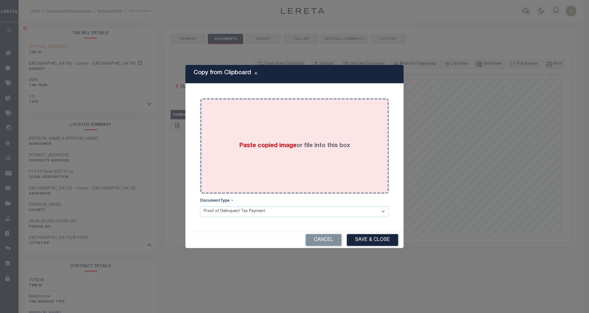
click at [328, 122] on div "Paste copied image or file into this box" at bounding box center [294, 145] width 181 height 87
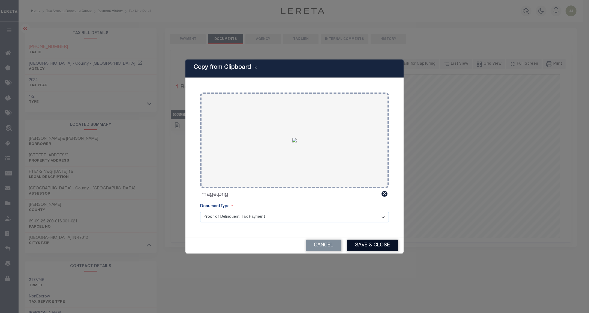
click at [378, 245] on button "Save & Close" at bounding box center [372, 245] width 51 height 12
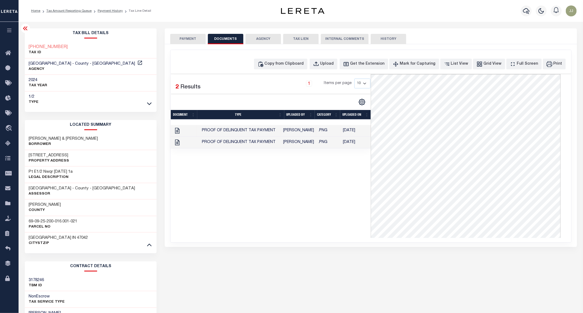
click at [190, 40] on button "PAYMENT" at bounding box center [187, 39] width 35 height 10
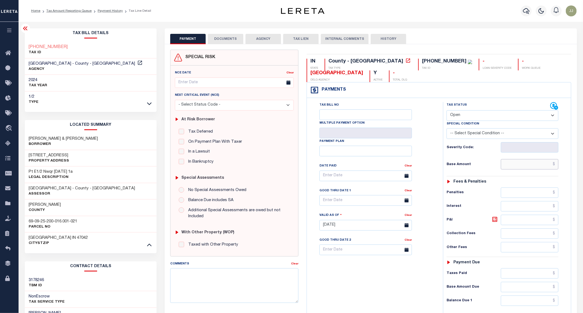
click at [527, 164] on input "text" at bounding box center [530, 164] width 58 height 10
paste input "7"
type input "$724.35"
type input "[DATE]"
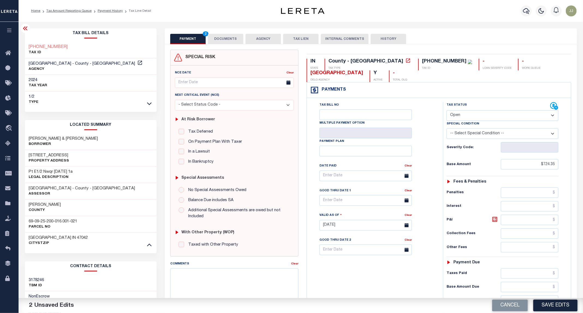
click at [463, 118] on select "- Select Status Code - Open Due/Unpaid Paid Incomplete No Tax Due Internal Refu…" at bounding box center [503, 115] width 112 height 11
select select "PYD"
click at [447, 111] on select "- Select Status Code - Open Due/Unpaid Paid Incomplete No Tax Due Internal Refu…" at bounding box center [503, 115] width 112 height 11
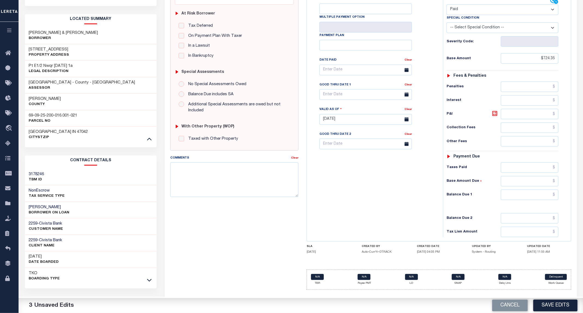
scroll to position [67, 0]
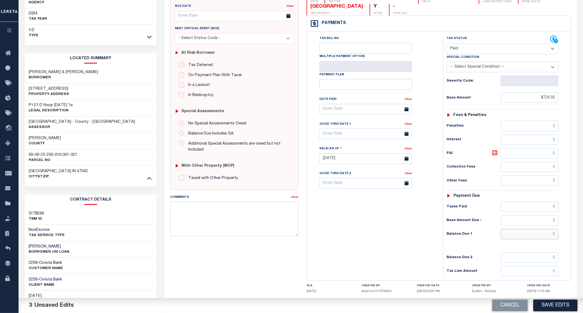
click at [517, 238] on input "text" at bounding box center [530, 234] width 58 height 10
type input "$0.00"
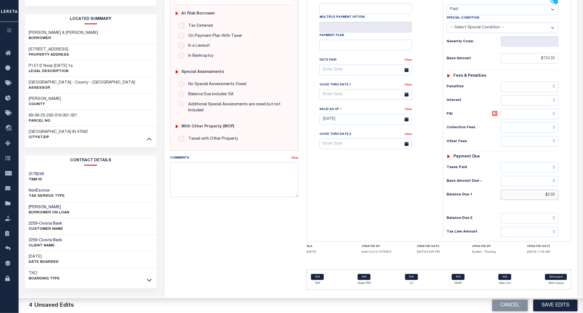
scroll to position [0, 0]
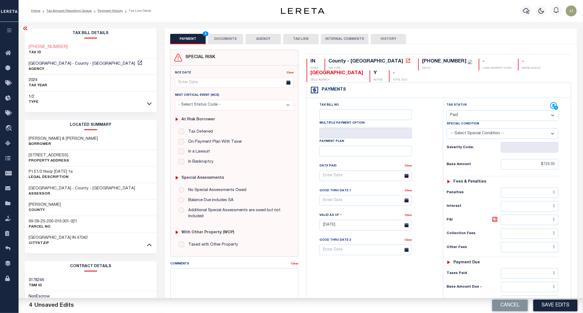
click at [222, 38] on button "DOCUMENTS" at bounding box center [225, 39] width 35 height 10
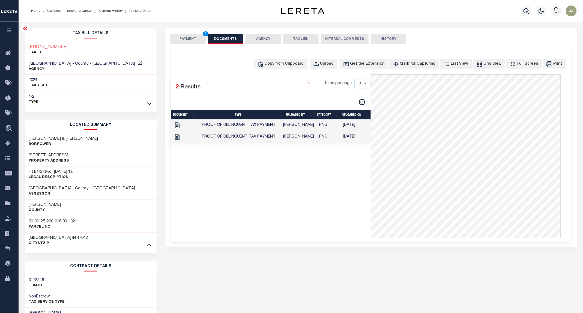
click at [186, 38] on button "PAYMENT 4" at bounding box center [187, 39] width 35 height 10
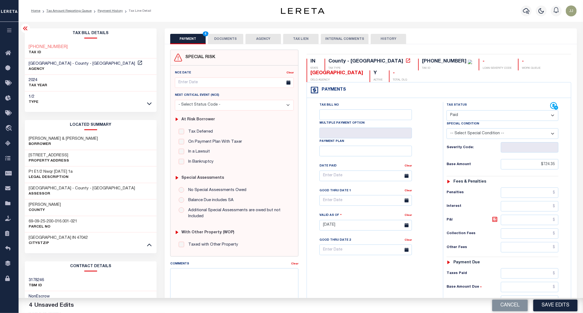
scroll to position [107, 0]
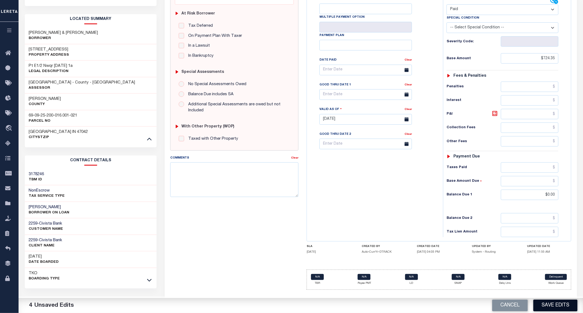
click at [555, 301] on button "Save Edits" at bounding box center [555, 306] width 44 height 12
checkbox input "false"
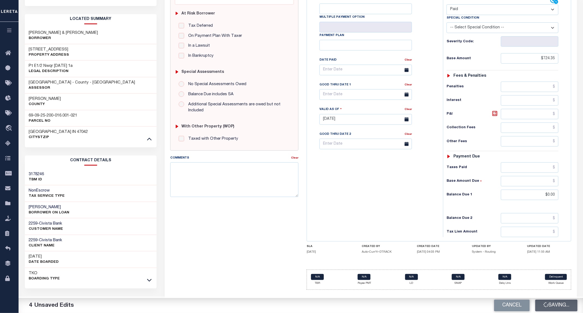
type input "$724.35"
type input "$0"
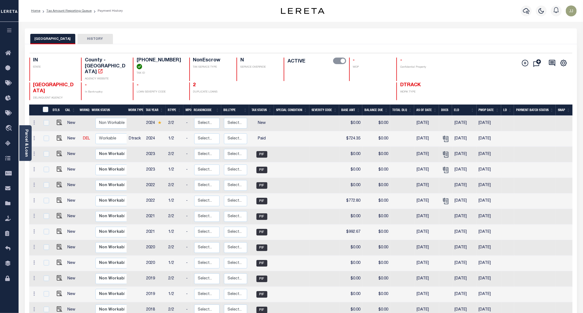
click at [61, 131] on td at bounding box center [58, 139] width 13 height 16
checkbox input "true"
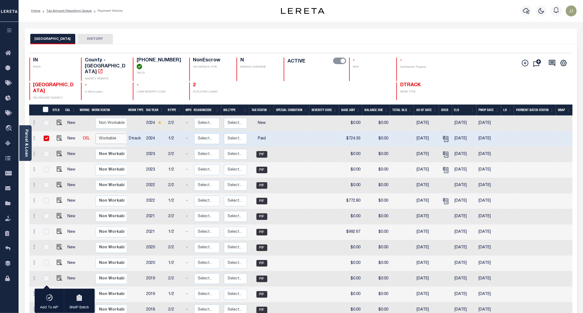
click at [101, 133] on select "Non Workable Workable" at bounding box center [111, 138] width 33 height 11
checkbox input "false"
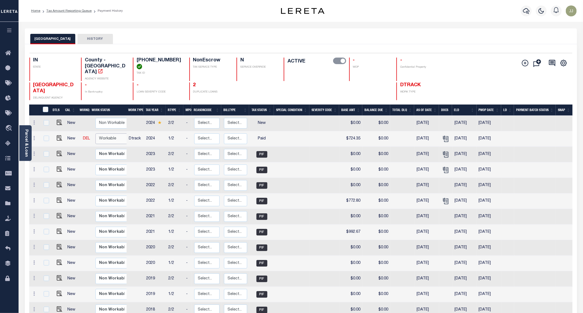
select select "true"
click at [95, 133] on select "Non Workable Workable" at bounding box center [111, 138] width 33 height 11
checkbox input "true"
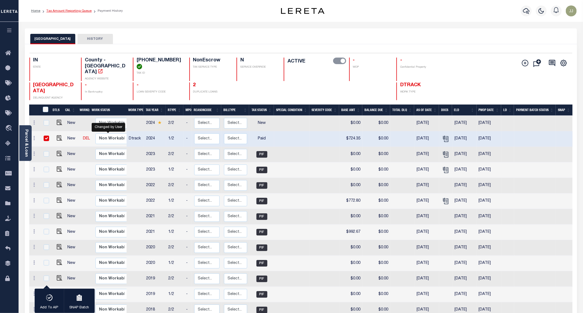
click at [79, 11] on link "Tax Amount Reporting Queue" at bounding box center [68, 10] width 45 height 3
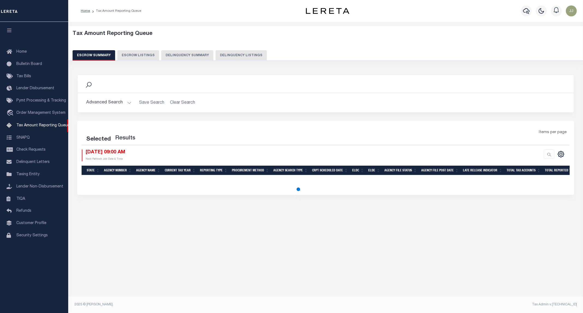
click at [223, 53] on button "Delinquency Listings" at bounding box center [240, 55] width 51 height 10
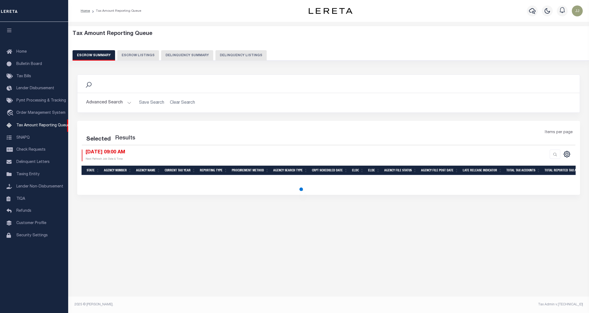
select select "100"
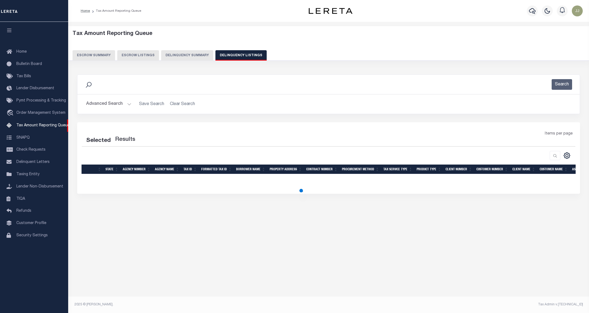
select select "100"
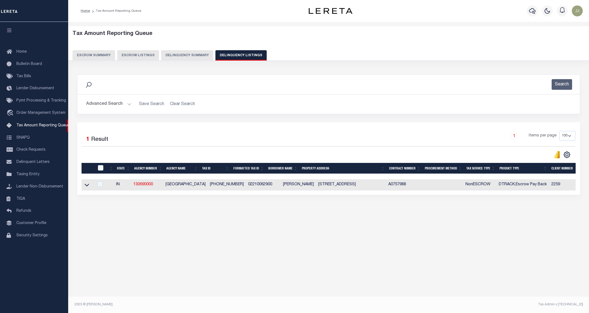
click at [116, 106] on button "Advanced Search" at bounding box center [108, 104] width 45 height 11
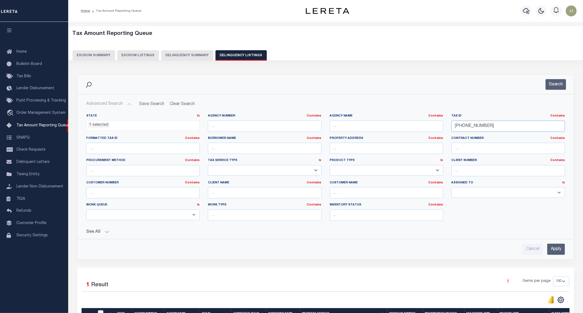
drag, startPoint x: 493, startPoint y: 125, endPoint x: 439, endPoint y: 124, distance: 54.3
click at [439, 124] on div "State In In AK AL AR AZ CA CO CT DC DE FL GA GU HI IA ID IL IN KS [GEOGRAPHIC_D…" at bounding box center [325, 169] width 487 height 111
paste input "56"
type input "[PHONE_NUMBER]"
click at [558, 86] on button "Search" at bounding box center [556, 84] width 20 height 11
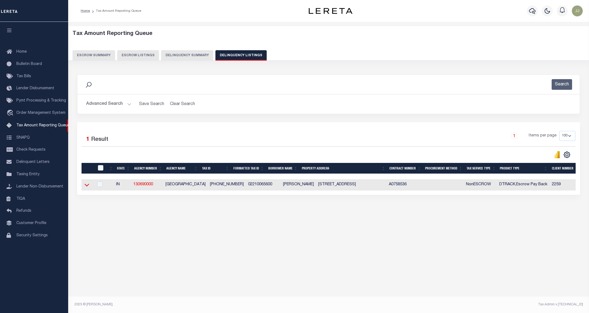
click at [85, 187] on icon at bounding box center [87, 185] width 5 height 3
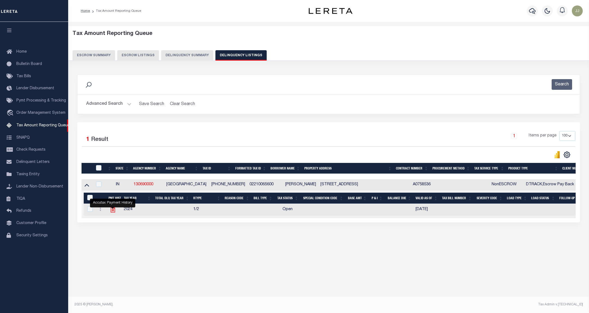
click at [113, 211] on icon "" at bounding box center [112, 209] width 7 height 7
checkbox input "true"
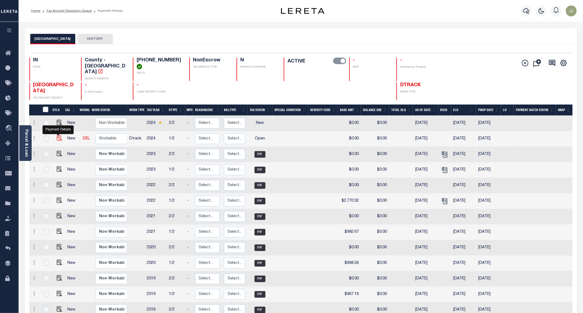
click at [57, 135] on img "" at bounding box center [59, 137] width 5 height 5
checkbox input "true"
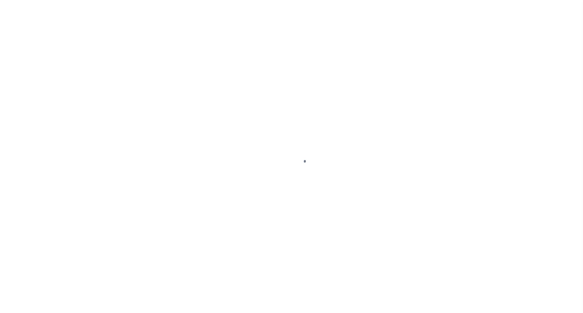
select select "OP2"
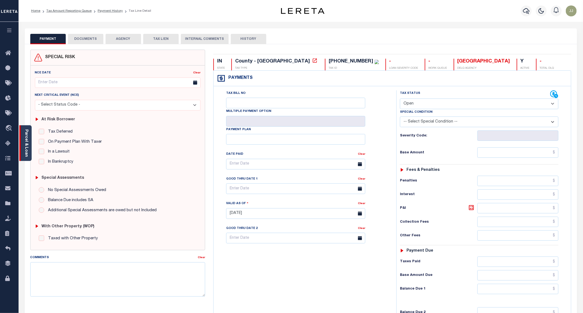
click at [26, 152] on link "Parcel & Loan" at bounding box center [26, 143] width 4 height 28
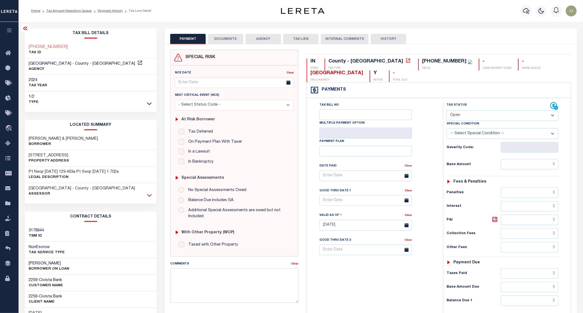
click at [149, 195] on icon at bounding box center [149, 195] width 5 height 6
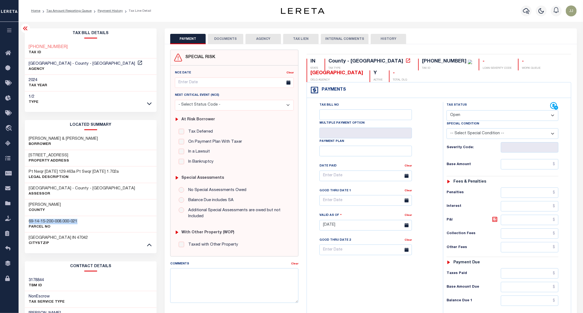
drag, startPoint x: 91, startPoint y: 221, endPoint x: 26, endPoint y: 222, distance: 65.5
click at [26, 222] on div "69-14-15-200-008.000-021 Parcel No" at bounding box center [91, 224] width 132 height 17
copy h3 "69-14-15-200-008.000-021"
click at [516, 168] on input "text" at bounding box center [530, 164] width 58 height 10
type input "$3,285."
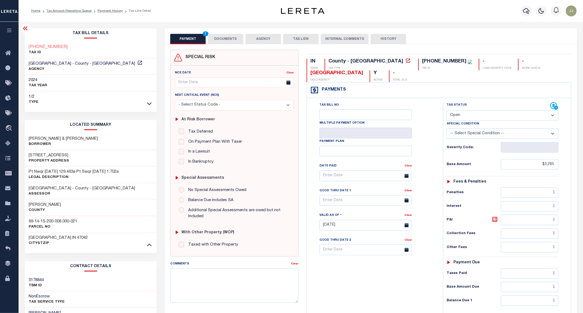
type input "[DATE]"
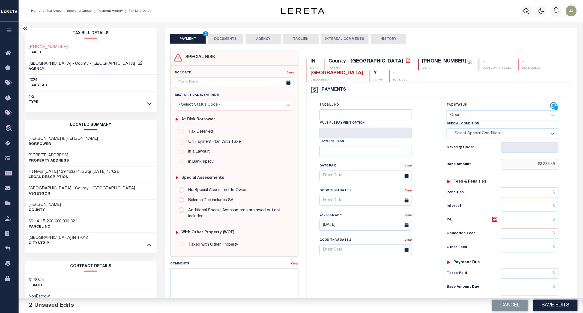
type input "$3,285.59"
click at [464, 116] on select "- Select Status Code - Open Due/Unpaid Paid Incomplete No Tax Due Internal Refu…" at bounding box center [503, 115] width 112 height 11
select select "PYD"
click at [447, 111] on select "- Select Status Code - Open Due/Unpaid Paid Incomplete No Tax Due Internal Refu…" at bounding box center [503, 115] width 112 height 11
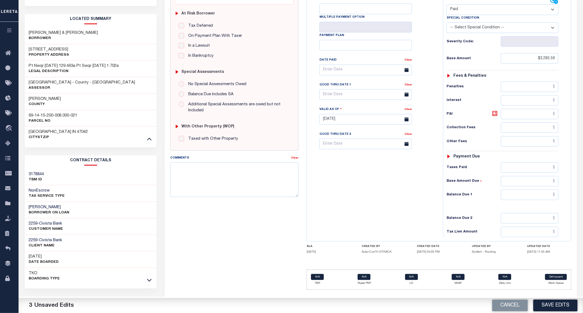
click at [532, 190] on div "Tax Status Status - Select Status Code -" at bounding box center [504, 116] width 122 height 241
click at [526, 200] on input "text" at bounding box center [530, 195] width 58 height 10
type input "$0.00"
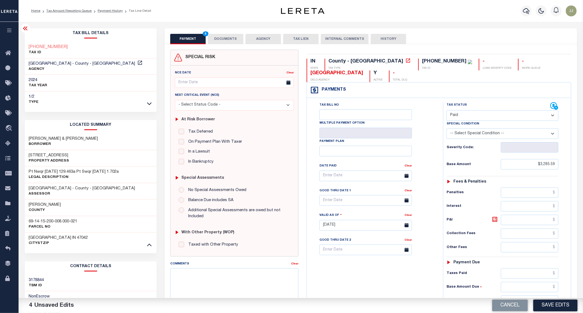
click at [227, 43] on button "DOCUMENTS" at bounding box center [225, 39] width 35 height 10
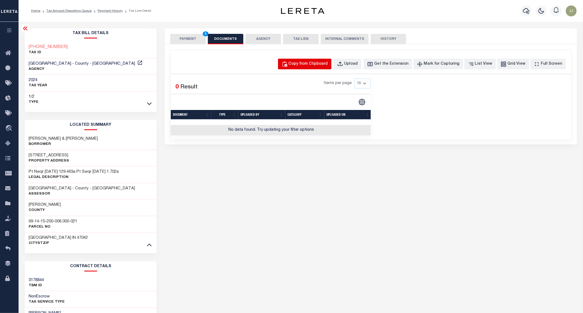
click at [321, 61] on div "Copy from Clipboard" at bounding box center [308, 64] width 39 height 6
select select "POP"
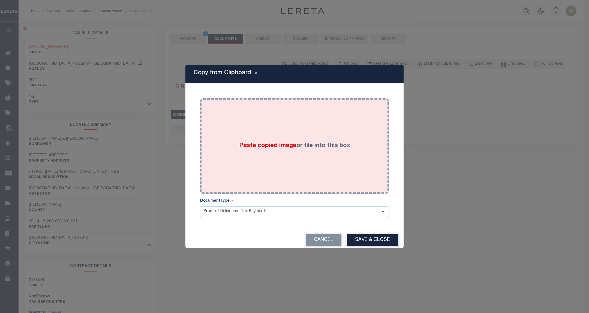
click at [319, 132] on div "Paste copied image or file into this box" at bounding box center [294, 145] width 181 height 87
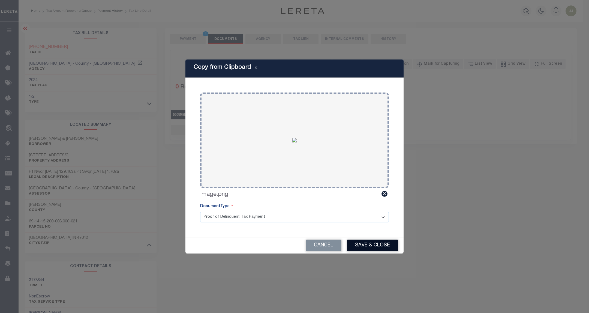
click at [387, 250] on button "Save & Close" at bounding box center [372, 245] width 51 height 12
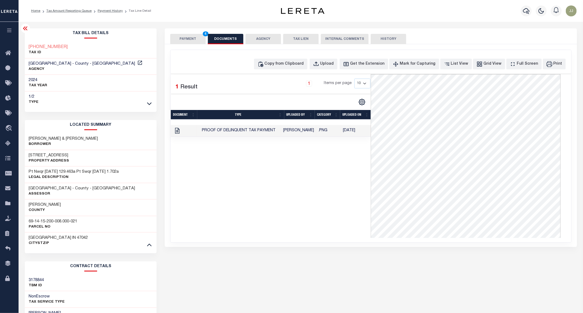
click at [193, 40] on button "PAYMENT 4" at bounding box center [187, 39] width 35 height 10
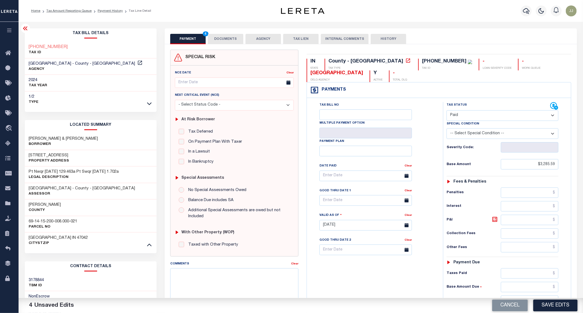
scroll to position [107, 0]
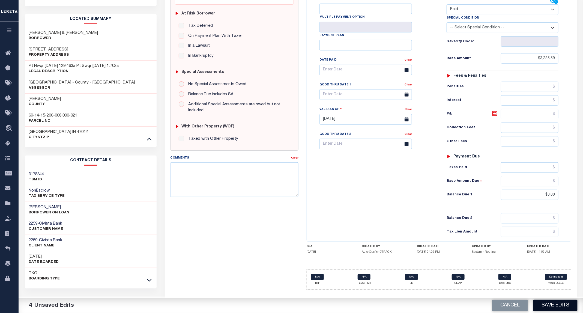
click at [561, 302] on button "Save Edits" at bounding box center [555, 306] width 44 height 12
checkbox input "false"
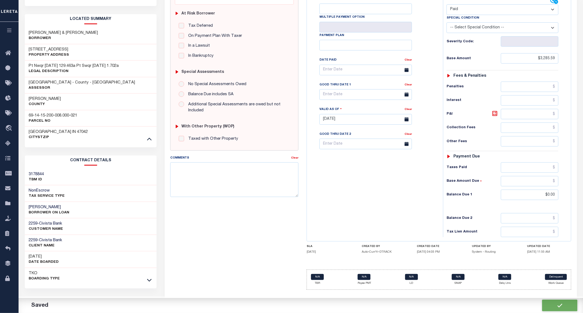
type input "$3,285.59"
type input "$0"
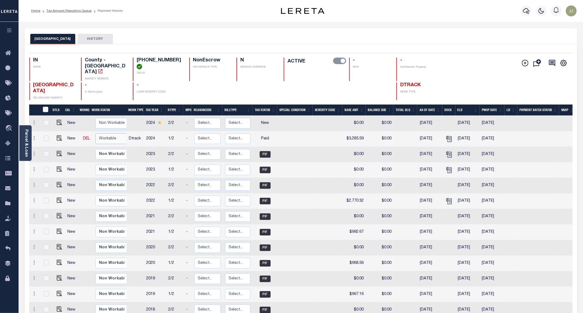
click at [95, 133] on select "Non Workable Workable" at bounding box center [111, 138] width 33 height 11
checkbox input "true"
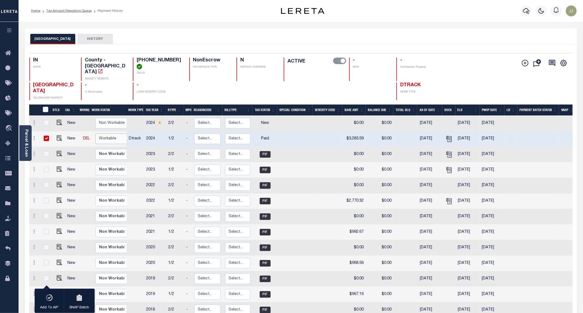
drag, startPoint x: 102, startPoint y: 122, endPoint x: 103, endPoint y: 125, distance: 3.3
click at [102, 133] on select "Non Workable Workable" at bounding box center [111, 138] width 33 height 11
checkbox input "false"
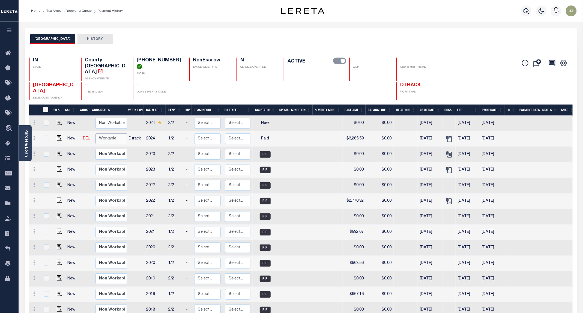
click at [112, 133] on select "Non Workable Workable" at bounding box center [111, 138] width 33 height 11
checkbox input "true"
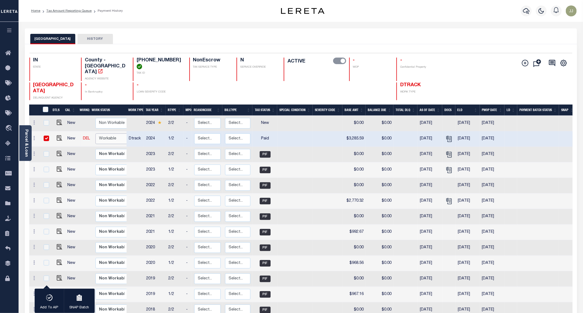
select select "true"
click at [95, 133] on select "Non Workable Workable" at bounding box center [111, 138] width 33 height 11
checkbox input "false"
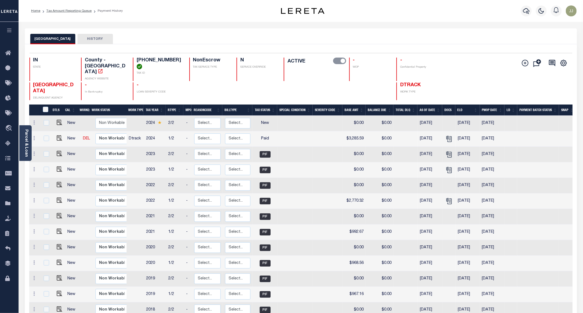
click at [240, 41] on div "RIPLEY COUNTY HISTORY" at bounding box center [300, 39] width 541 height 10
click at [7, 142] on icon at bounding box center [9, 143] width 9 height 7
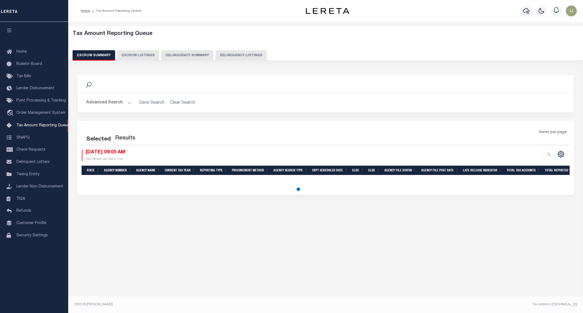
click at [216, 57] on button "Delinquency Listings" at bounding box center [240, 55] width 51 height 10
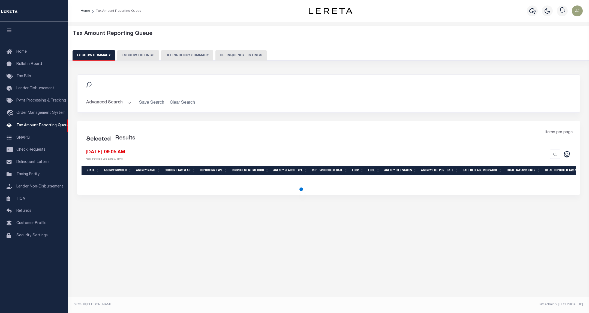
select select "100"
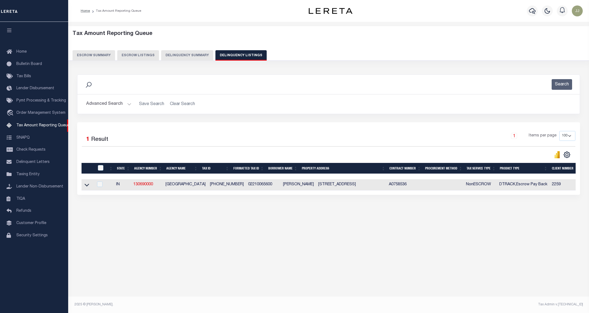
click at [121, 107] on button "Advanced Search" at bounding box center [108, 104] width 45 height 11
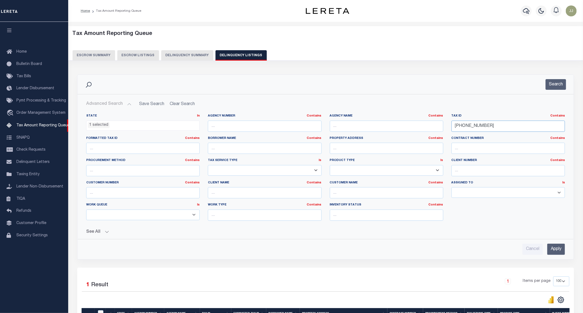
drag, startPoint x: 500, startPoint y: 129, endPoint x: 437, endPoint y: 129, distance: 63.0
click at [437, 129] on div "State In In AK AL AR AZ CA CO CT DC DE FL GA GU HI IA ID IL IN KS KY LA MA MD M…" at bounding box center [325, 169] width 487 height 111
paste input "77"
type input "022-100677-00"
click at [561, 92] on div "Search" at bounding box center [325, 84] width 496 height 19
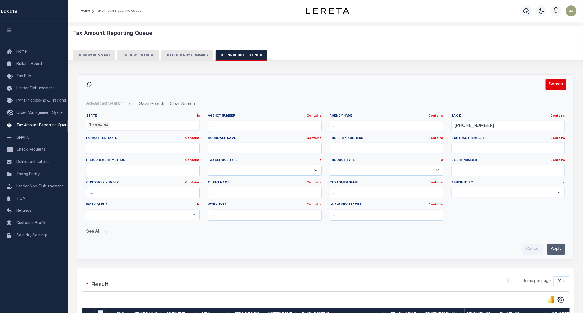
click at [558, 85] on button "Search" at bounding box center [556, 84] width 20 height 11
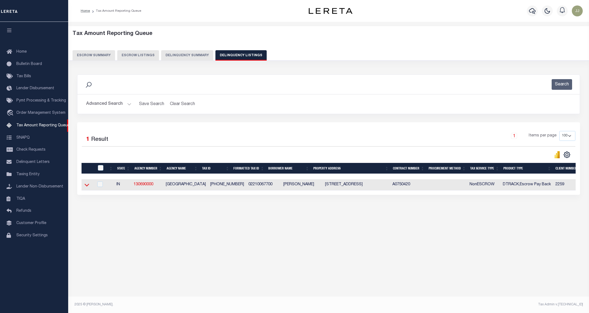
click at [88, 187] on icon at bounding box center [87, 185] width 5 height 6
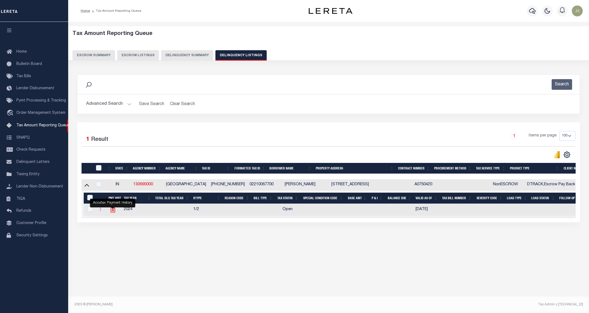
click at [110, 213] on icon "" at bounding box center [112, 209] width 7 height 7
checkbox input "true"
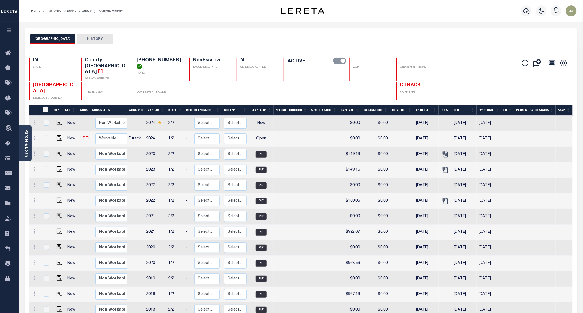
click at [54, 137] on link at bounding box center [58, 139] width 8 height 4
checkbox input "true"
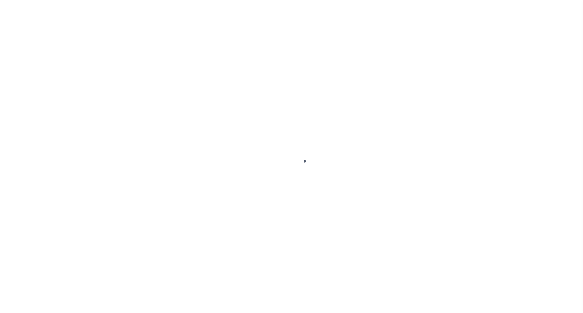
select select "OP2"
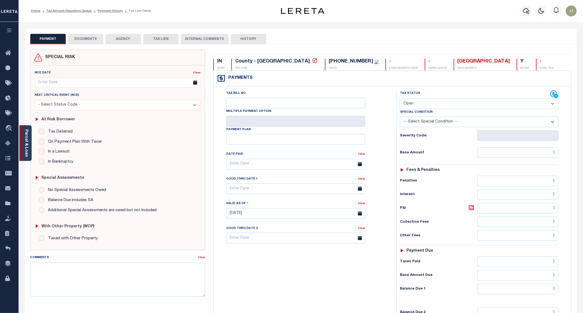
click at [28, 152] on link "Parcel & Loan" at bounding box center [26, 143] width 4 height 28
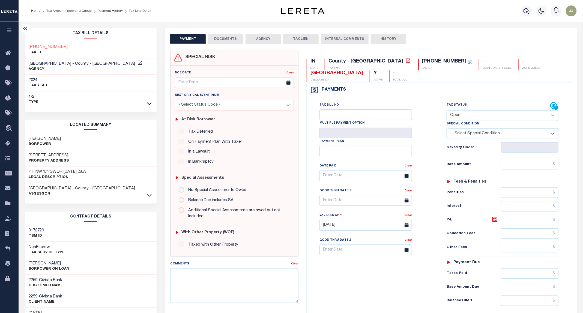
click at [149, 196] on icon at bounding box center [149, 195] width 5 height 6
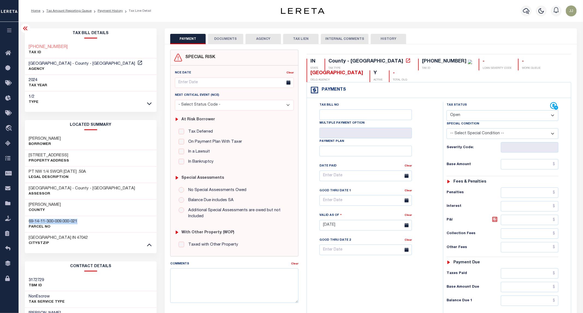
drag, startPoint x: 84, startPoint y: 222, endPoint x: 24, endPoint y: 222, distance: 60.3
click at [24, 222] on div "Tax Bill Details 022-100677-00 TAX ID" at bounding box center [91, 223] width 140 height 390
copy h3 "69-14-11-300-009.000-021"
click at [533, 169] on input "text" at bounding box center [530, 164] width 58 height 10
paste input "1"
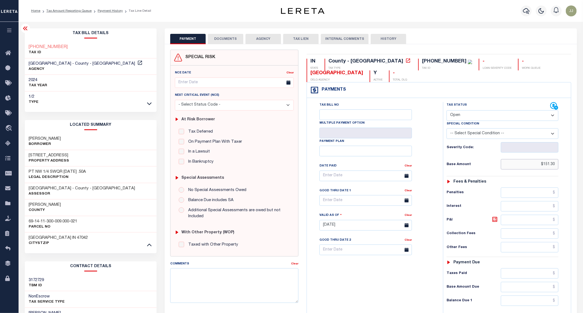
type input "$151.30"
type input "08/13/2025"
click at [464, 112] on select "- Select Status Code - Open Due/Unpaid Paid Incomplete No Tax Due Internal Refu…" at bounding box center [503, 115] width 112 height 11
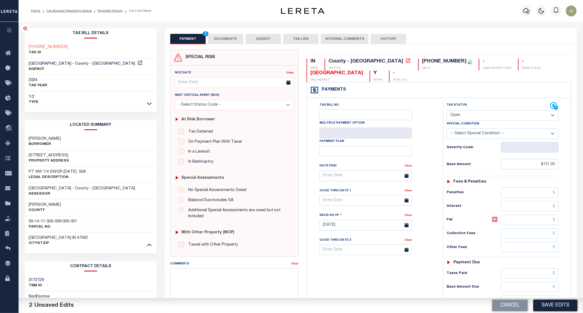
select select "PYD"
click at [447, 111] on select "- Select Status Code - Open Due/Unpaid Paid Incomplete No Tax Due Internal Refu…" at bounding box center [503, 115] width 112 height 11
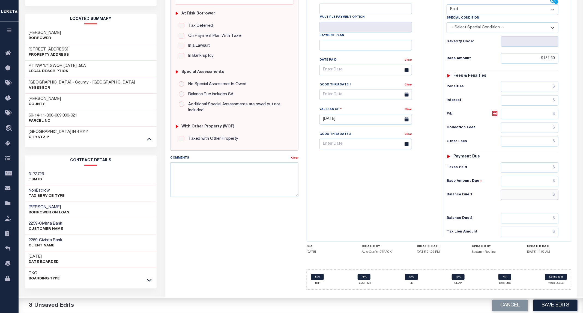
click at [534, 196] on input "text" at bounding box center [530, 195] width 58 height 10
type input "$0.00"
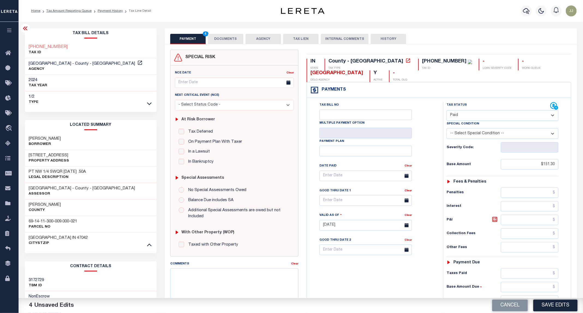
click at [232, 38] on button "DOCUMENTS" at bounding box center [225, 39] width 35 height 10
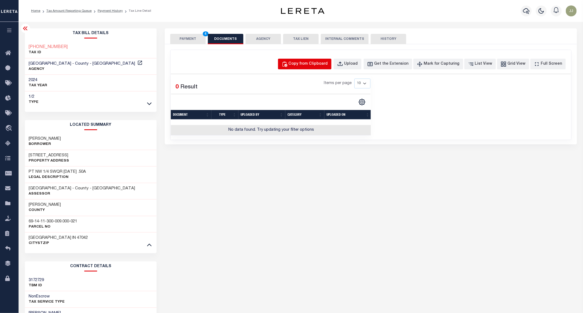
click at [317, 62] on div "Copy from Clipboard" at bounding box center [308, 64] width 39 height 6
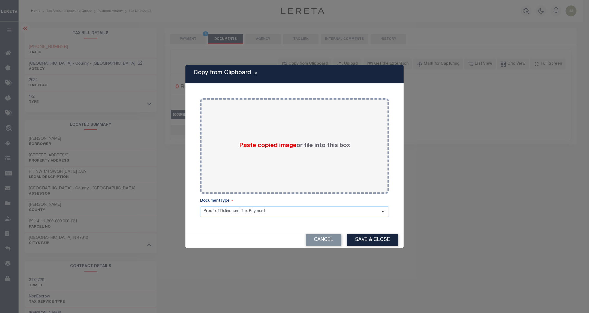
click at [196, 40] on div "Copy from Clipboard Paste copied image or file into this box Select file or dra…" at bounding box center [294, 156] width 589 height 313
click at [322, 241] on button "Cancel" at bounding box center [324, 240] width 36 height 12
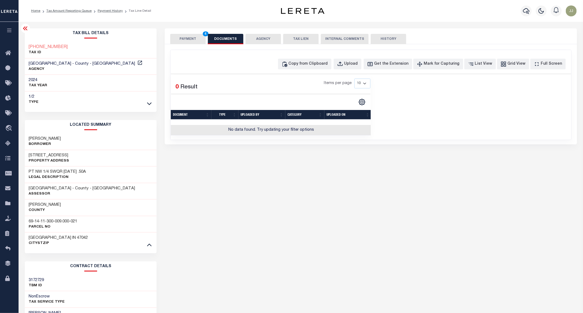
click at [187, 38] on button "PAYMENT 4" at bounding box center [187, 39] width 35 height 10
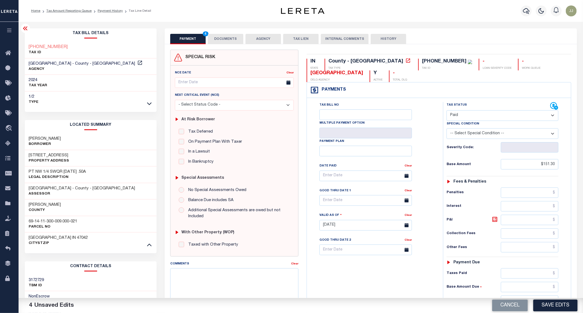
click at [220, 37] on button "DOCUMENTS" at bounding box center [225, 39] width 35 height 10
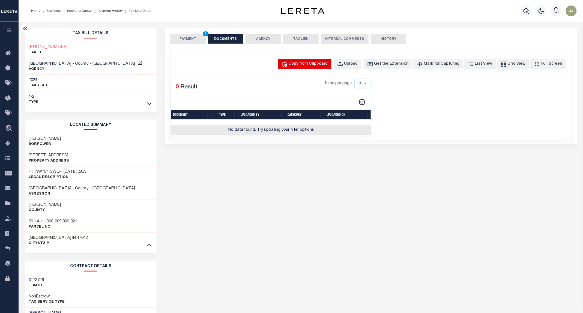
click at [317, 63] on div "Copy from Clipboard" at bounding box center [308, 64] width 39 height 6
select select "POP"
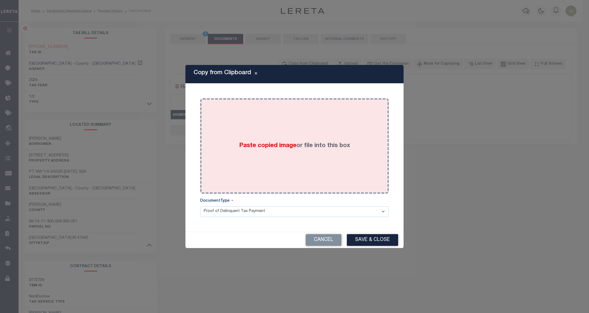
click at [299, 136] on div "Paste copied image or file into this box" at bounding box center [294, 145] width 181 height 87
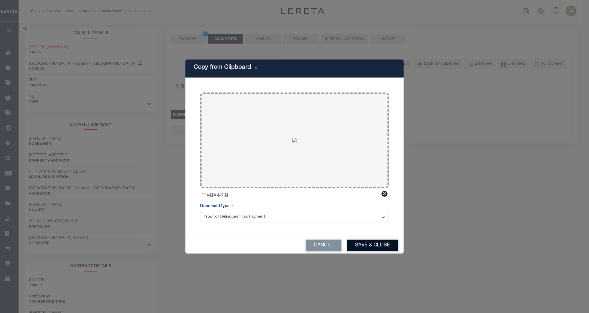
click at [365, 247] on button "Save & Close" at bounding box center [372, 245] width 51 height 12
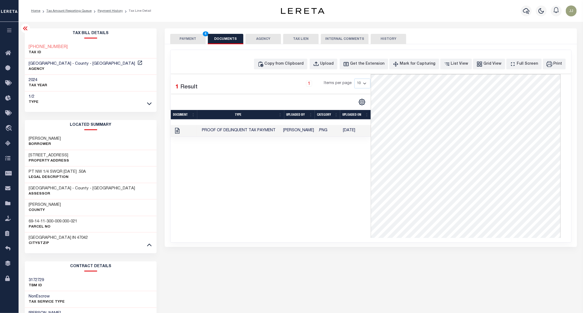
click at [197, 36] on button "PAYMENT 4" at bounding box center [187, 39] width 35 height 10
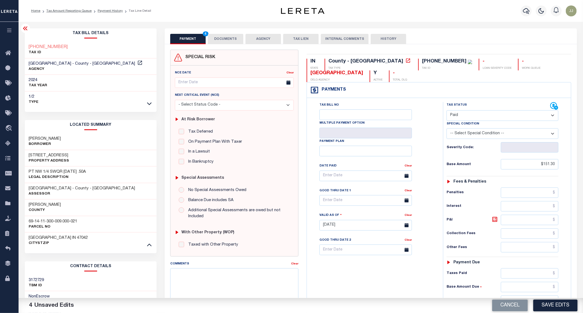
scroll to position [107, 0]
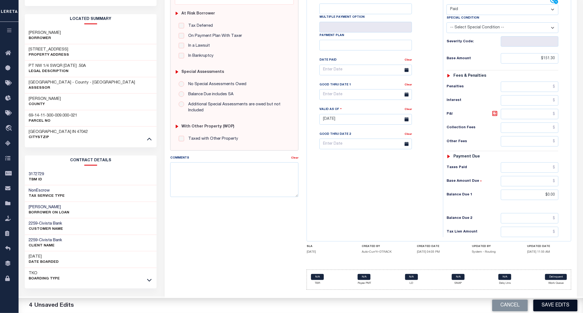
click at [557, 302] on button "Save Edits" at bounding box center [555, 306] width 44 height 12
checkbox input "false"
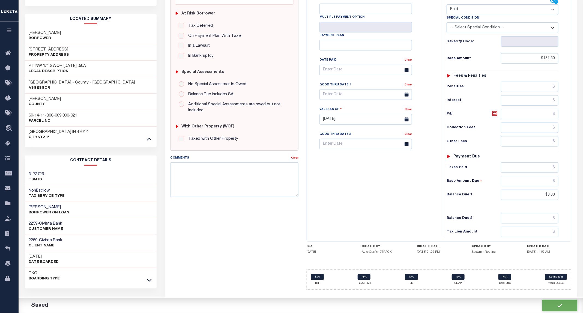
type input "$151.3"
type input "$0"
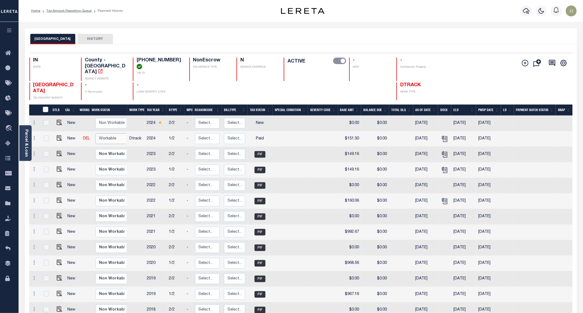
drag, startPoint x: 107, startPoint y: 120, endPoint x: 106, endPoint y: 125, distance: 4.4
click at [107, 133] on select "Non Workable Workable" at bounding box center [111, 138] width 33 height 11
checkbox input "true"
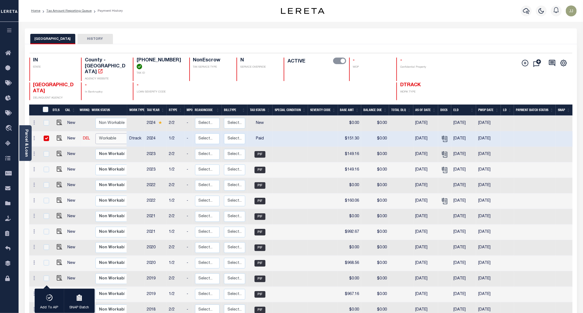
select select "true"
click at [95, 133] on select "Non Workable Workable" at bounding box center [111, 138] width 33 height 11
checkbox input "false"
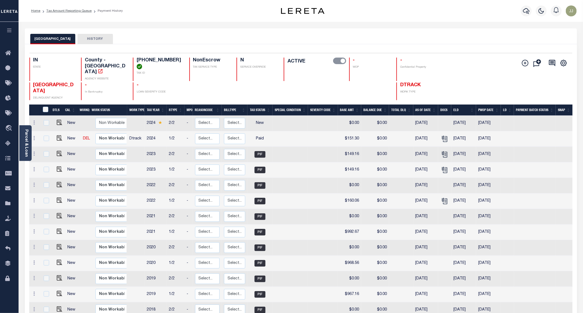
click at [243, 42] on div "RIPLEY COUNTY HISTORY" at bounding box center [300, 39] width 541 height 10
click at [9, 143] on icon at bounding box center [9, 143] width 9 height 7
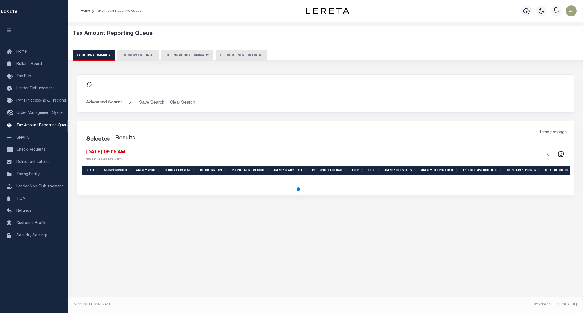
select select "100"
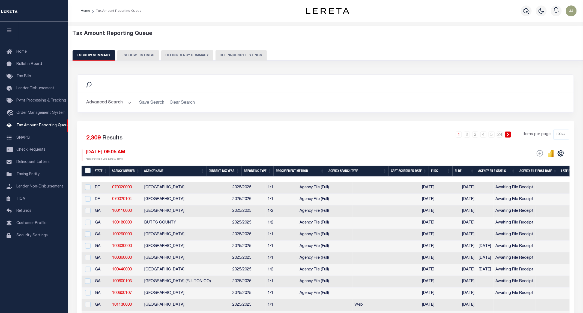
click at [244, 55] on button "Delinquency Listings" at bounding box center [240, 55] width 51 height 10
select select "100"
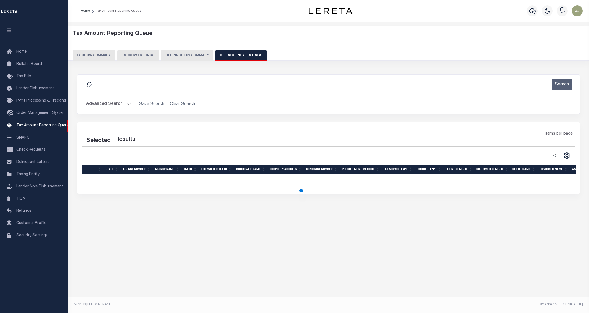
select select "100"
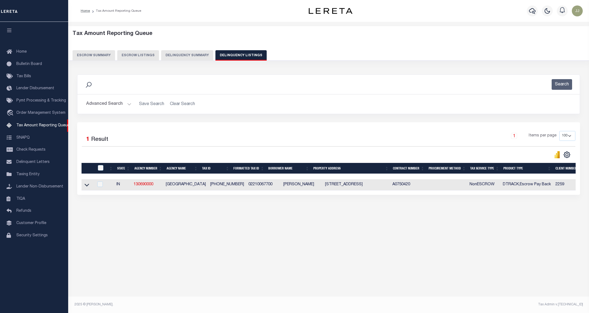
click at [116, 105] on button "Advanced Search" at bounding box center [108, 104] width 45 height 11
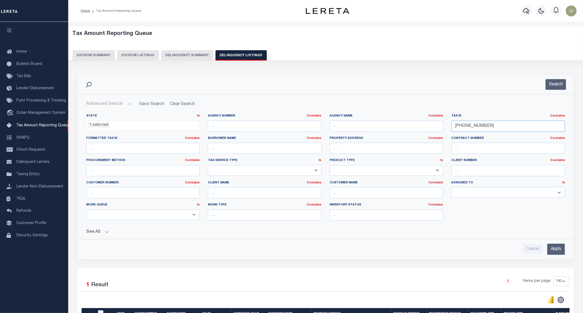
drag, startPoint x: 498, startPoint y: 126, endPoint x: 444, endPoint y: 126, distance: 53.2
click at [444, 126] on div "State In In AK AL AR AZ CA CO CT DC DE FL GA GU HI IA ID IL IN KS KY LA MA MD M…" at bounding box center [325, 169] width 487 height 111
paste input "82"
type input "[PHONE_NUMBER]"
click at [556, 88] on button "Search" at bounding box center [556, 84] width 20 height 11
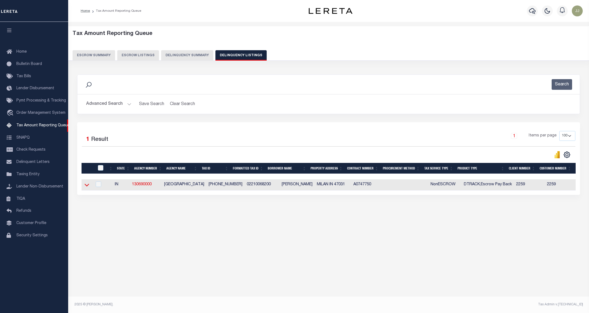
click at [85, 188] on icon at bounding box center [87, 185] width 5 height 6
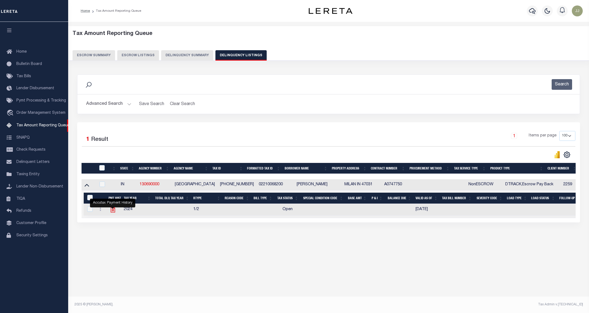
click at [114, 212] on icon "" at bounding box center [113, 210] width 4 height 6
checkbox input "true"
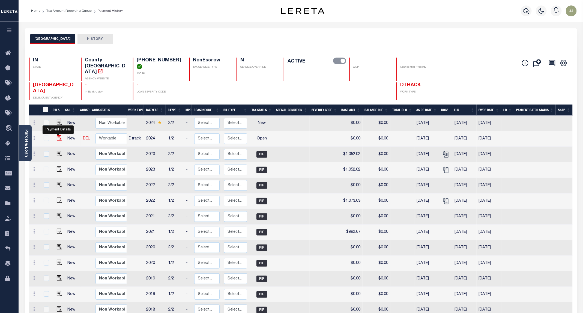
click at [59, 135] on img "" at bounding box center [59, 137] width 5 height 5
checkbox input "true"
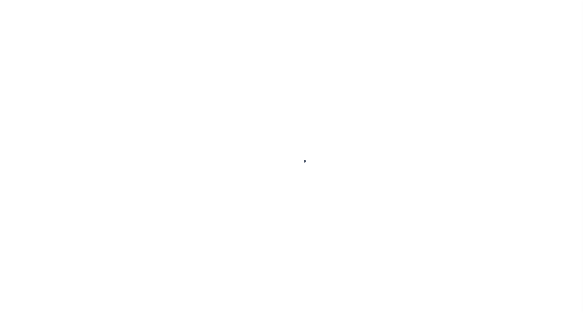
select select "OP2"
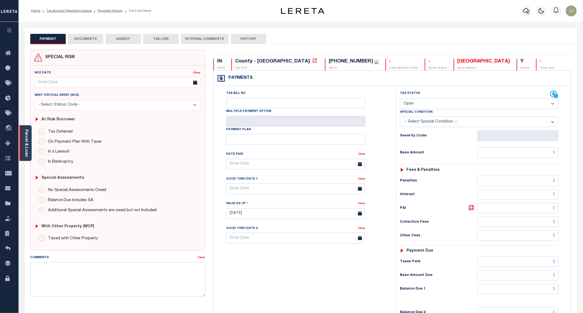
click at [28, 154] on link "Parcel & Loan" at bounding box center [26, 143] width 4 height 28
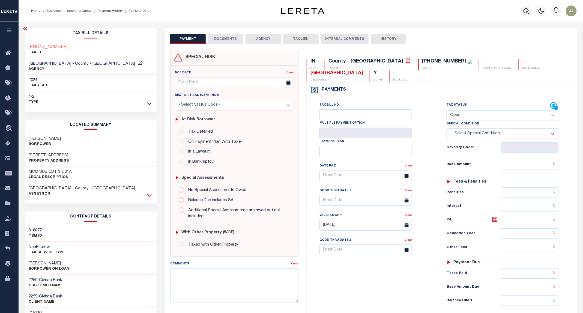
click at [150, 197] on icon at bounding box center [149, 195] width 5 height 3
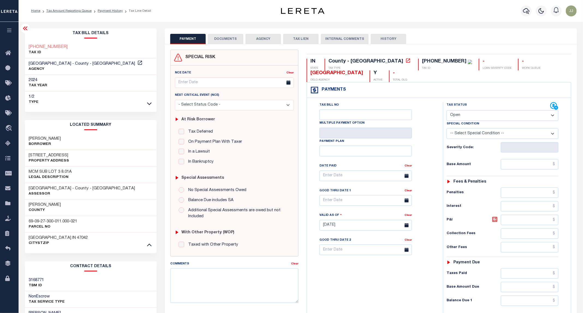
scroll to position [107, 0]
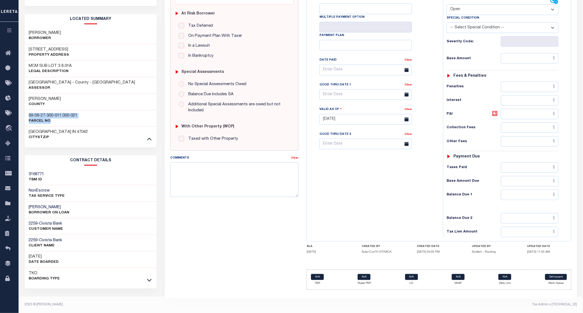
drag, startPoint x: 93, startPoint y: 118, endPoint x: 20, endPoint y: 115, distance: 73.4
click at [20, 115] on div "Parcel & Loan Tax Bill Details 022-100682-00 TAX ID" at bounding box center [301, 114] width 564 height 397
click at [89, 112] on div "69-09-27-300-011.000-021 Parcel No" at bounding box center [91, 118] width 132 height 17
drag, startPoint x: 92, startPoint y: 114, endPoint x: 27, endPoint y: 116, distance: 64.7
click at [27, 116] on div "69-09-27-300-011.000-021 Parcel No" at bounding box center [91, 118] width 132 height 17
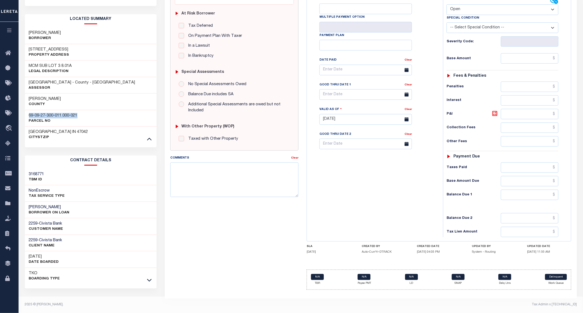
copy h3 "69-09-27-300-011.000-021"
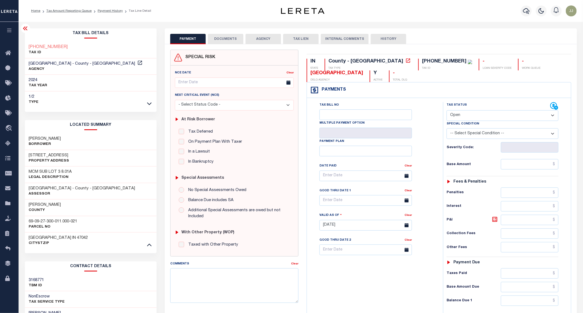
click at [523, 172] on div "Tax Status Status - Select Status Code -" at bounding box center [504, 222] width 122 height 241
click at [523, 164] on input "text" at bounding box center [530, 164] width 58 height 10
paste input "9"
type input "$973.98"
type input "[DATE]"
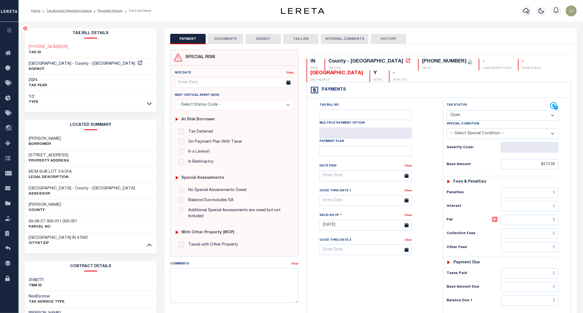
click at [471, 116] on select "- Select Status Code - Open Due/Unpaid Paid Incomplete No Tax Due Internal Refu…" at bounding box center [503, 115] width 112 height 11
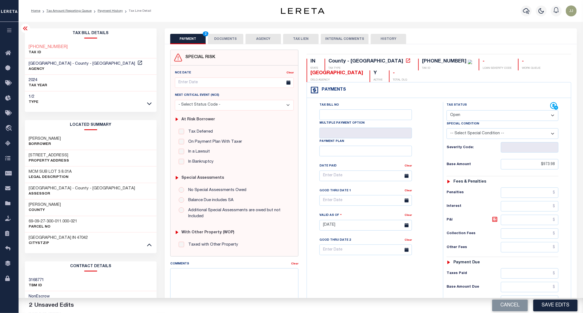
select select "PYD"
click at [447, 111] on select "- Select Status Code - Open Due/Unpaid Paid Incomplete No Tax Due Internal Refu…" at bounding box center [503, 115] width 112 height 11
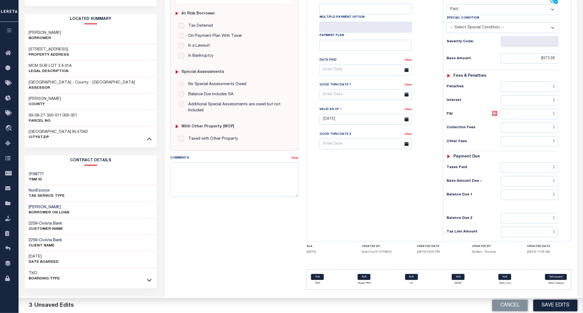
click at [535, 204] on div "Tax Status Status - Select Status Code -" at bounding box center [504, 116] width 122 height 241
click at [532, 199] on input "text" at bounding box center [530, 195] width 58 height 10
type input "$0.00"
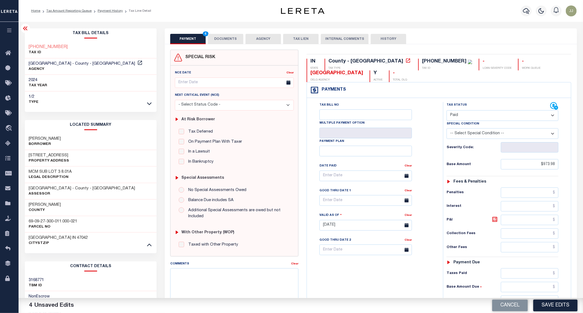
click at [218, 42] on button "DOCUMENTS" at bounding box center [225, 39] width 35 height 10
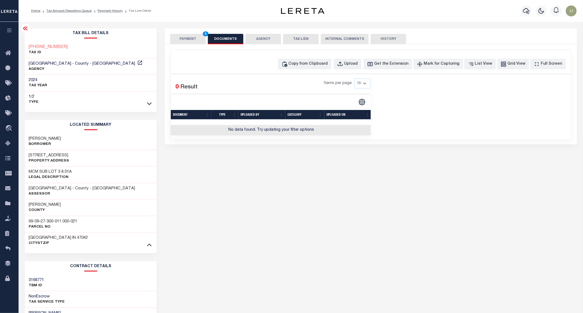
click at [187, 38] on button "PAYMENT 4" at bounding box center [187, 39] width 35 height 10
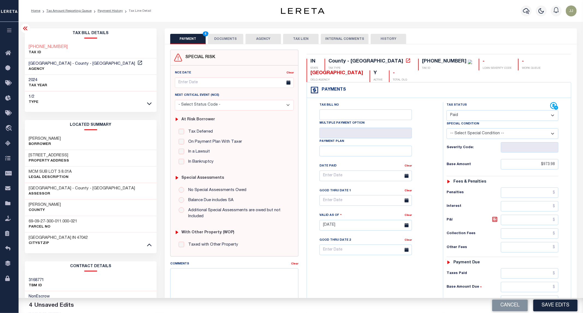
click at [222, 39] on button "DOCUMENTS" at bounding box center [225, 39] width 35 height 10
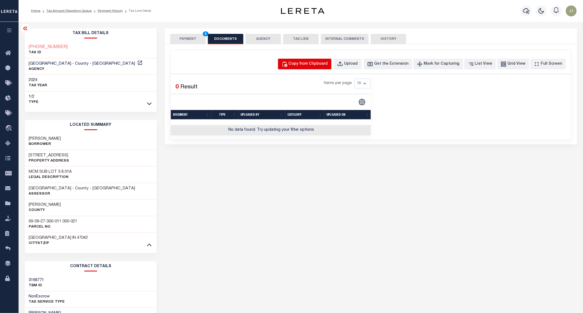
click at [315, 60] on button "Copy from Clipboard" at bounding box center [304, 64] width 53 height 11
select select "POP"
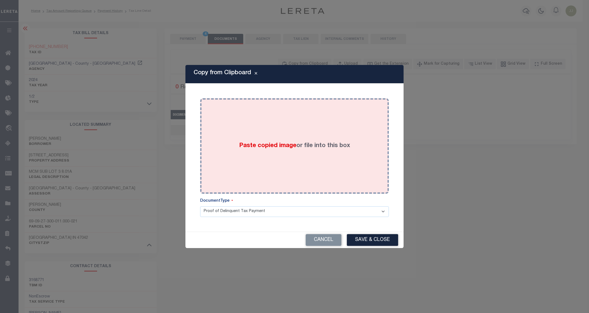
click at [308, 111] on div "Paste copied image or file into this box" at bounding box center [294, 145] width 181 height 87
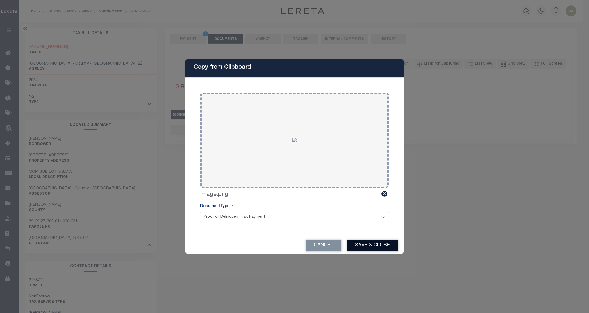
click at [364, 247] on button "Save & Close" at bounding box center [372, 245] width 51 height 12
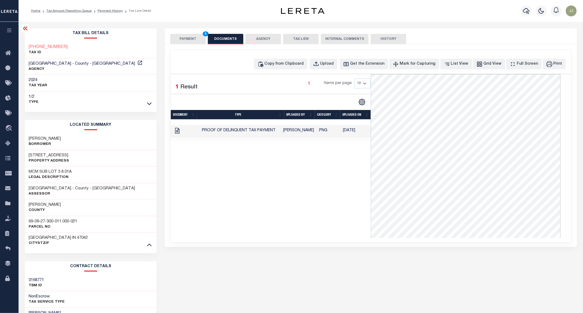
click at [190, 38] on button "PAYMENT 4" at bounding box center [187, 39] width 35 height 10
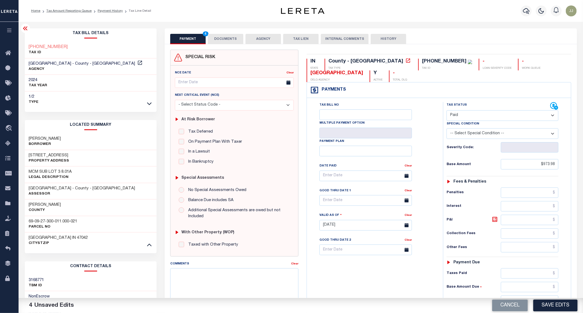
scroll to position [107, 0]
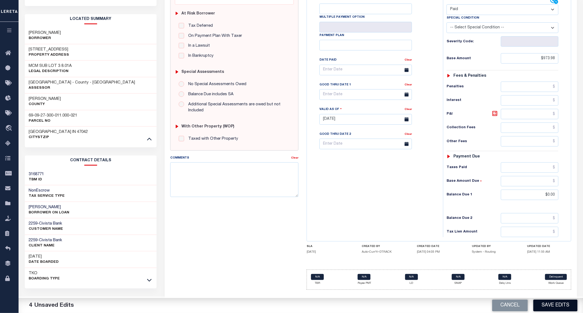
click at [552, 304] on button "Save Edits" at bounding box center [555, 306] width 44 height 12
checkbox input "false"
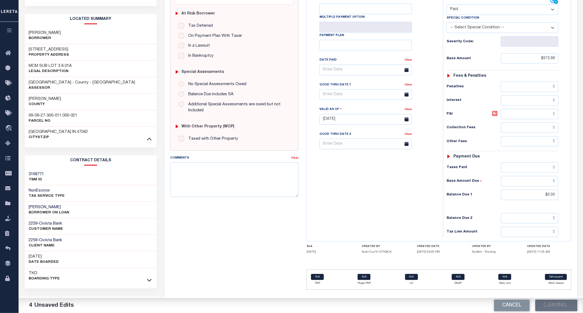
type input "$973.98"
type input "$0"
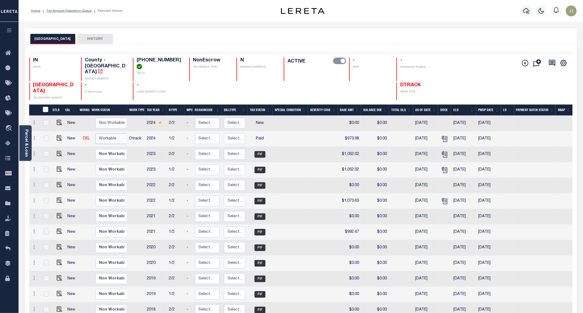
click at [105, 133] on select "Non Workable Workable" at bounding box center [111, 138] width 33 height 11
checkbox input "true"
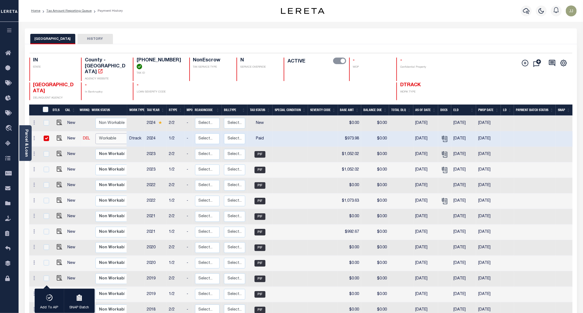
select select "true"
click at [95, 133] on select "Non Workable Workable" at bounding box center [111, 138] width 33 height 11
checkbox input "false"
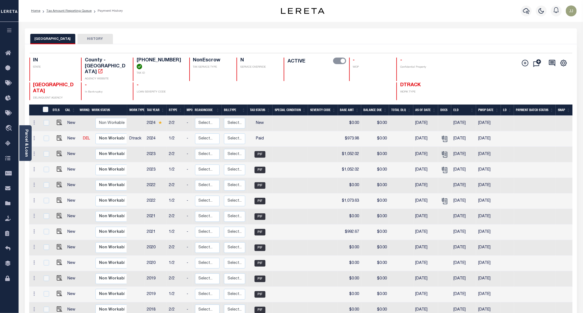
click at [231, 42] on div "RIPLEY COUNTY HISTORY" at bounding box center [300, 39] width 541 height 10
click at [10, 145] on icon at bounding box center [9, 143] width 9 height 7
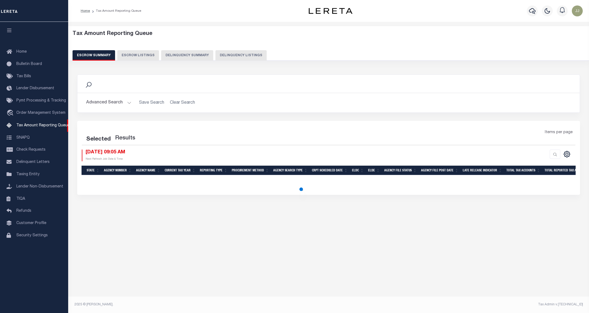
select select "100"
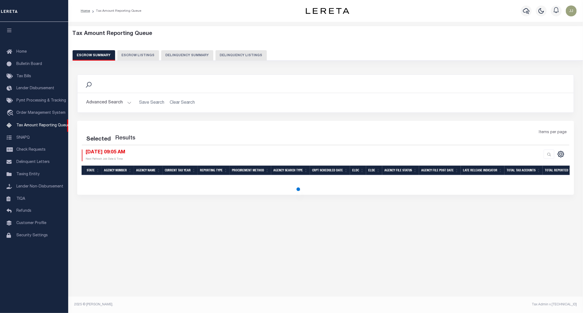
click at [210, 56] on div "Escrow Summary Escrow Listings Delinquency Summary Delinquency Listings" at bounding box center [326, 55] width 506 height 10
select select "100"
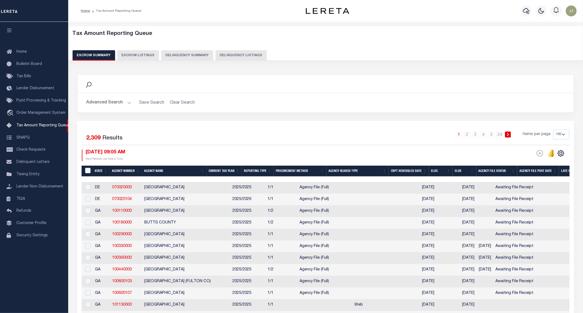
click at [252, 55] on button "Delinquency Listings" at bounding box center [240, 55] width 51 height 10
select select "100"
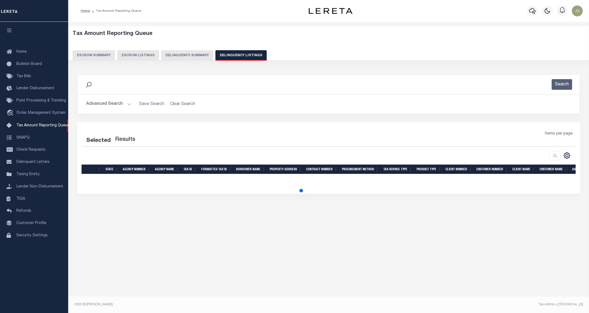
select select "100"
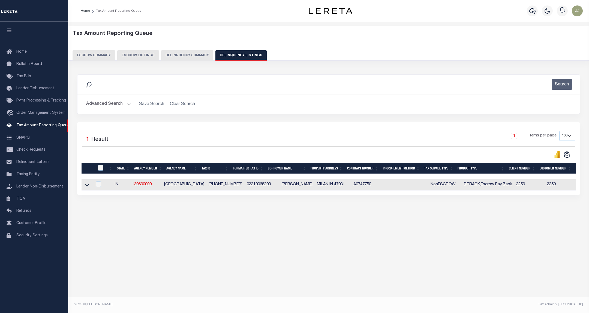
click at [123, 105] on button "Advanced Search" at bounding box center [108, 104] width 45 height 11
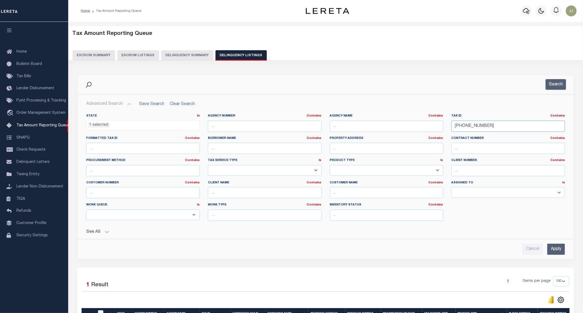
drag, startPoint x: 489, startPoint y: 126, endPoint x: 431, endPoint y: 129, distance: 57.9
click at [431, 129] on div "State In In AK AL AR AZ CA CO CT DC DE FL GA GU HI IA ID IL IN KS KY LA MA MD M…" at bounding box center [325, 169] width 487 height 111
paste input "706"
type input "[PHONE_NUMBER]"
click at [560, 88] on button "Search" at bounding box center [556, 84] width 20 height 11
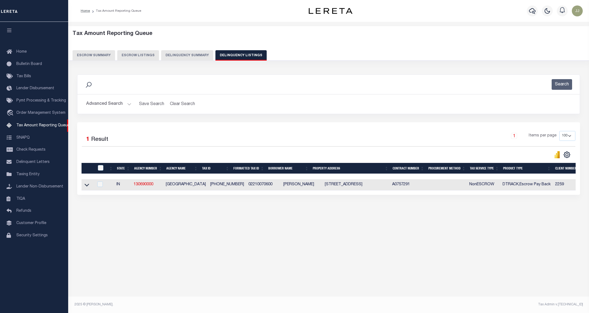
click at [86, 188] on icon at bounding box center [87, 185] width 5 height 6
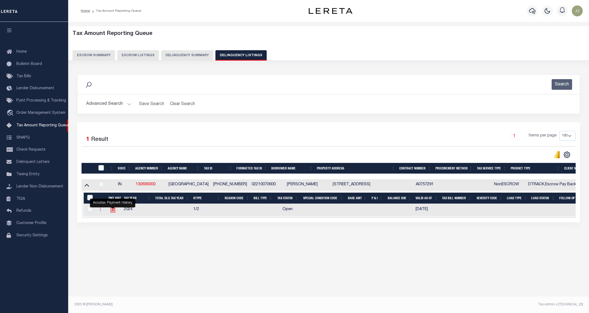
click at [112, 213] on icon "" at bounding box center [112, 209] width 7 height 7
checkbox input "true"
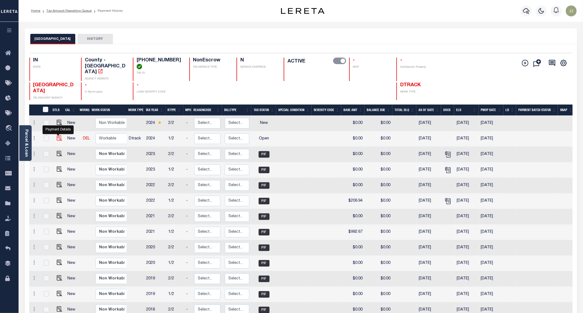
click at [57, 135] on img "" at bounding box center [59, 137] width 5 height 5
checkbox input "true"
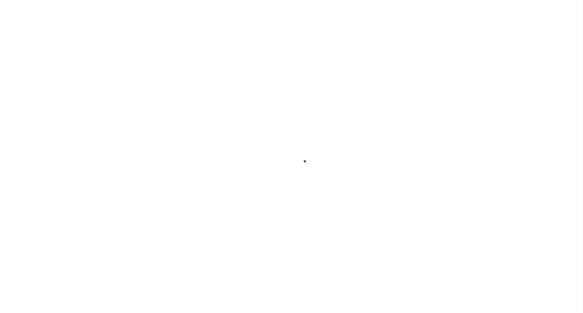
select select "OP2"
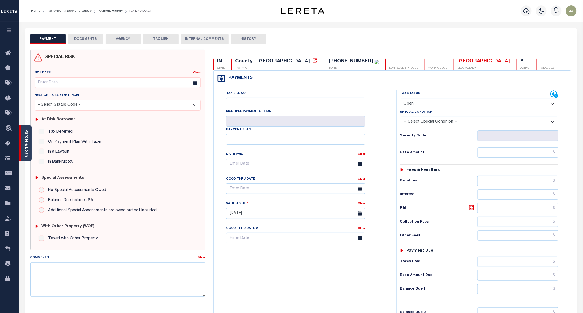
click at [23, 151] on div "Parcel & Loan" at bounding box center [25, 143] width 12 height 36
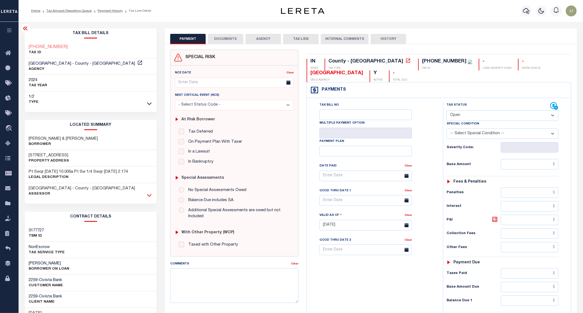
click at [149, 196] on icon at bounding box center [149, 195] width 5 height 6
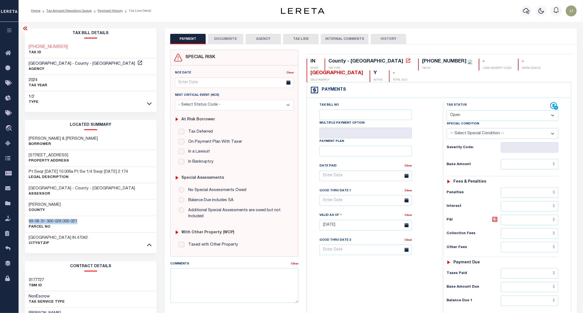
drag, startPoint x: 89, startPoint y: 219, endPoint x: 25, endPoint y: 220, distance: 63.3
click at [25, 220] on div "69-08-31-300-028.000-021 Parcel No" at bounding box center [91, 224] width 132 height 17
copy h3 "69-08-31-300-028.000-021"
click at [532, 164] on input "text" at bounding box center [530, 164] width 58 height 10
type input "$134.76"
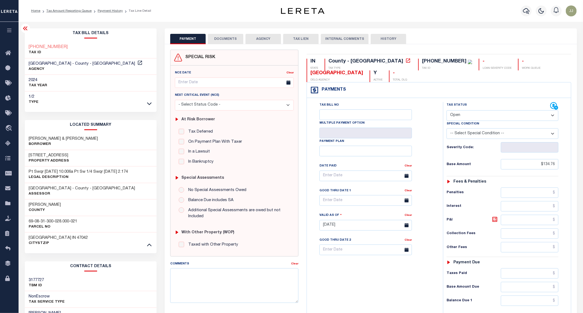
type input "[DATE]"
click at [471, 120] on select "- Select Status Code - Open Due/Unpaid Paid Incomplete No Tax Due Internal Refu…" at bounding box center [503, 115] width 112 height 11
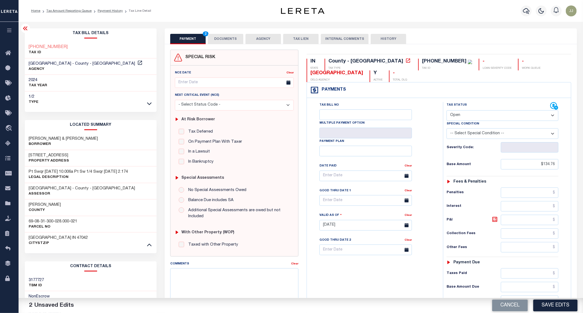
select select "PYD"
click at [447, 111] on select "- Select Status Code - Open Due/Unpaid Paid Incomplete No Tax Due Internal Refu…" at bounding box center [503, 115] width 112 height 11
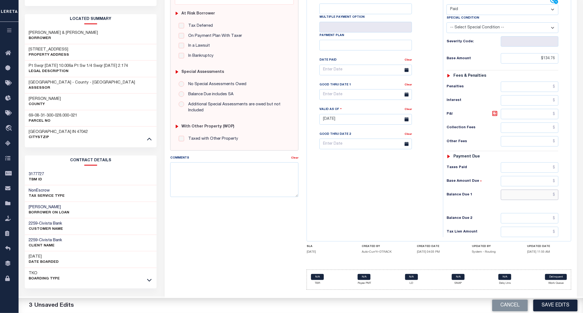
click at [531, 200] on input "text" at bounding box center [530, 195] width 58 height 10
type input "$0.00"
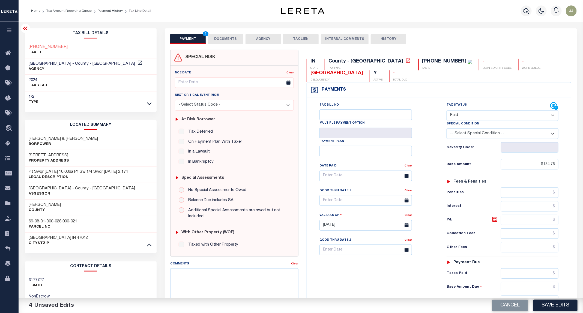
click at [228, 41] on button "DOCUMENTS" at bounding box center [225, 39] width 35 height 10
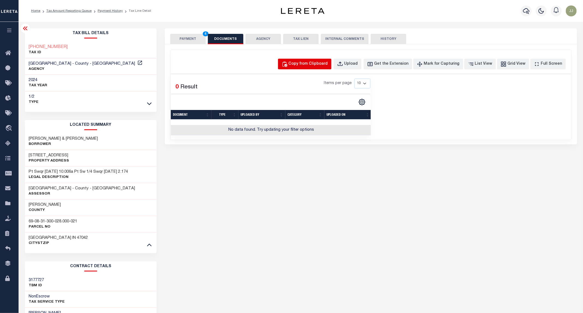
click at [328, 64] on div "Copy from Clipboard" at bounding box center [308, 64] width 39 height 6
select select "POP"
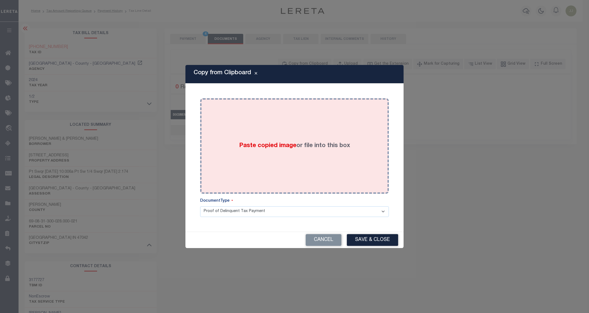
click at [341, 105] on div "Paste copied image or file into this box" at bounding box center [294, 145] width 181 height 87
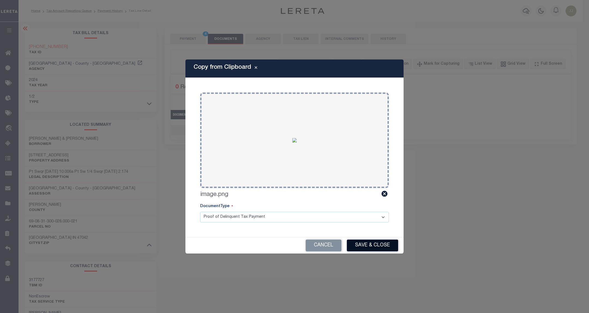
click at [366, 247] on button "Save & Close" at bounding box center [372, 245] width 51 height 12
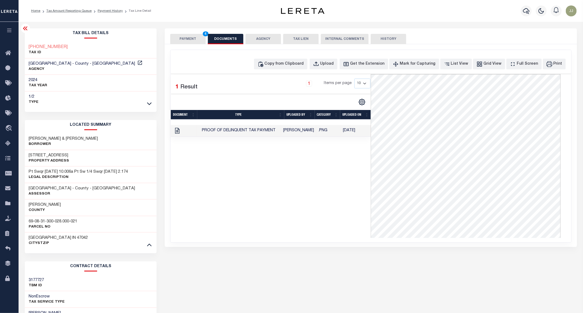
click at [186, 39] on button "PAYMENT 4" at bounding box center [187, 39] width 35 height 10
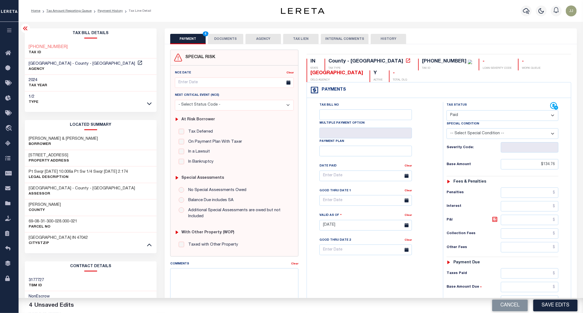
scroll to position [107, 0]
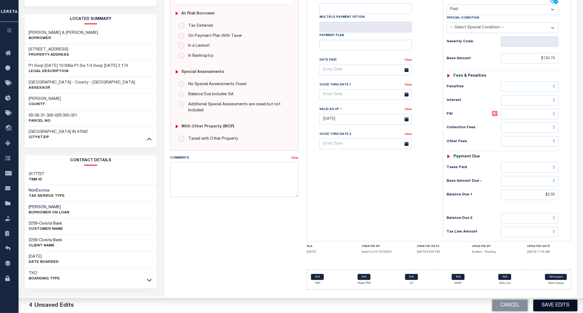
click at [556, 308] on button "Save Edits" at bounding box center [555, 306] width 44 height 12
checkbox input "false"
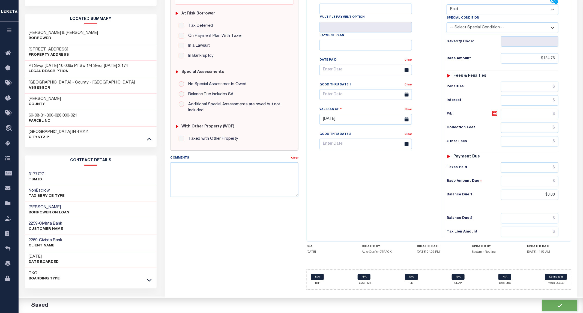
type input "$134.76"
type input "$0"
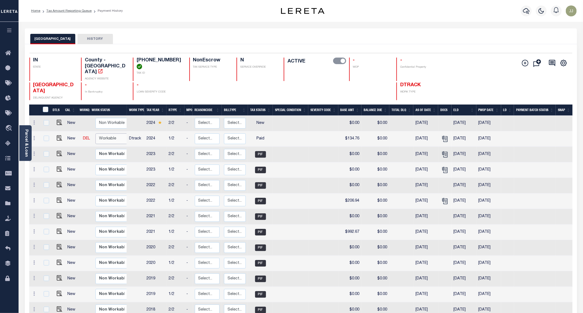
click at [104, 133] on select "Non Workable Workable" at bounding box center [111, 138] width 33 height 11
checkbox input "true"
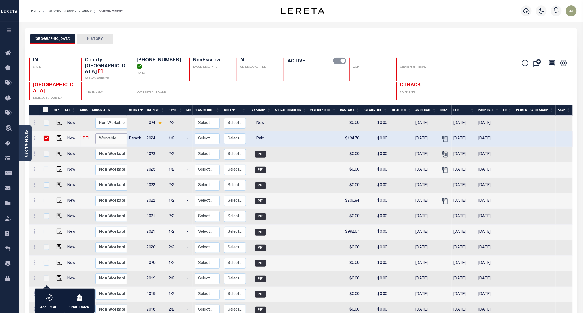
select select "true"
click at [95, 133] on select "Non Workable Workable" at bounding box center [111, 138] width 33 height 11
checkbox input "false"
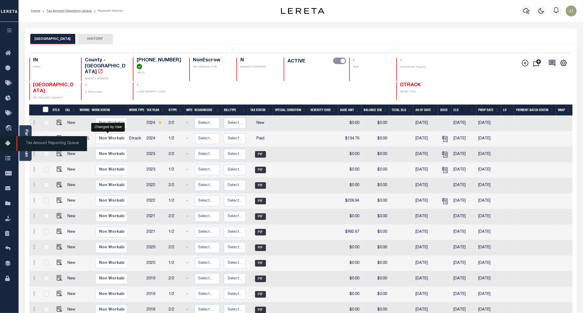
click at [11, 142] on icon at bounding box center [9, 143] width 9 height 7
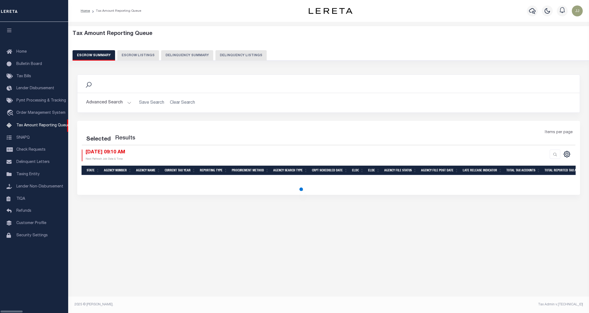
select select "100"
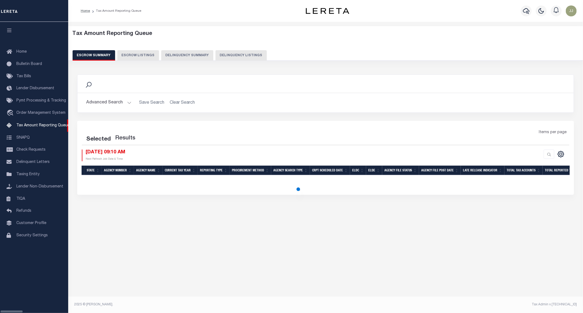
select select "100"
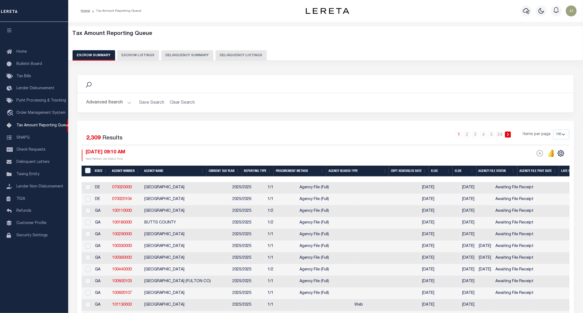
click at [228, 53] on button "Delinquency Listings" at bounding box center [240, 55] width 51 height 10
select select "IN"
select select "100"
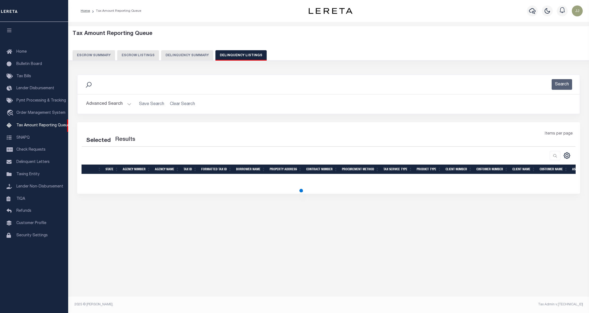
select select "100"
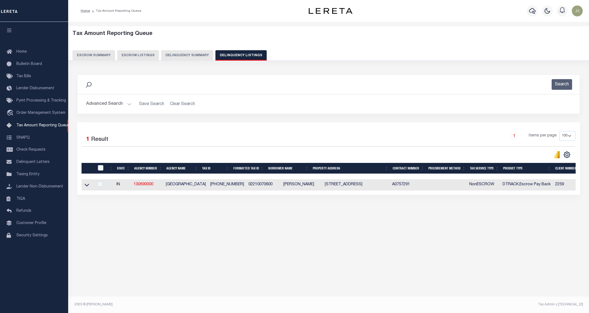
click at [115, 105] on button "Advanced Search" at bounding box center [108, 104] width 45 height 11
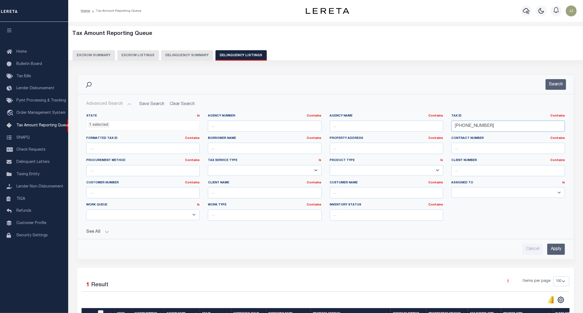
drag, startPoint x: 471, startPoint y: 125, endPoint x: 484, endPoint y: 125, distance: 13.6
click at [454, 125] on input "022-100706-00" at bounding box center [507, 126] width 113 height 11
paste input "31-04"
type input "022-100731-04"
click at [558, 89] on button "Search" at bounding box center [556, 84] width 20 height 11
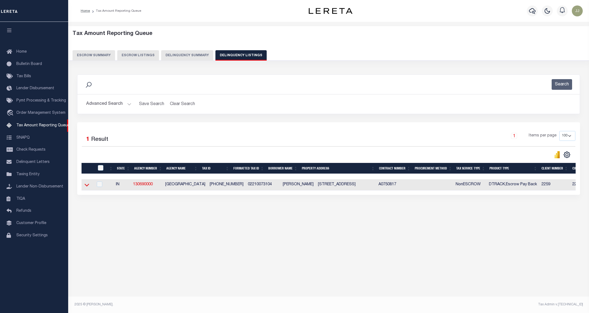
click at [86, 188] on icon at bounding box center [87, 185] width 5 height 6
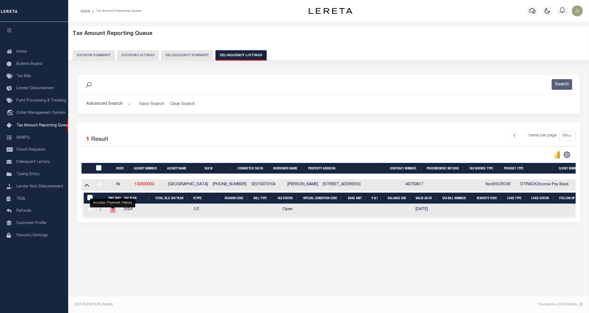
click at [112, 212] on icon "" at bounding box center [112, 209] width 7 height 7
checkbox input "true"
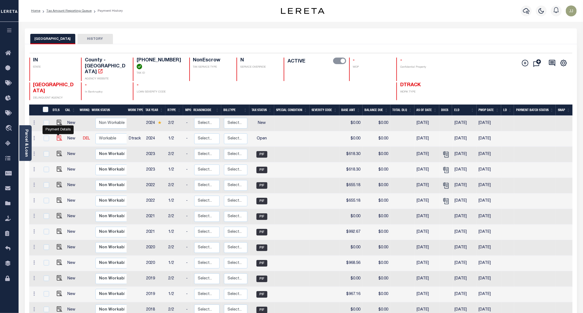
click at [59, 135] on img "" at bounding box center [59, 137] width 5 height 5
checkbox input "true"
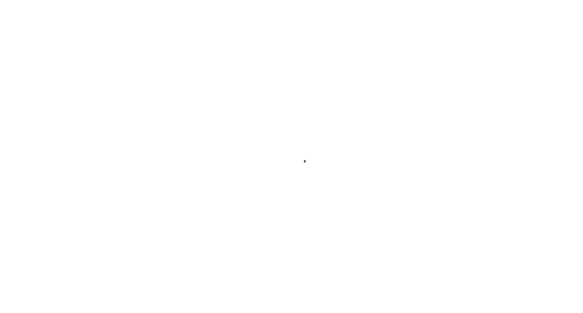
select select "OP2"
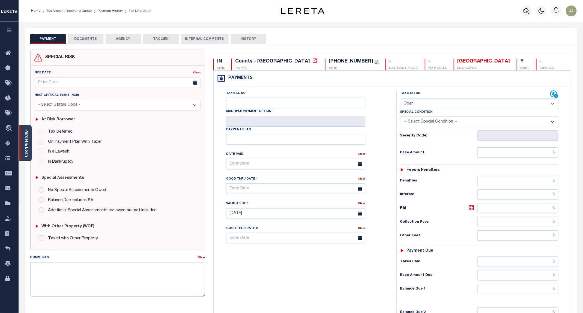
click at [28, 155] on div "Parcel & Loan" at bounding box center [25, 143] width 12 height 36
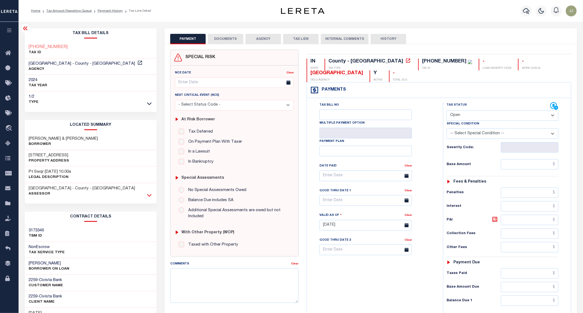
click at [151, 195] on icon at bounding box center [149, 195] width 5 height 3
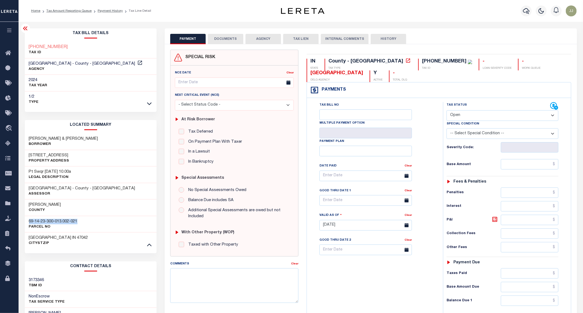
drag, startPoint x: 85, startPoint y: 220, endPoint x: 28, endPoint y: 222, distance: 57.6
click at [28, 222] on div "69-14-23-300-013.002-021 Parcel No" at bounding box center [91, 224] width 132 height 17
copy h3 "69-14-23-300-013.002-021"
click at [521, 167] on input "text" at bounding box center [530, 164] width 58 height 10
type input "$661.33"
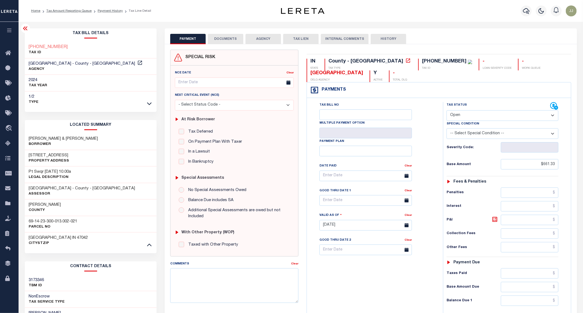
type input "[DATE]"
click at [466, 115] on select "- Select Status Code - Open Due/Unpaid Paid Incomplete No Tax Due Internal Refu…" at bounding box center [503, 115] width 112 height 11
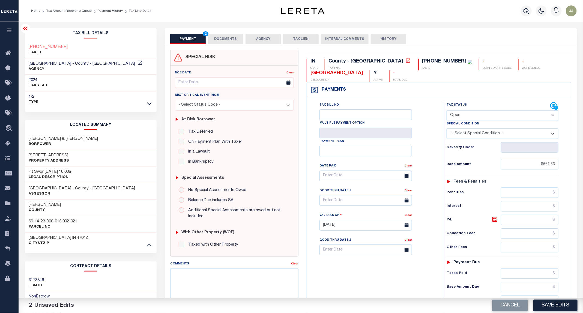
select select "PYD"
click at [447, 111] on select "- Select Status Code - Open Due/Unpaid Paid Incomplete No Tax Due Internal Refu…" at bounding box center [503, 115] width 112 height 11
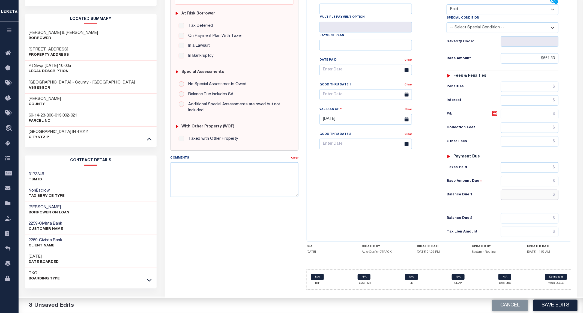
click at [534, 199] on input "text" at bounding box center [530, 195] width 58 height 10
type input "$0.00"
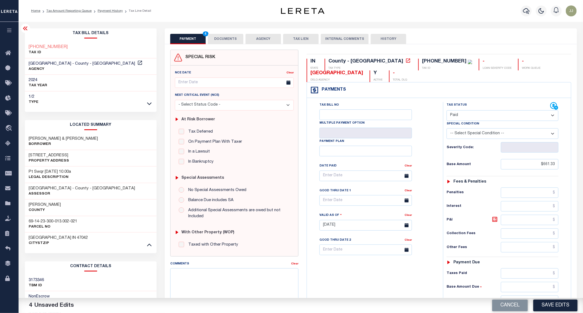
click at [228, 40] on button "DOCUMENTS" at bounding box center [225, 39] width 35 height 10
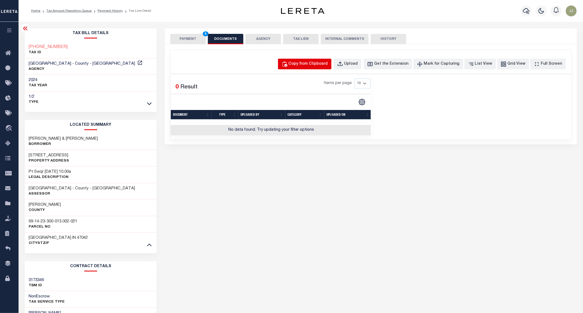
click at [312, 63] on div "Copy from Clipboard" at bounding box center [308, 64] width 39 height 6
select select "POP"
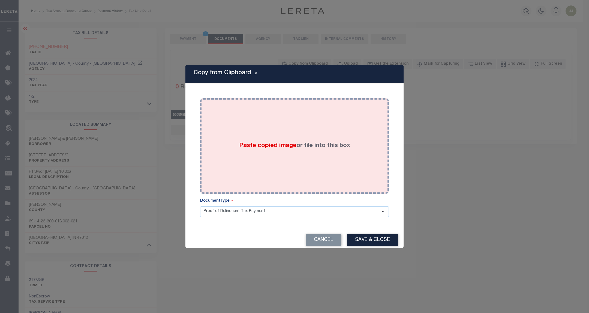
click at [299, 110] on div "Paste copied image or file into this box" at bounding box center [294, 145] width 181 height 87
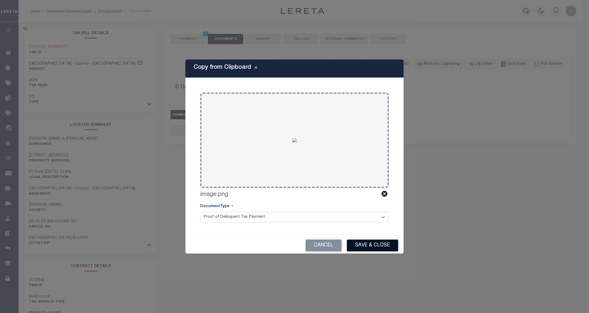
click at [367, 247] on button "Save & Close" at bounding box center [372, 245] width 51 height 12
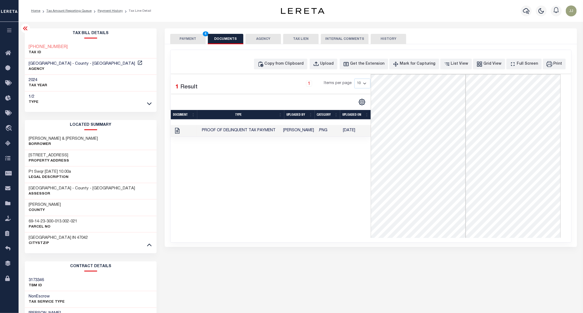
click at [188, 38] on button "PAYMENT 4" at bounding box center [187, 39] width 35 height 10
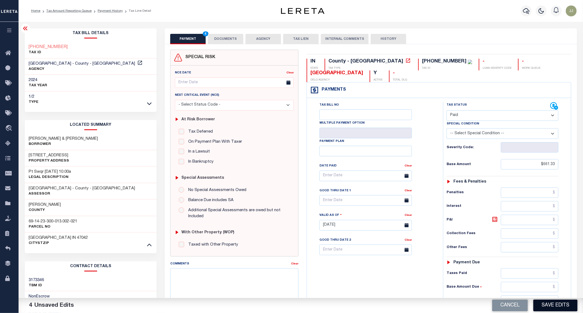
click at [568, 309] on button "Save Edits" at bounding box center [555, 306] width 44 height 12
checkbox input "false"
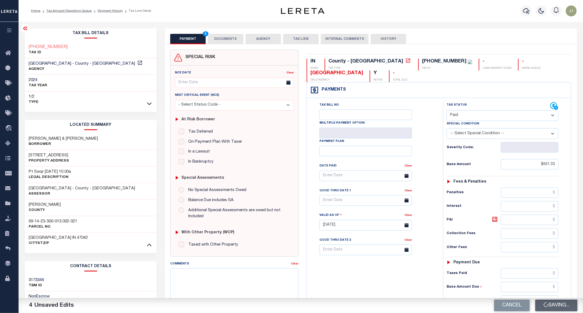
type input "$661.33"
type input "$0"
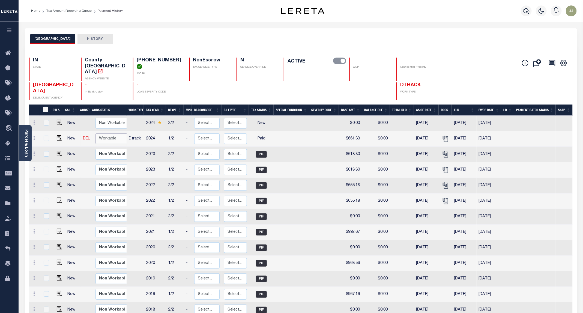
click at [106, 133] on select "Non Workable Workable" at bounding box center [111, 138] width 33 height 11
checkbox input "true"
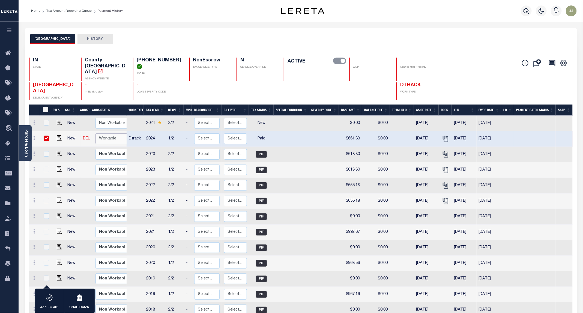
select select "true"
click at [95, 133] on select "Non Workable Workable" at bounding box center [111, 138] width 33 height 11
checkbox input "false"
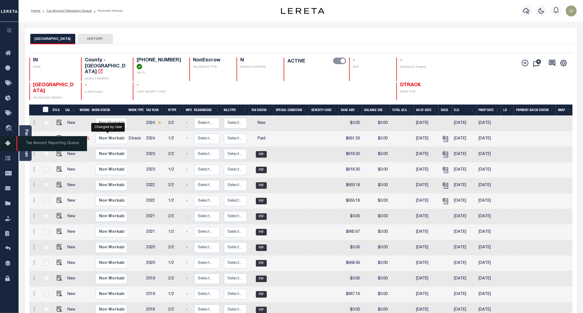
click at [6, 146] on icon at bounding box center [9, 143] width 9 height 7
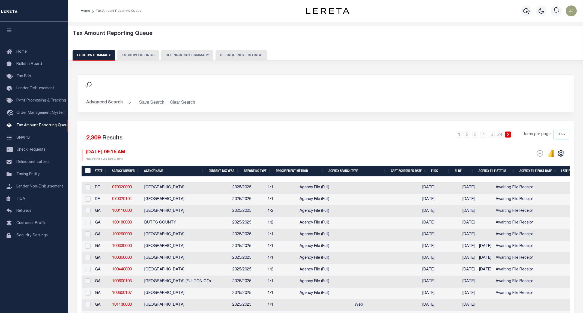
click at [215, 54] on button "Delinquency Listings" at bounding box center [240, 55] width 51 height 10
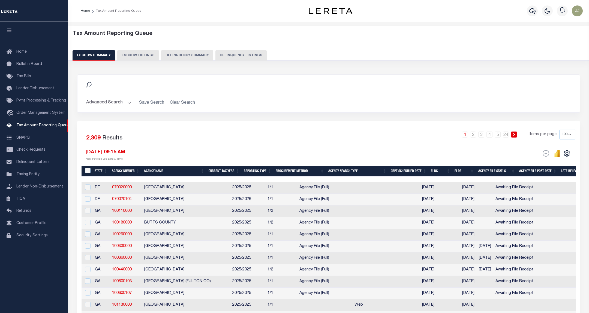
select select "100"
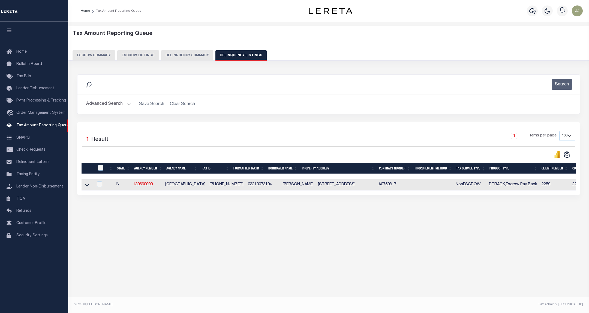
click at [123, 104] on button "Advanced Search" at bounding box center [108, 104] width 45 height 11
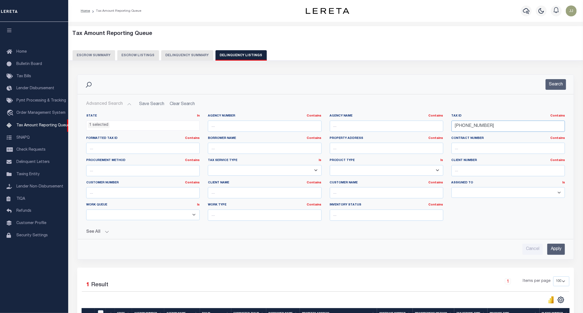
drag, startPoint x: 495, startPoint y: 126, endPoint x: 483, endPoint y: 133, distance: 13.9
click at [445, 132] on div "State In In AK AL AR AZ CA CO CT DC DE FL GA GU HI IA ID IL IN KS KY LA MA MD M…" at bounding box center [325, 169] width 487 height 111
paste input "2-01"
type input "[PHONE_NUMBER]"
click at [549, 84] on button "Search" at bounding box center [556, 84] width 20 height 11
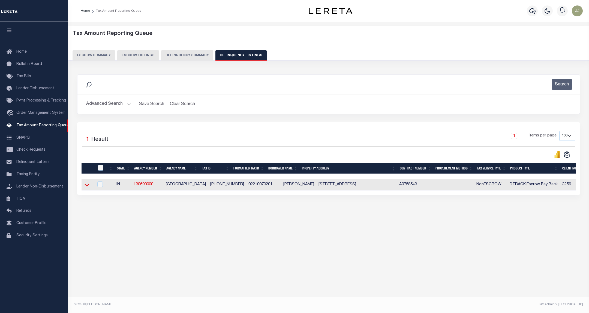
click at [88, 187] on icon at bounding box center [87, 185] width 5 height 3
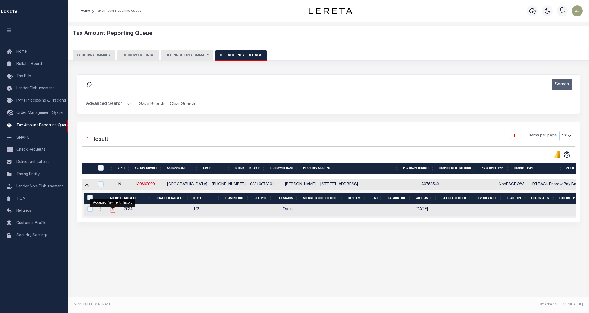
click at [112, 213] on icon "" at bounding box center [112, 209] width 7 height 7
checkbox input "true"
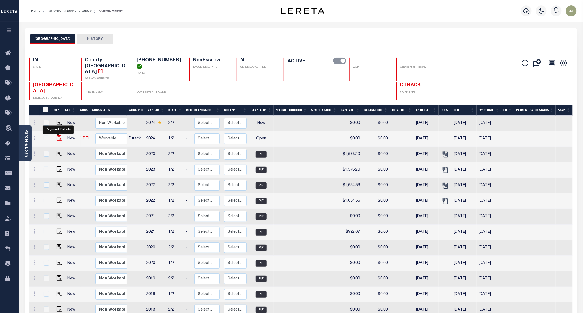
click at [57, 135] on img "" at bounding box center [59, 137] width 5 height 5
checkbox input "true"
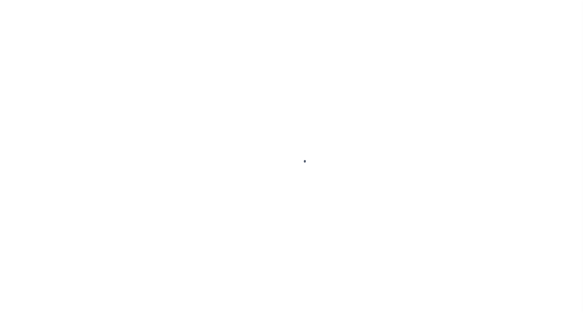
select select "OP2"
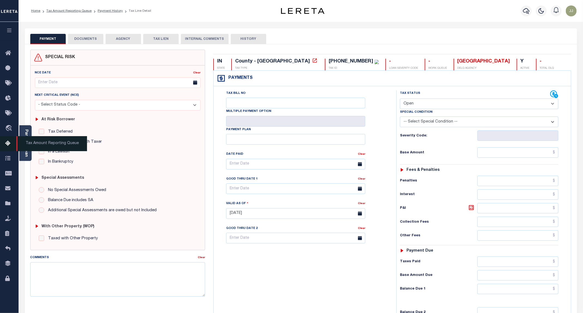
click at [27, 151] on span "Tax Amount Reporting Queue" at bounding box center [51, 143] width 71 height 15
click at [26, 154] on link "Parcel & Loan" at bounding box center [26, 143] width 4 height 28
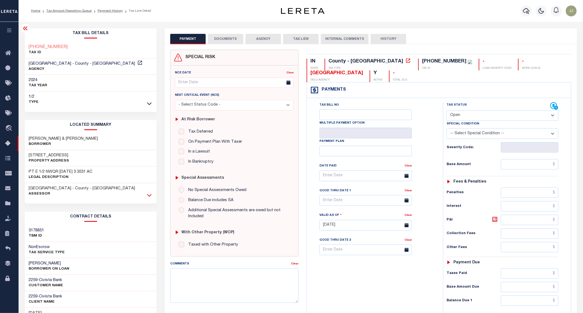
click at [148, 196] on icon at bounding box center [149, 195] width 5 height 6
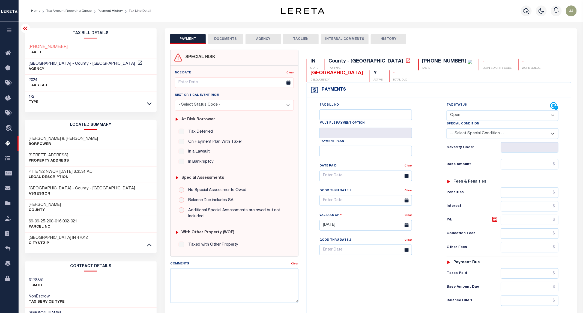
scroll to position [82, 0]
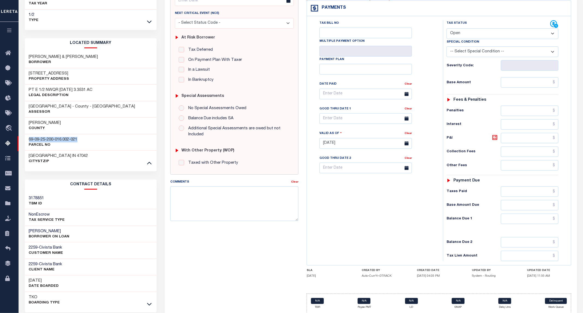
drag, startPoint x: 87, startPoint y: 141, endPoint x: 26, endPoint y: 141, distance: 61.4
click at [26, 141] on div "69-09-25-200-016.002-021 Parcel No" at bounding box center [91, 142] width 132 height 17
copy h3 "69-09-25-200-016.002-021"
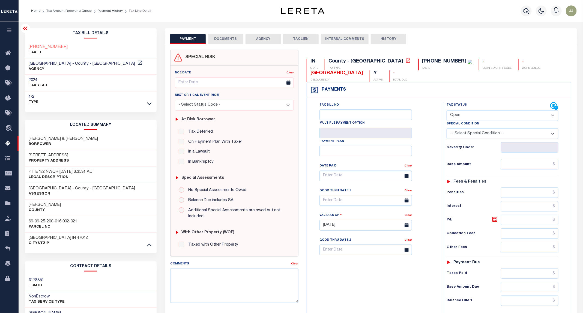
click at [524, 160] on div "Tax Status Status - Select Status Code -" at bounding box center [504, 222] width 122 height 241
click at [525, 167] on input "text" at bounding box center [530, 164] width 58 height 10
paste input "$1,556.15"
type input "$1,556.15"
type input "[DATE]"
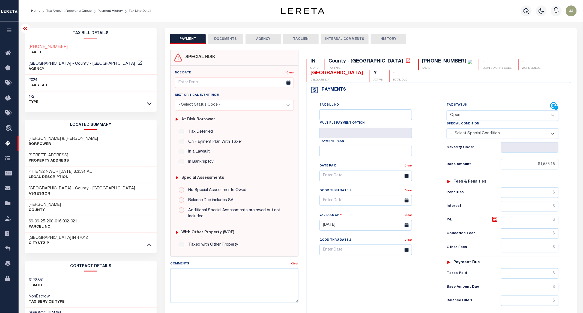
click at [470, 115] on select "- Select Status Code - Open Due/Unpaid Paid Incomplete No Tax Due Internal Refu…" at bounding box center [503, 115] width 112 height 11
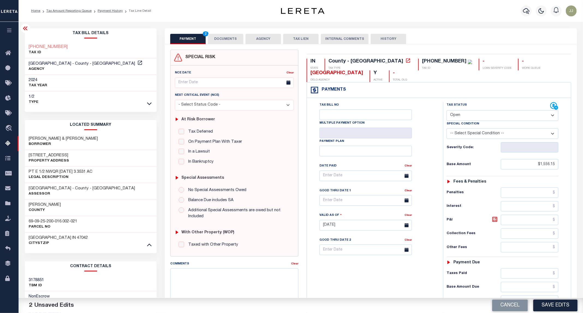
select select "DUE"
click at [447, 111] on select "- Select Status Code - Open Due/Unpaid Paid Incomplete No Tax Due Internal Refu…" at bounding box center [503, 115] width 112 height 11
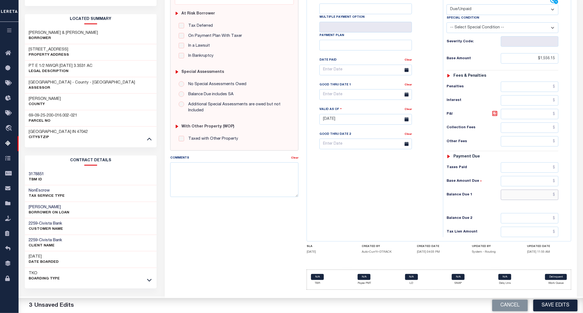
click at [525, 200] on input "text" at bounding box center [530, 195] width 58 height 10
paste input "1,711.77"
type input "$1,711.77"
click at [494, 115] on icon at bounding box center [495, 113] width 7 height 7
type input "$155.62"
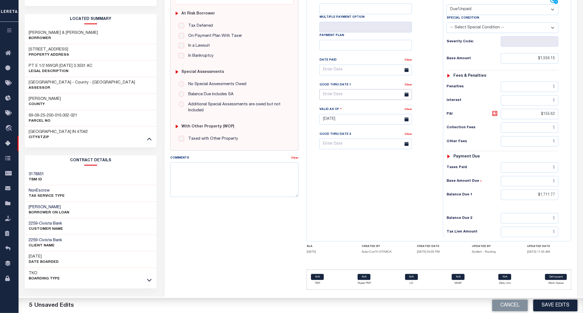
click at [338, 97] on input "text" at bounding box center [365, 94] width 92 height 11
click at [363, 149] on span "13" at bounding box center [361, 150] width 11 height 11
type input "[DATE]"
click at [358, 200] on div "Tax Bill No Multiple Payment Option Payment Plan Clear" at bounding box center [373, 116] width 131 height 241
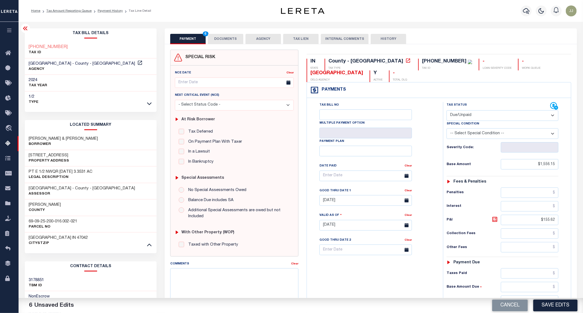
click at [232, 43] on button "DOCUMENTS" at bounding box center [225, 39] width 35 height 10
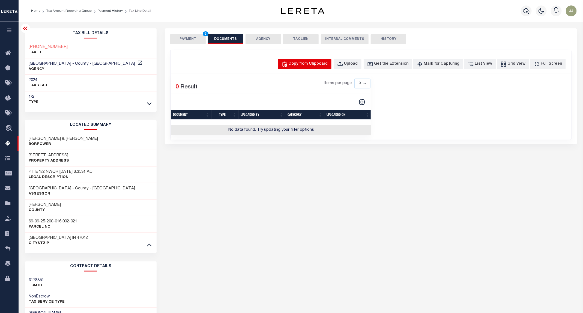
click at [302, 67] on div "Copy from Clipboard" at bounding box center [308, 64] width 39 height 6
select select "POP"
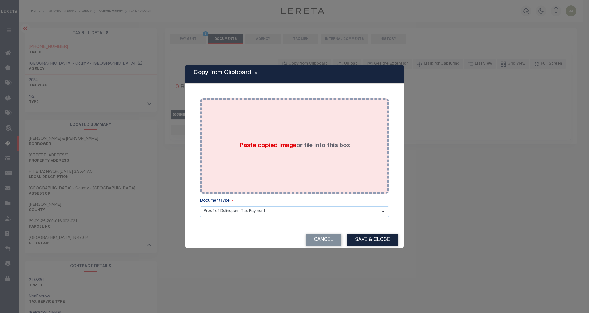
click at [289, 108] on div "Paste copied image or file into this box" at bounding box center [294, 145] width 181 height 87
click at [265, 151] on div "Paste copied image or file into this box" at bounding box center [294, 145] width 181 height 87
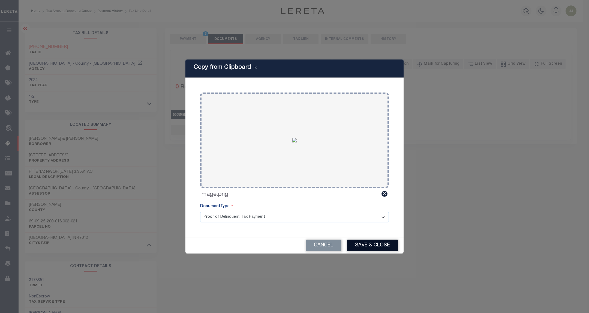
click at [383, 247] on button "Save & Close" at bounding box center [372, 245] width 51 height 12
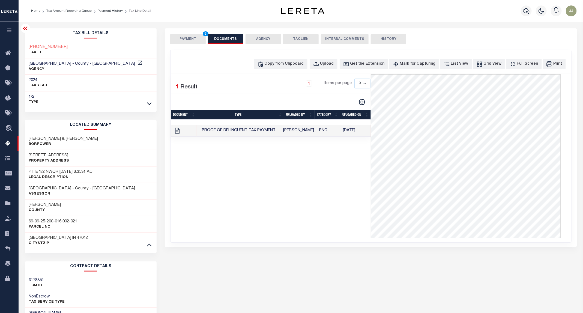
click at [188, 40] on button "PAYMENT 6" at bounding box center [187, 39] width 35 height 10
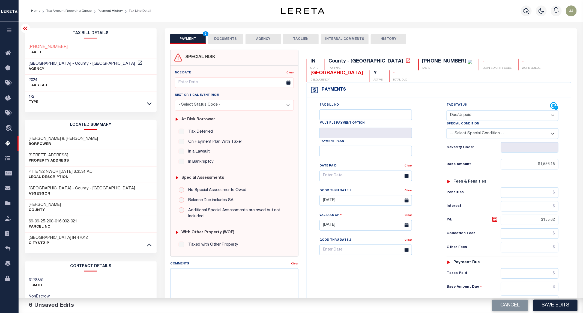
scroll to position [107, 0]
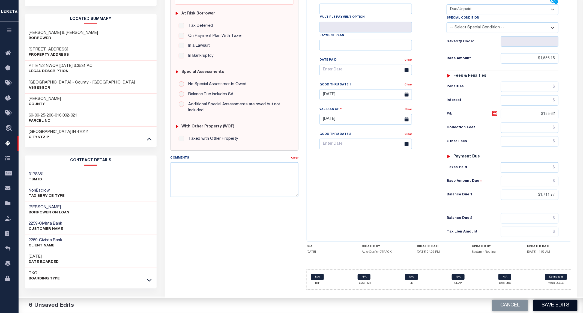
click at [551, 308] on button "Save Edits" at bounding box center [555, 306] width 44 height 12
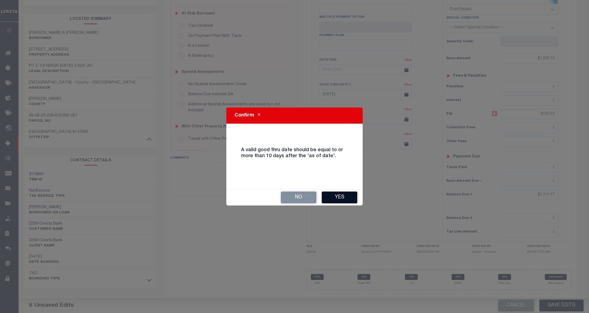
click at [340, 196] on button "Yes" at bounding box center [339, 197] width 35 height 12
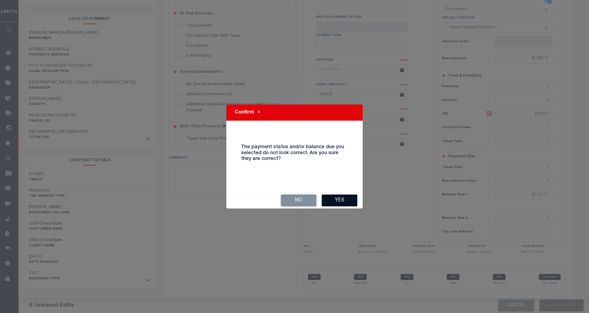
click at [346, 206] on button "Yes" at bounding box center [339, 200] width 35 height 12
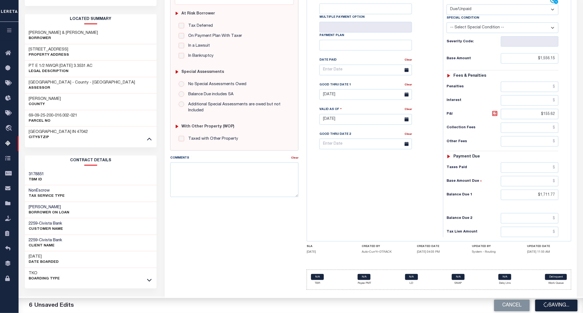
checkbox input "false"
type input "$1,556.15"
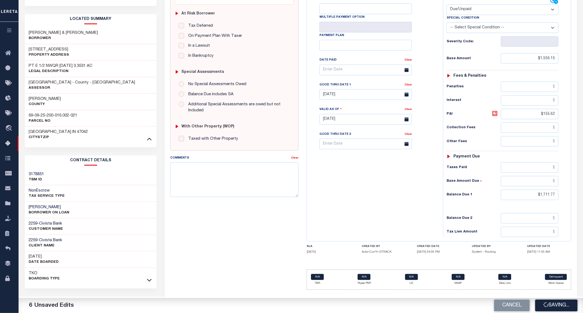
type input "$155.62"
type input "$1,711.77"
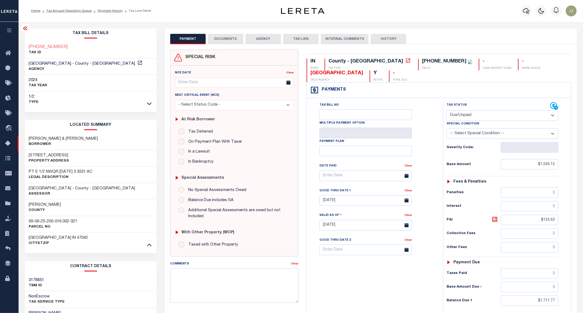
click at [226, 40] on button "DOCUMENTS" at bounding box center [225, 39] width 35 height 10
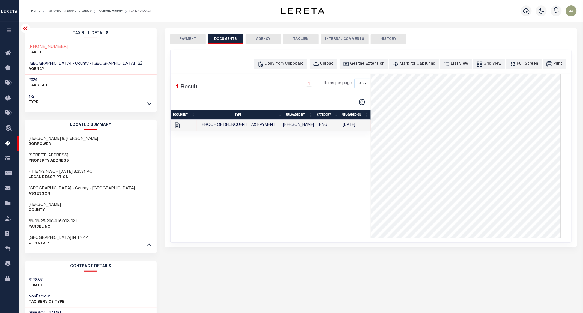
click at [184, 42] on button "PAYMENT" at bounding box center [187, 39] width 35 height 10
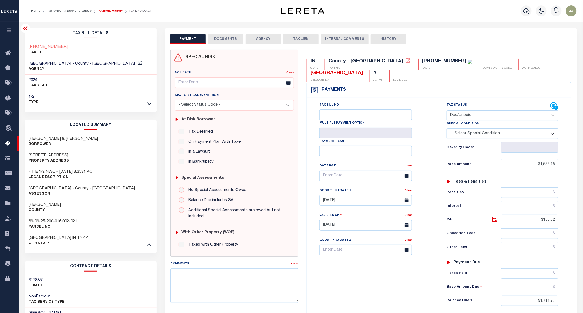
click at [110, 10] on link "Payment History" at bounding box center [110, 10] width 25 height 3
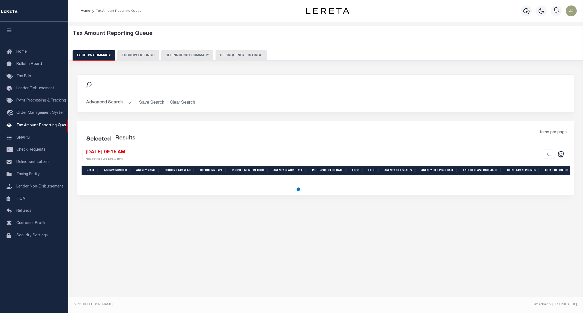
select select "100"
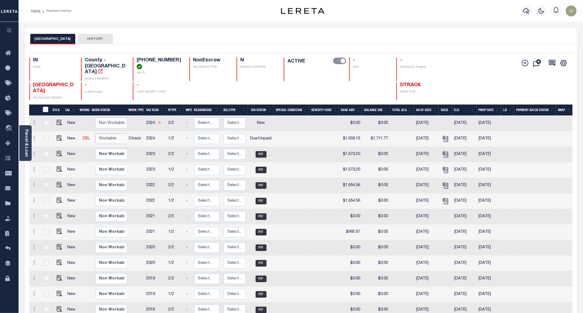
click at [104, 133] on select "Non Workable Workable" at bounding box center [111, 138] width 33 height 11
checkbox input "true"
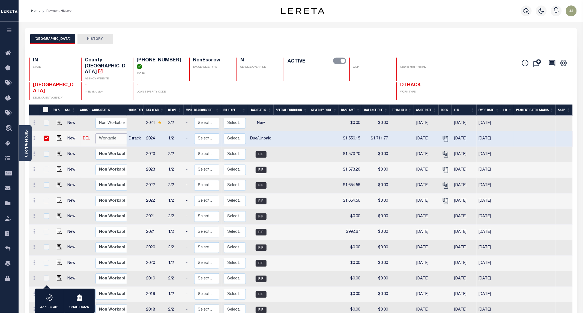
select select "true"
click at [95, 133] on select "Non Workable Workable" at bounding box center [111, 138] width 33 height 11
checkbox input "false"
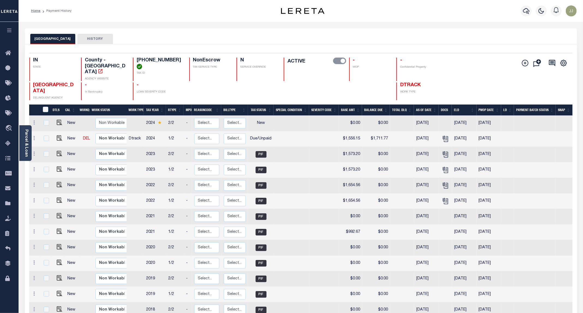
click at [452, 56] on div "1 Selected 13 Results 1 Items per page 25 50 100 IN STATE County - IN AGENCY WE…" at bounding box center [301, 76] width 552 height 47
